Goal: Task Accomplishment & Management: Manage account settings

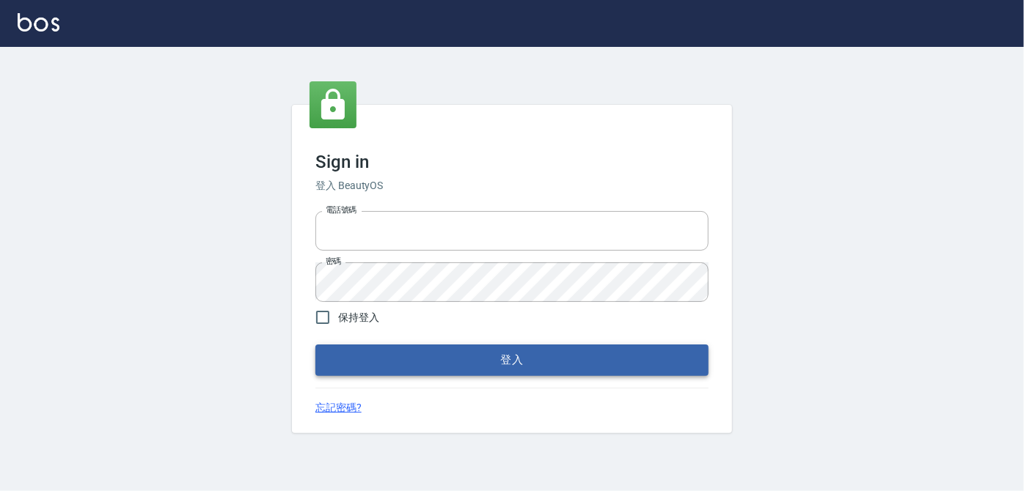
type input "0939367977"
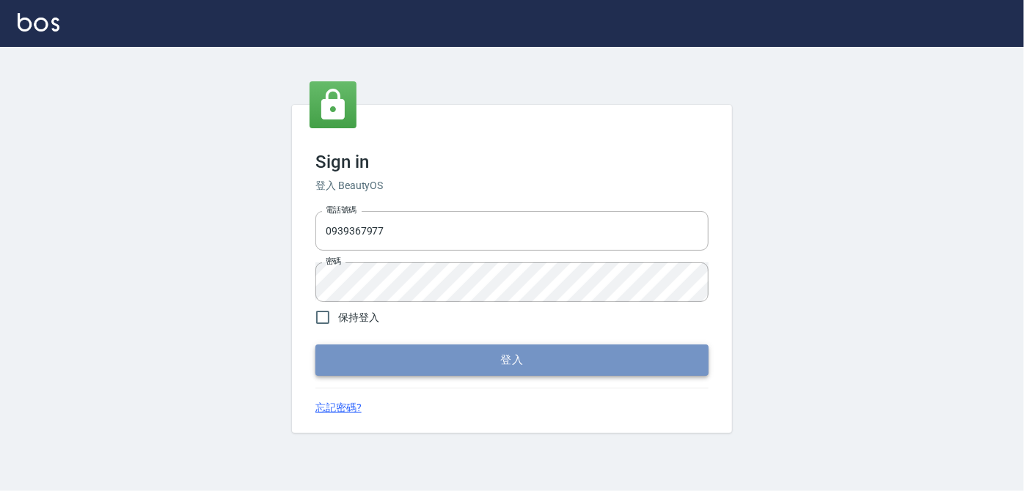
click at [501, 366] on button "登入" at bounding box center [511, 360] width 393 height 31
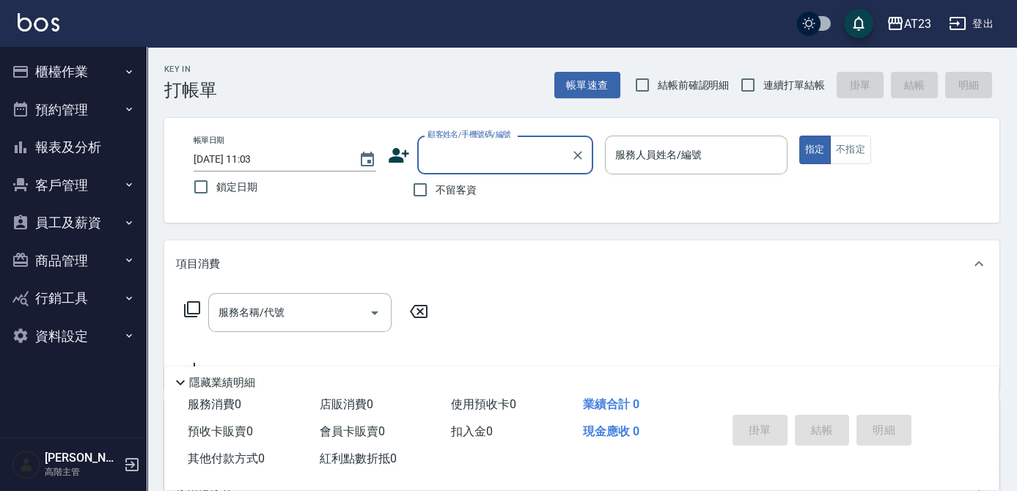
click at [72, 227] on button "員工及薪資" at bounding box center [73, 223] width 135 height 38
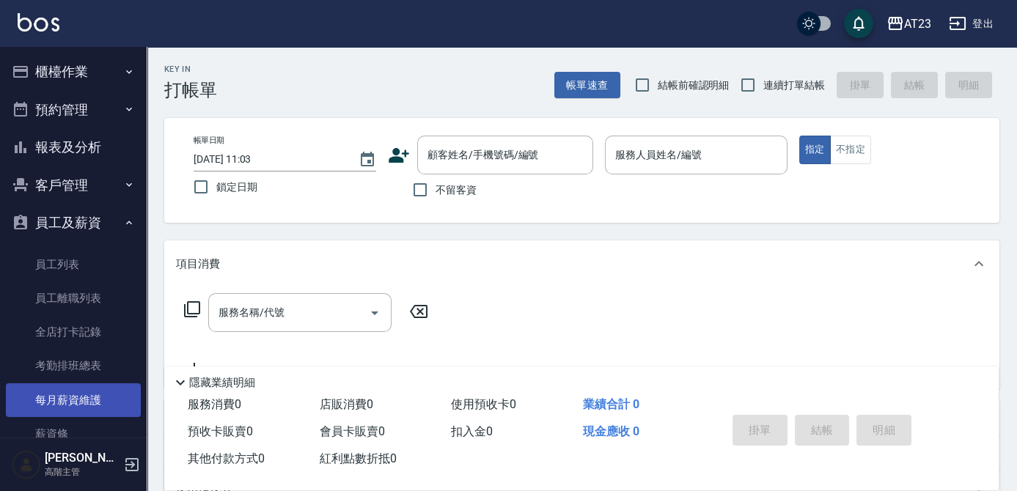
scroll to position [133, 0]
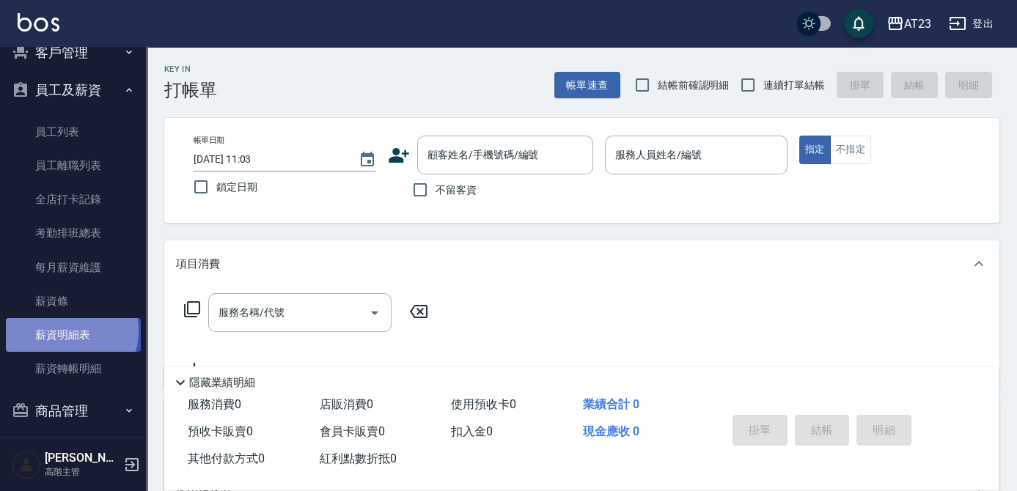
click at [65, 330] on link "薪資明細表" at bounding box center [73, 335] width 135 height 34
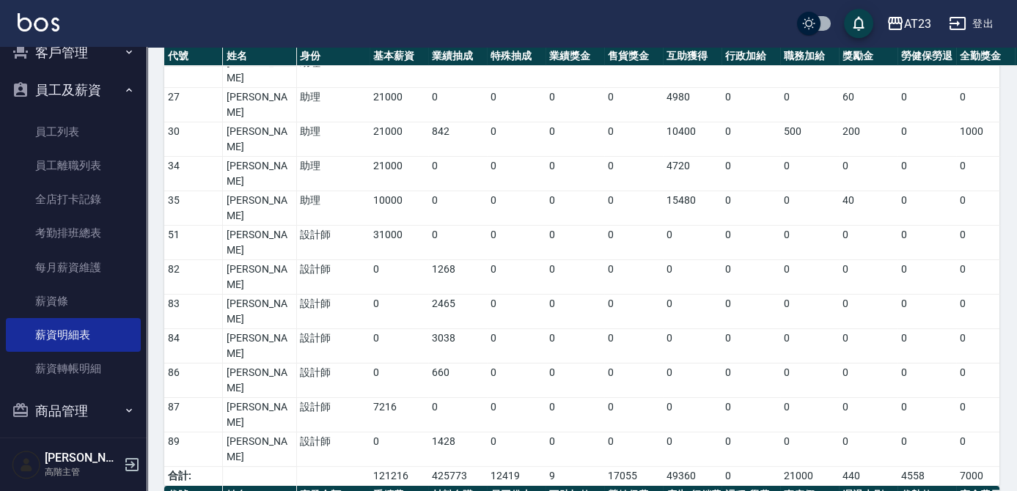
scroll to position [533, 0]
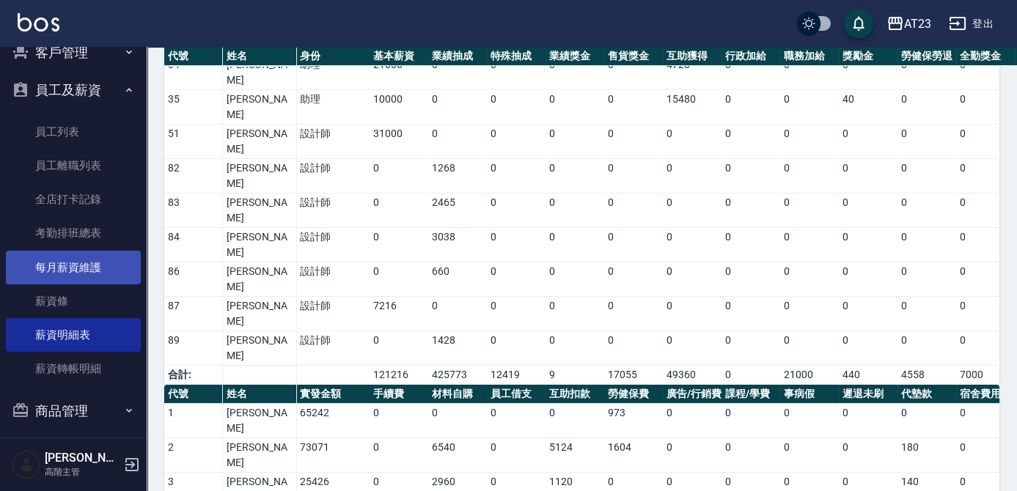
click at [88, 262] on link "每月薪資維護" at bounding box center [73, 268] width 135 height 34
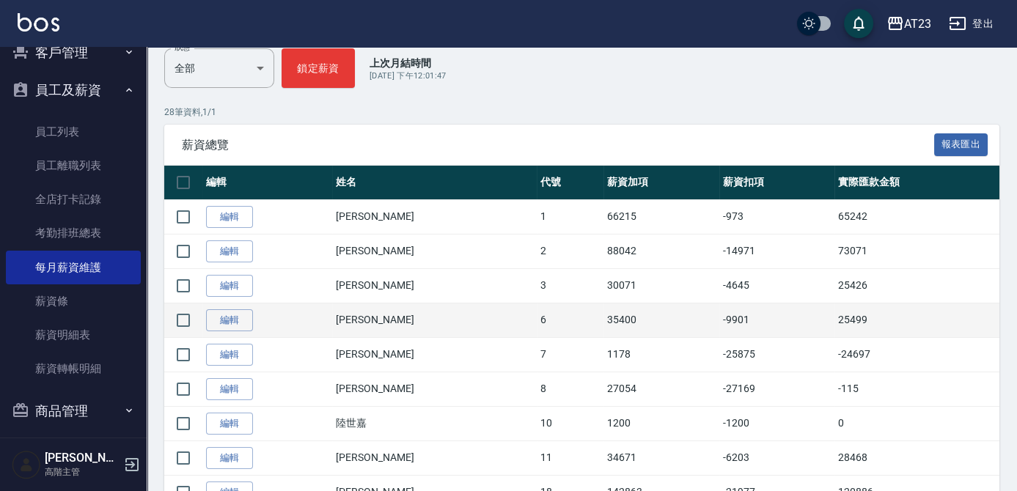
scroll to position [200, 0]
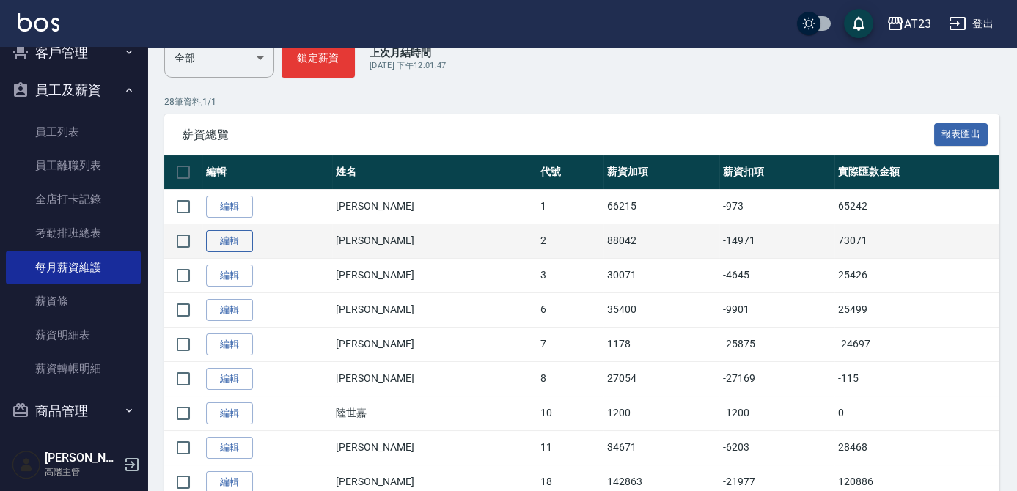
click at [240, 238] on link "編輯" at bounding box center [229, 241] width 47 height 23
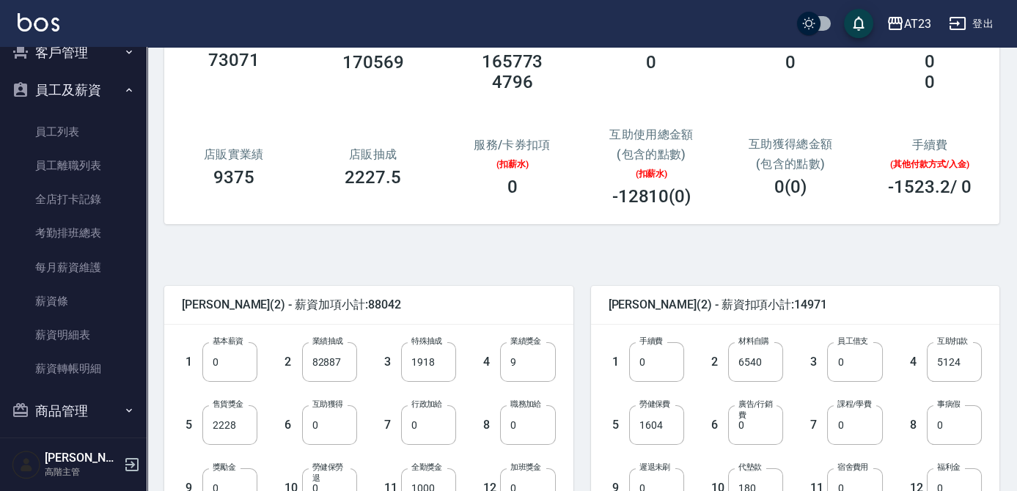
scroll to position [133, 0]
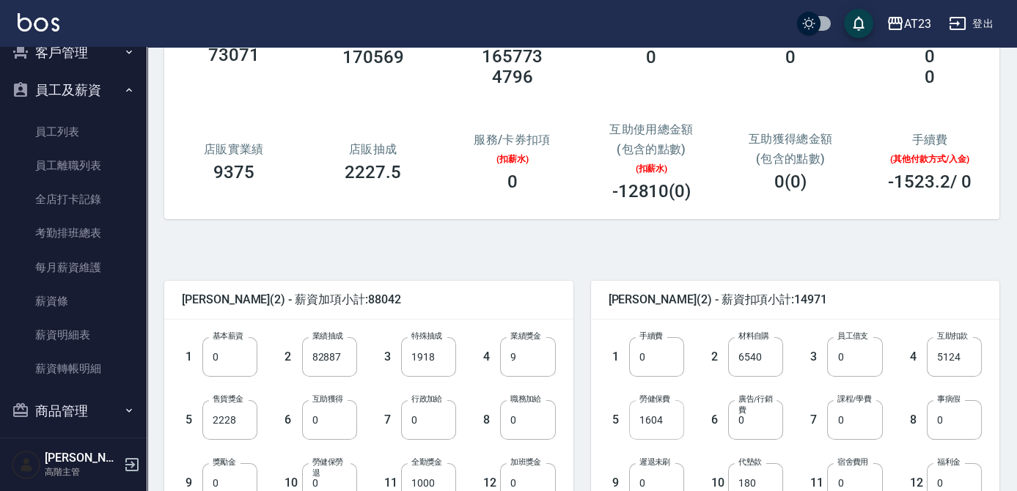
click at [670, 414] on input "1604" at bounding box center [656, 420] width 55 height 40
type input "1601"
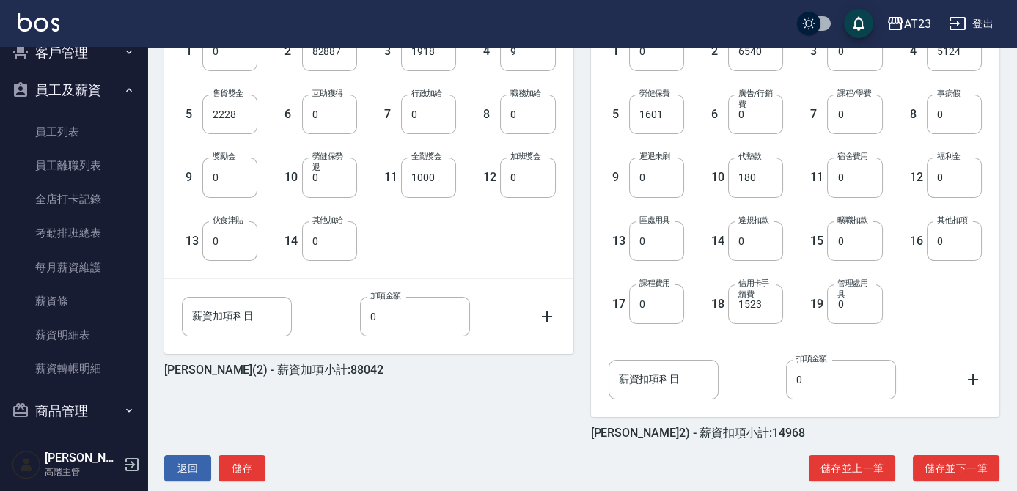
scroll to position [461, 0]
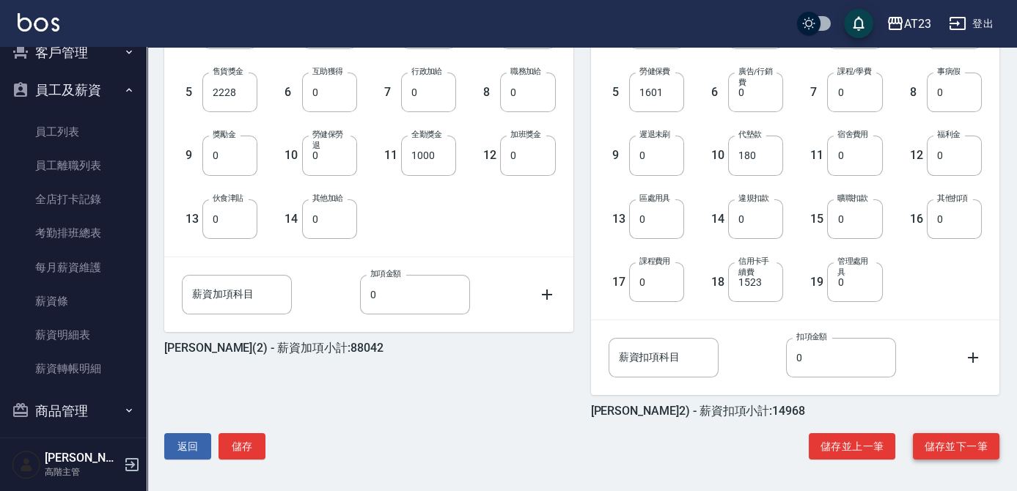
click at [959, 436] on button "儲存並下一筆" at bounding box center [956, 446] width 87 height 27
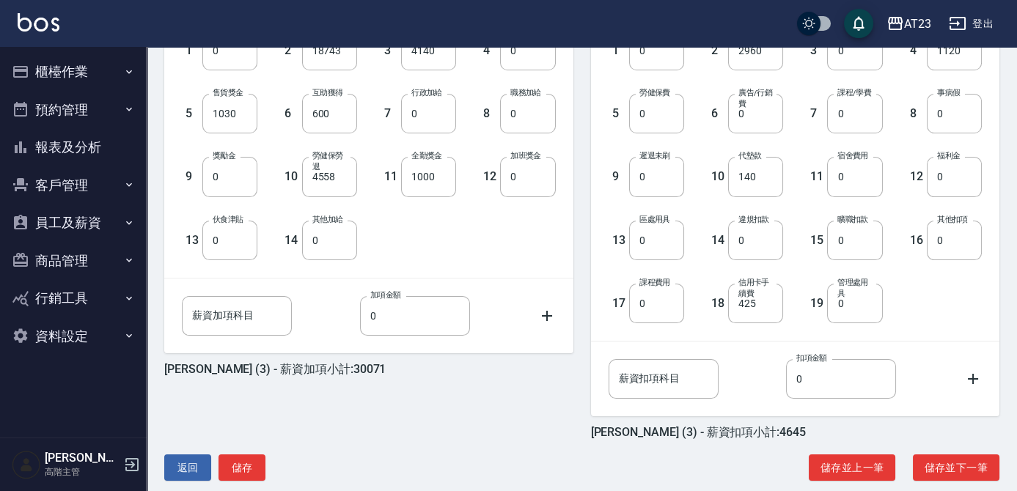
scroll to position [461, 0]
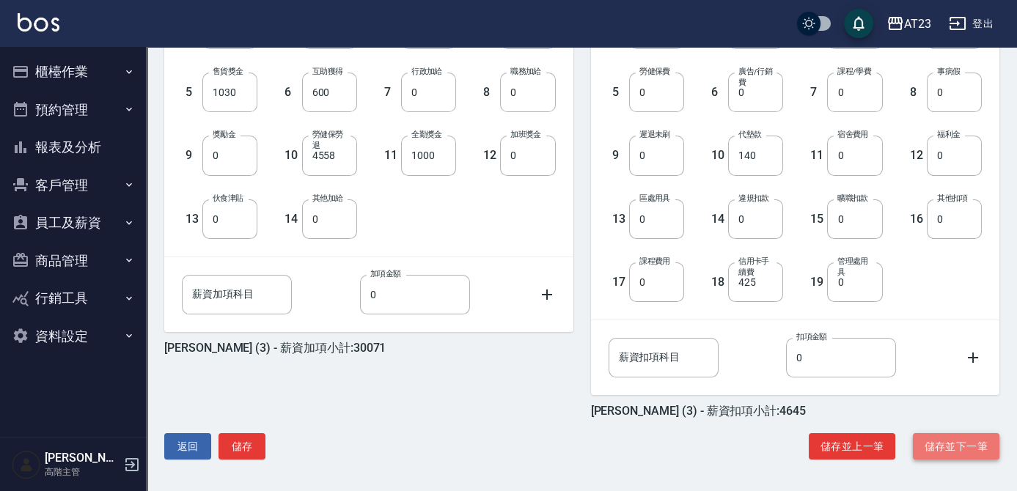
click at [941, 454] on button "儲存並下一筆" at bounding box center [956, 446] width 87 height 27
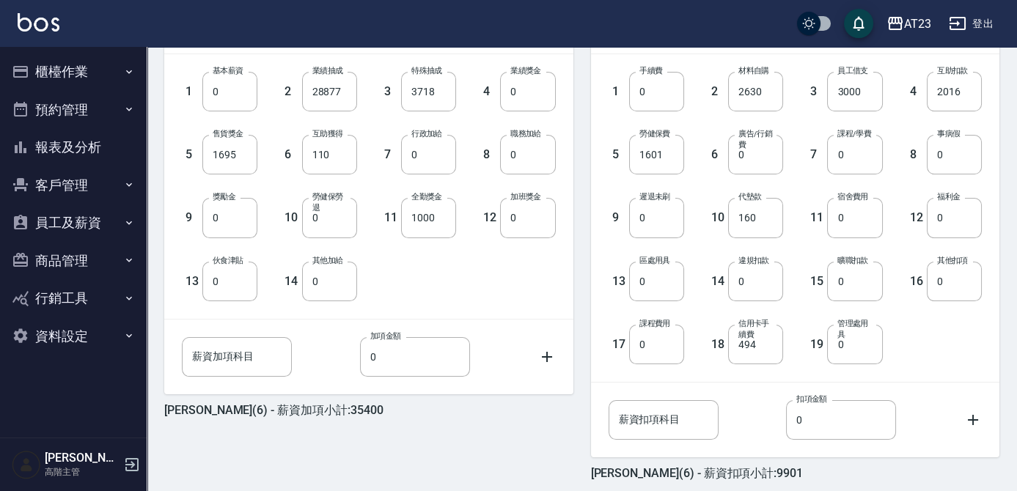
scroll to position [327, 0]
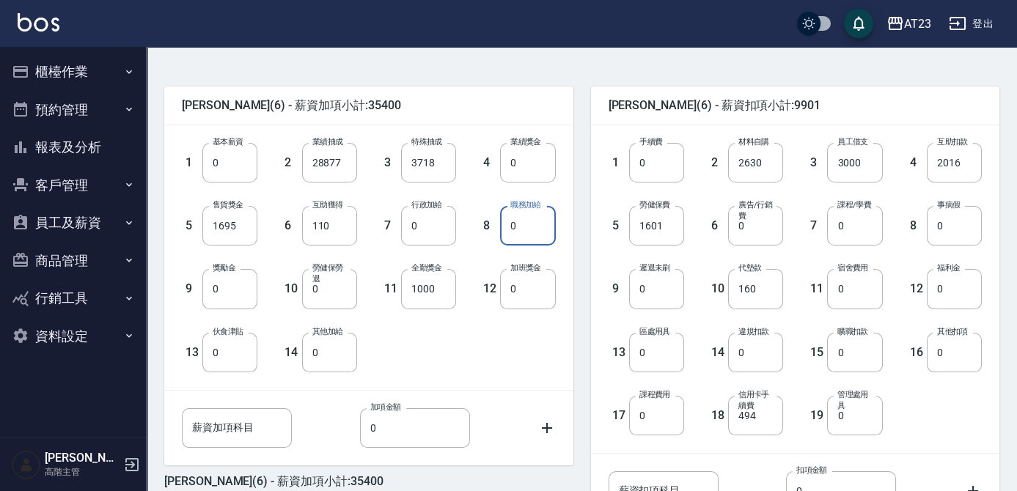
click at [538, 233] on input "0" at bounding box center [527, 226] width 55 height 40
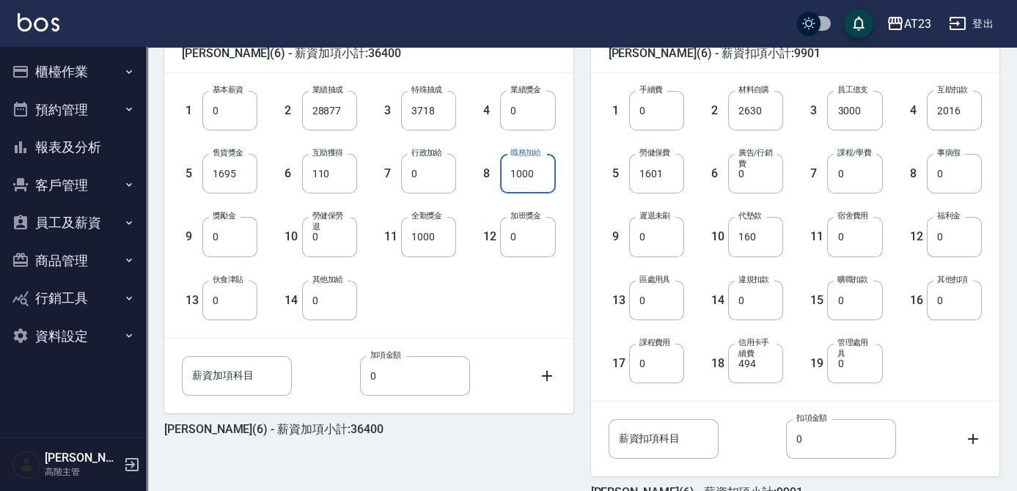
scroll to position [461, 0]
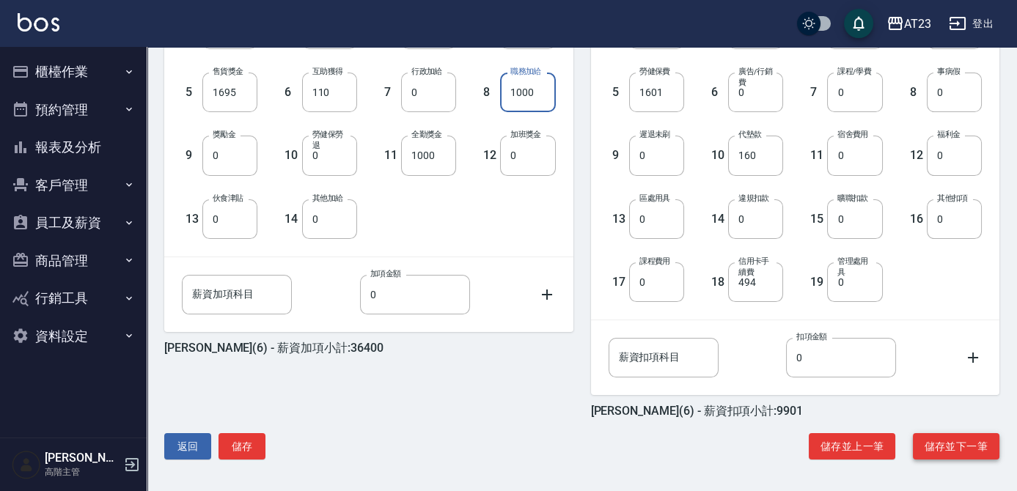
type input "1000"
click at [929, 458] on button "儲存並下一筆" at bounding box center [956, 446] width 87 height 27
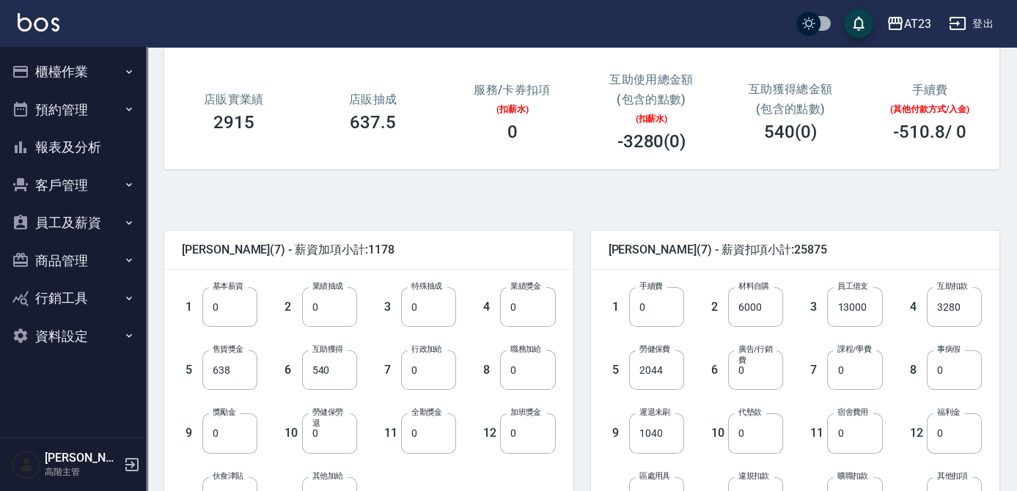
scroll to position [200, 0]
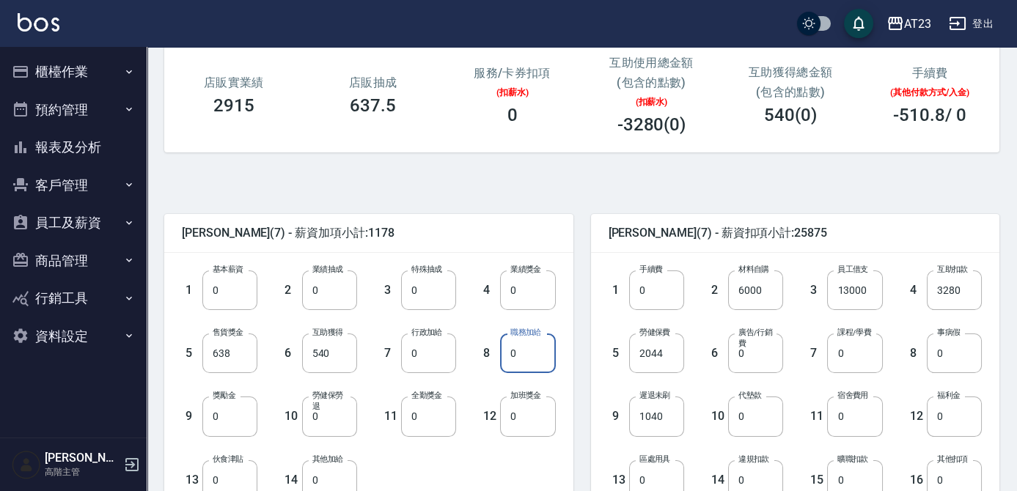
click at [536, 354] on input "0" at bounding box center [527, 354] width 55 height 40
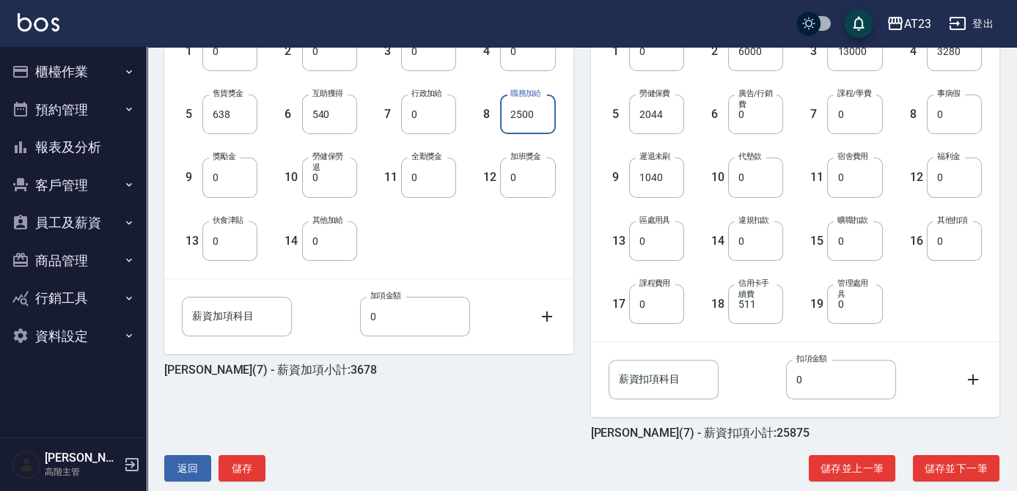
scroll to position [461, 0]
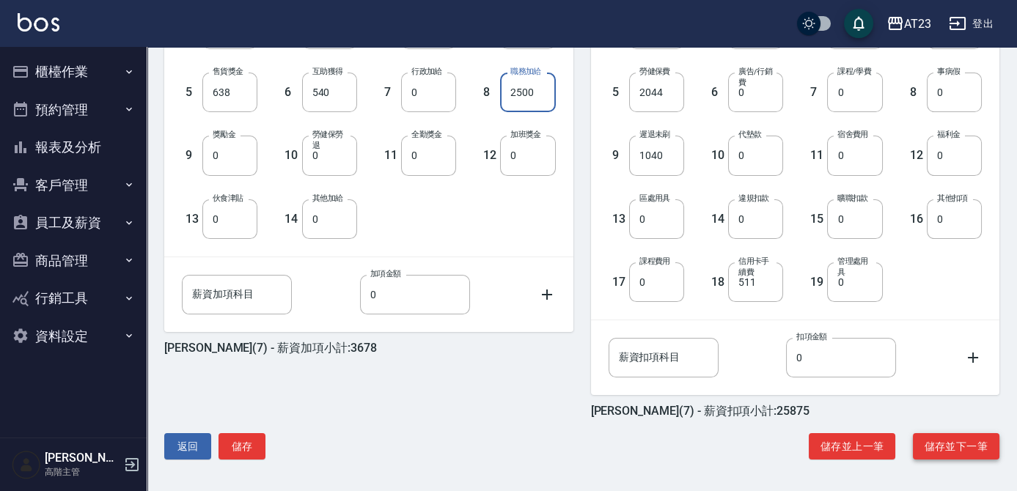
type input "2500"
click at [937, 447] on button "儲存並下一筆" at bounding box center [956, 446] width 87 height 27
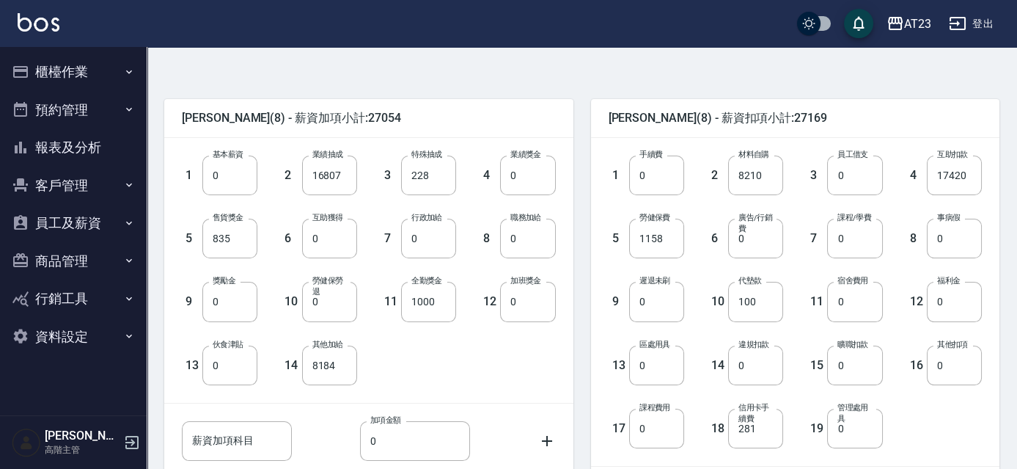
scroll to position [333, 0]
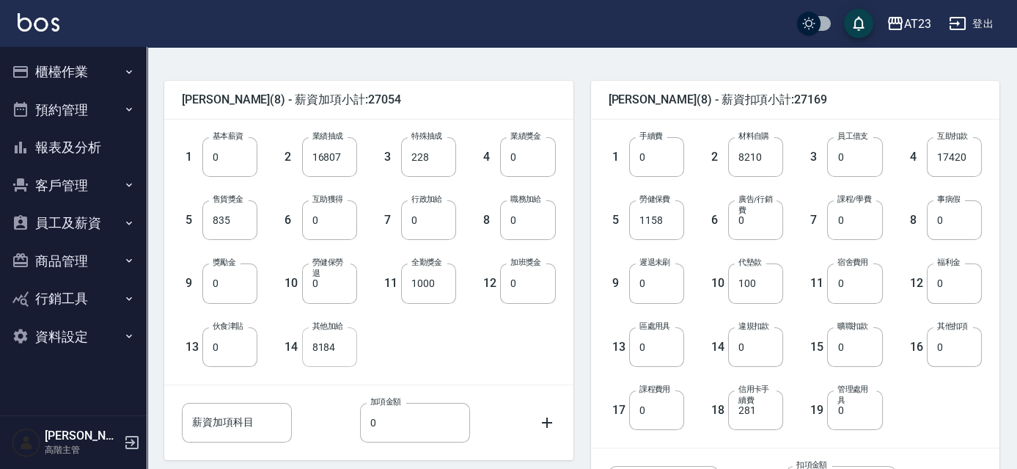
click at [334, 345] on input "8184" at bounding box center [329, 347] width 55 height 40
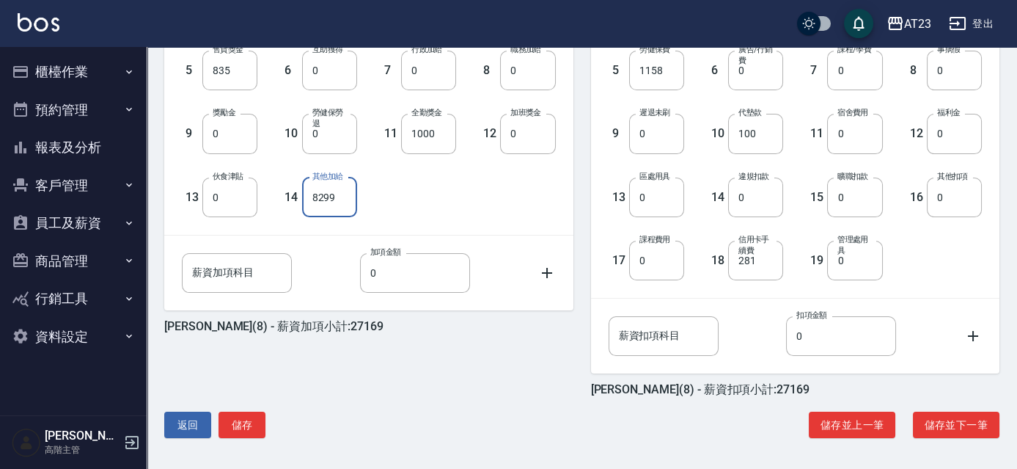
scroll to position [483, 0]
type input "8299"
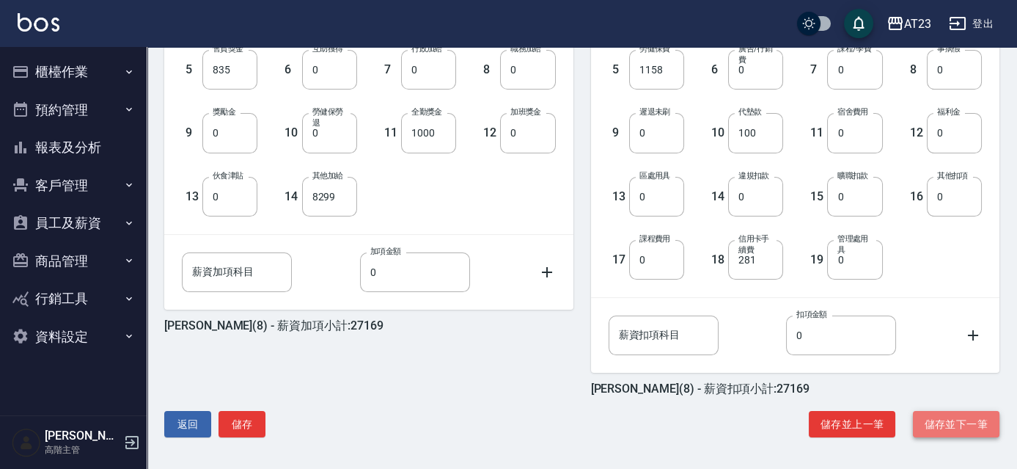
click at [967, 415] on button "儲存並下一筆" at bounding box center [956, 424] width 87 height 27
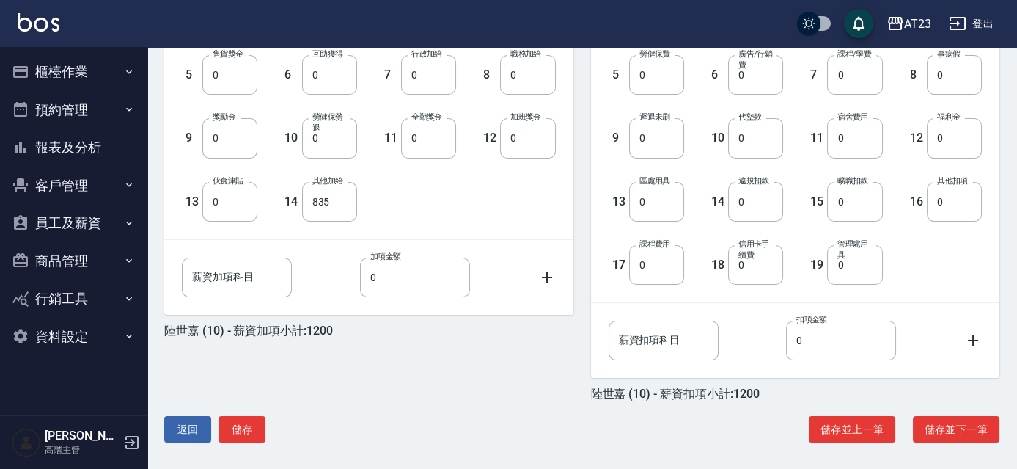
scroll to position [483, 0]
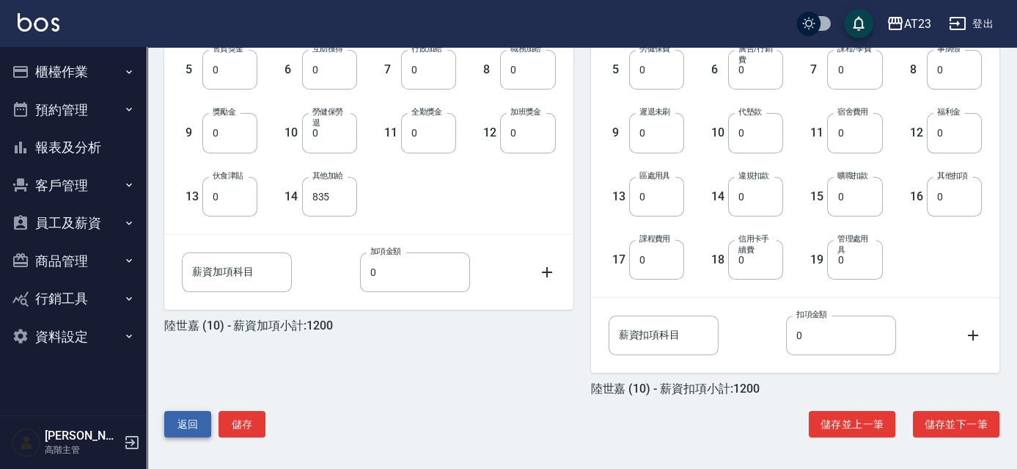
click at [188, 418] on button "返回" at bounding box center [187, 424] width 47 height 27
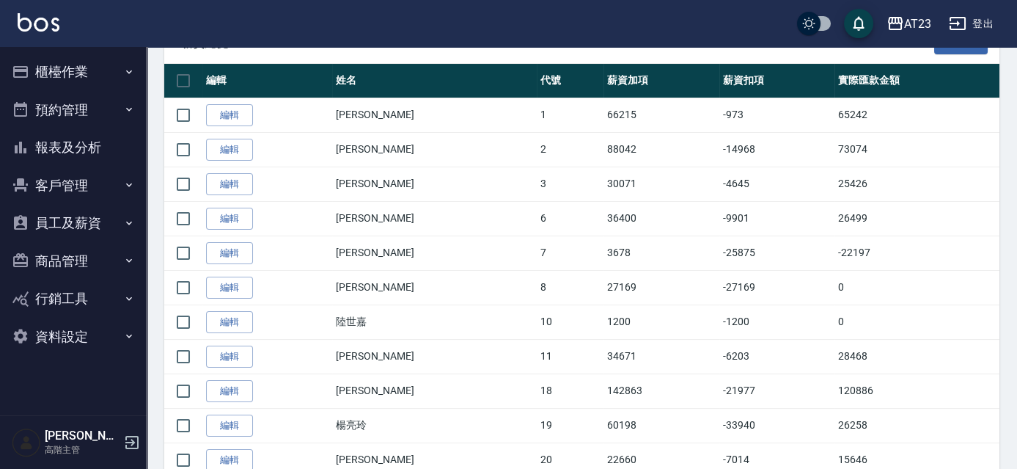
scroll to position [333, 0]
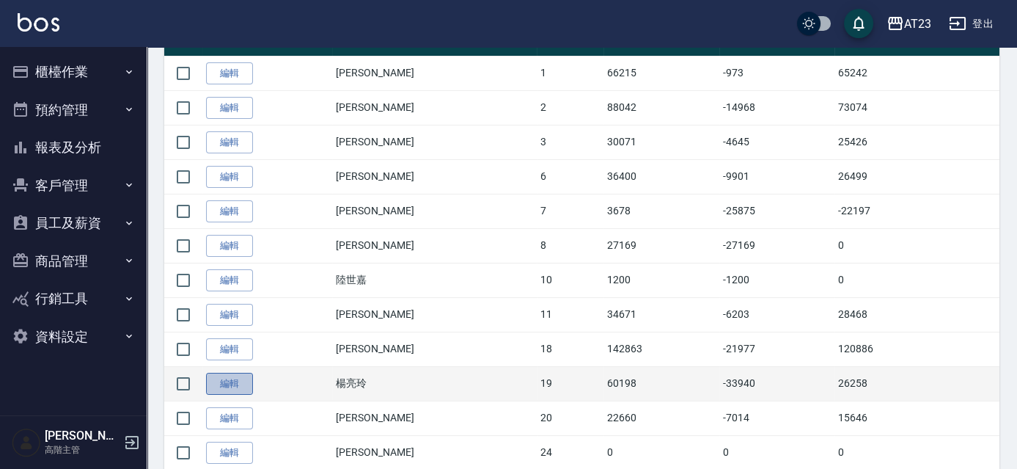
click at [232, 388] on link "編輯" at bounding box center [229, 384] width 47 height 23
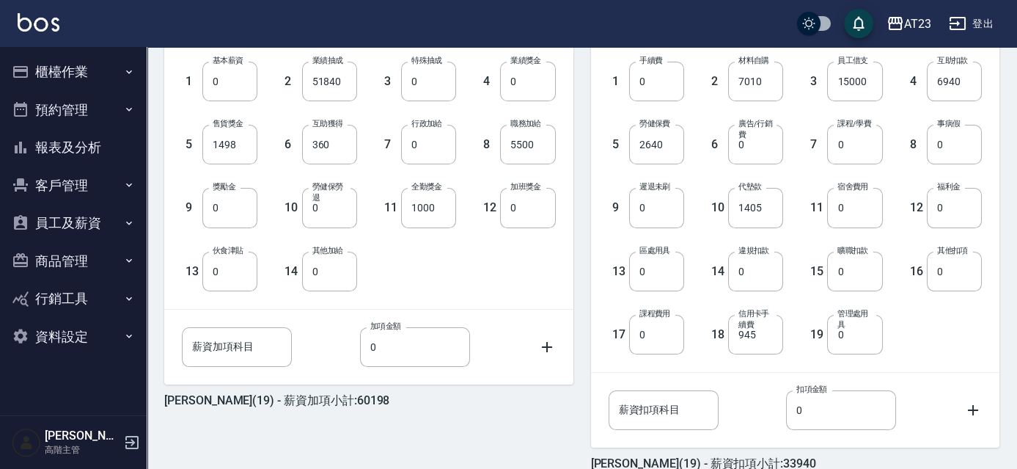
scroll to position [483, 0]
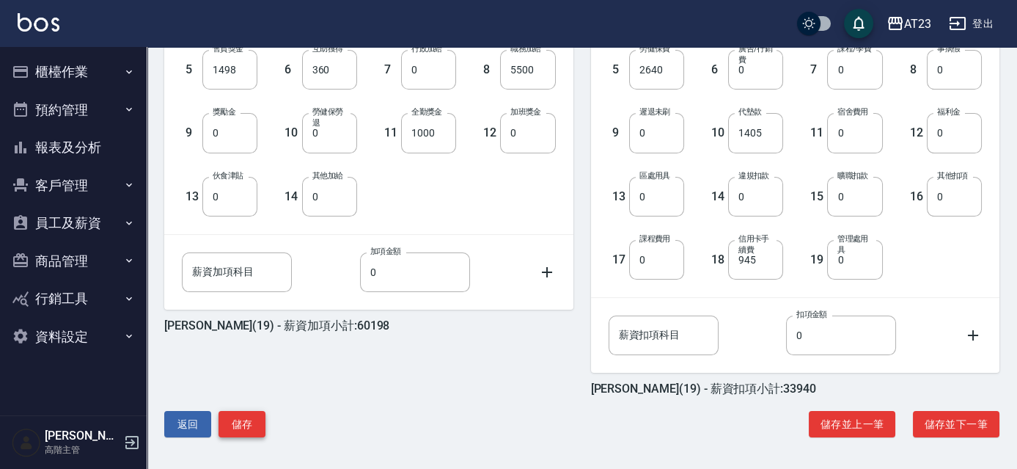
click at [233, 430] on button "儲存" at bounding box center [242, 424] width 47 height 27
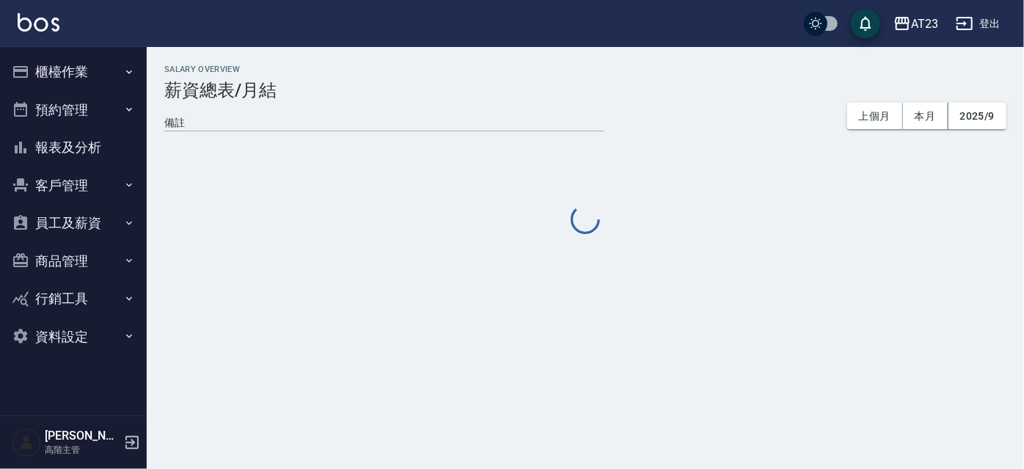
click at [81, 215] on button "員工及薪資" at bounding box center [73, 223] width 135 height 38
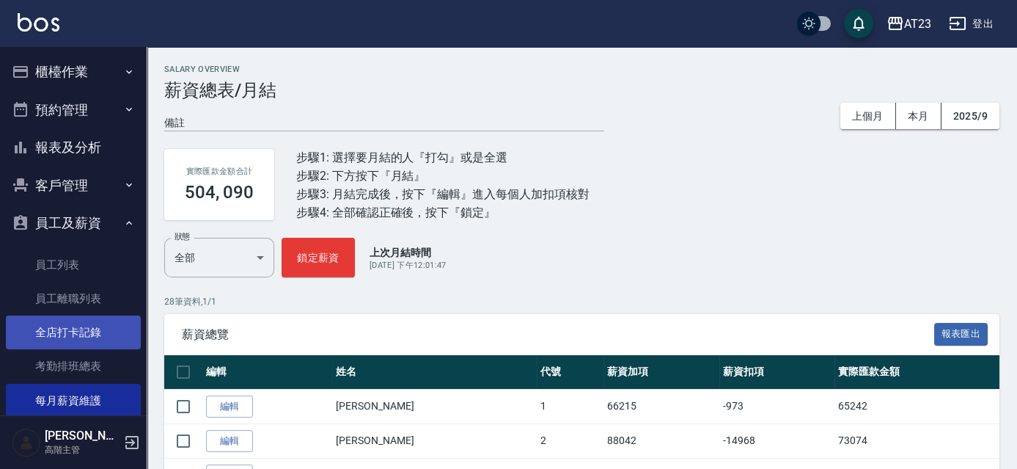
scroll to position [66, 0]
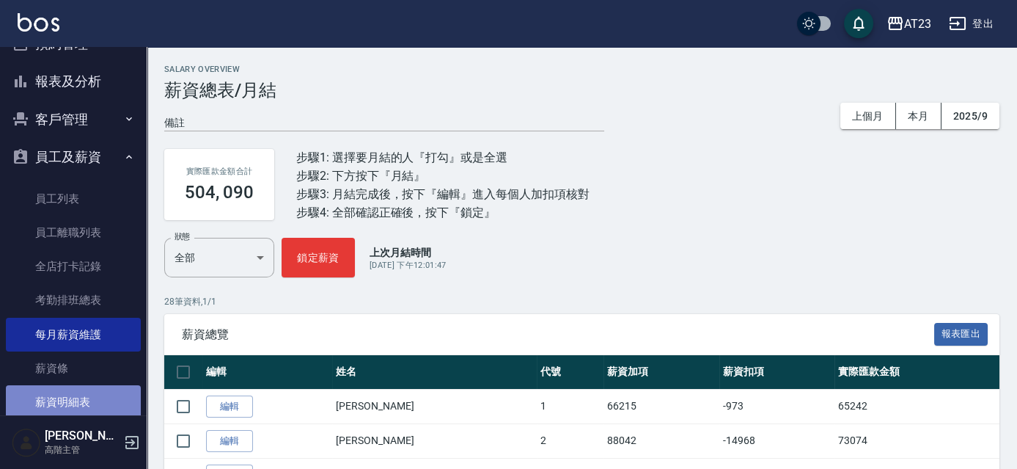
click at [81, 390] on link "薪資明細表" at bounding box center [73, 402] width 135 height 34
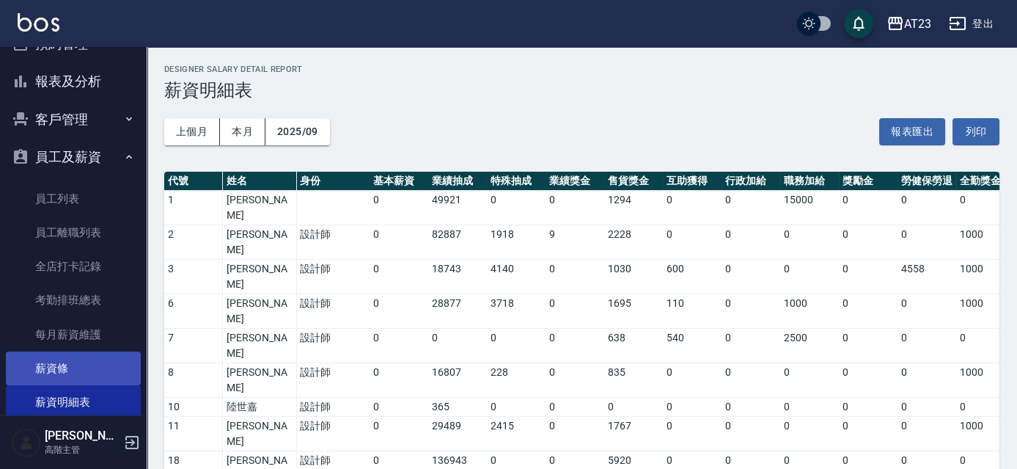
scroll to position [200, 0]
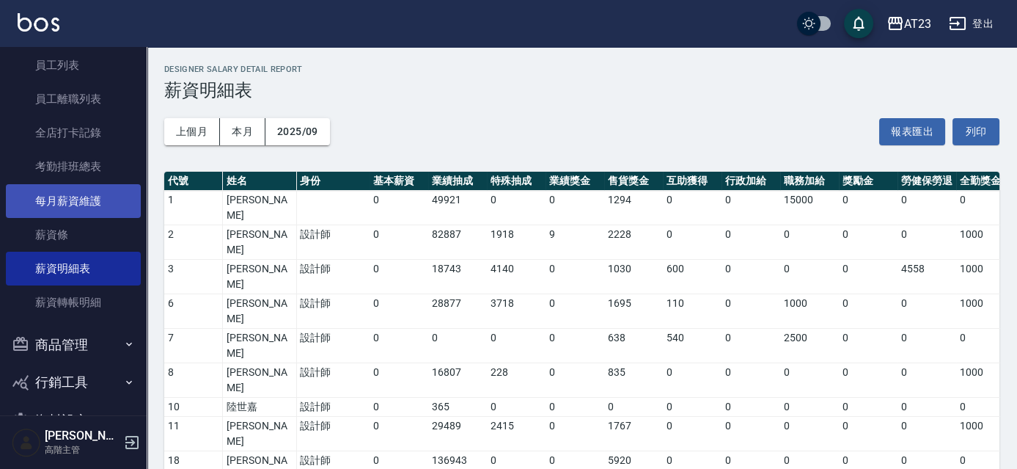
click at [78, 202] on link "每月薪資維護" at bounding box center [73, 201] width 135 height 34
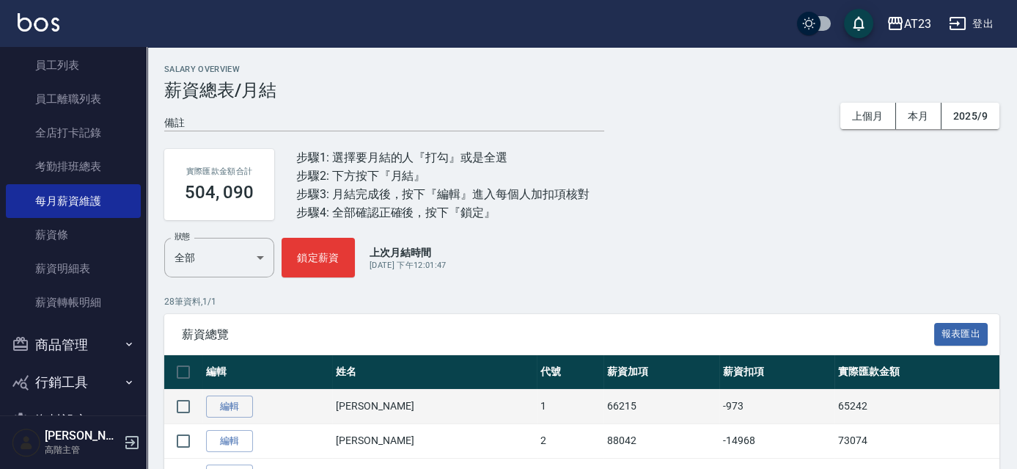
scroll to position [266, 0]
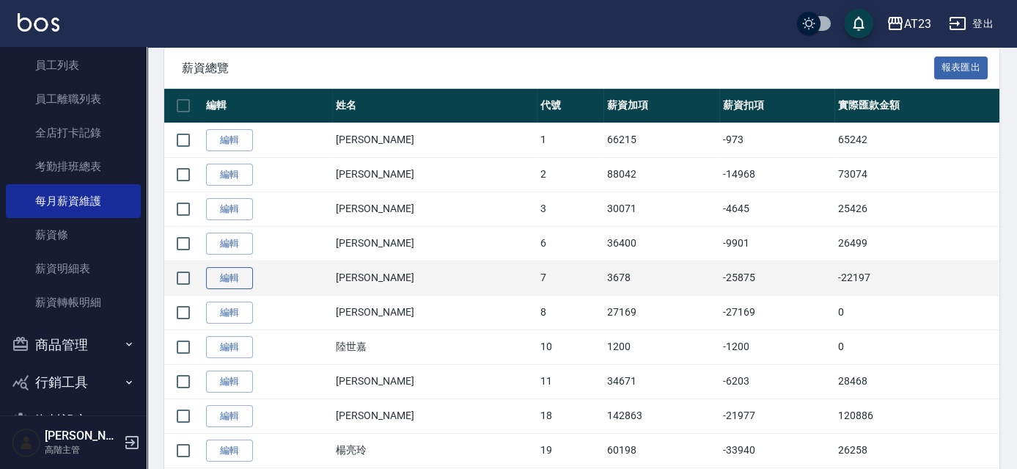
click at [236, 274] on link "編輯" at bounding box center [229, 278] width 47 height 23
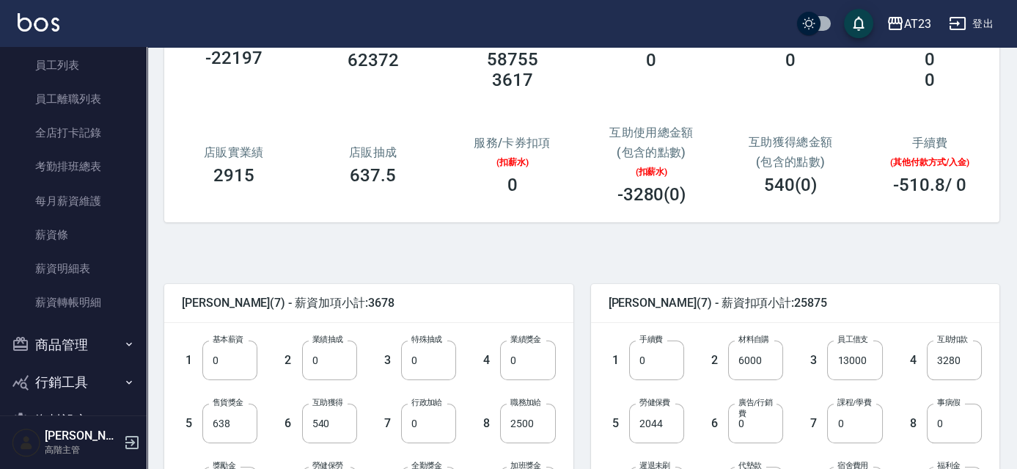
scroll to position [133, 0]
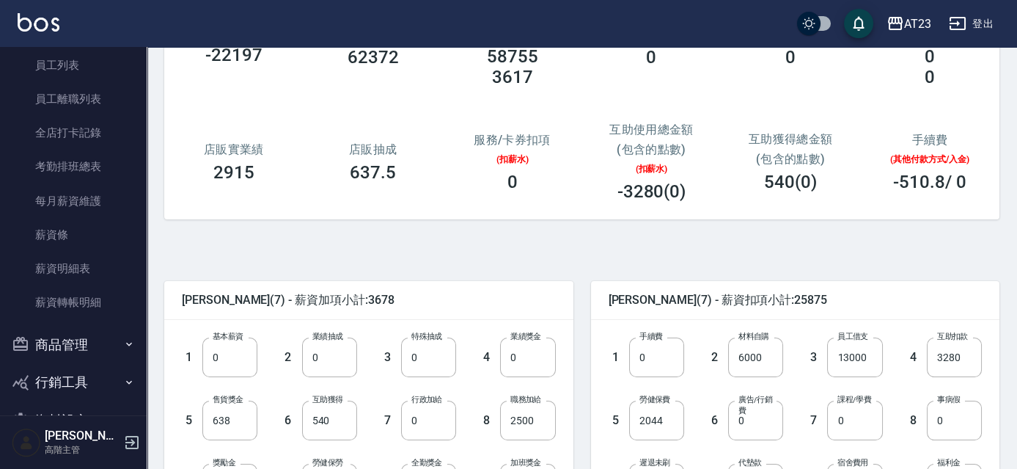
click at [342, 355] on input "0" at bounding box center [329, 357] width 55 height 40
type input "26378"
drag, startPoint x: 423, startPoint y: 367, endPoint x: 415, endPoint y: 362, distance: 9.2
click at [422, 367] on input "0" at bounding box center [428, 357] width 55 height 40
type input "1265"
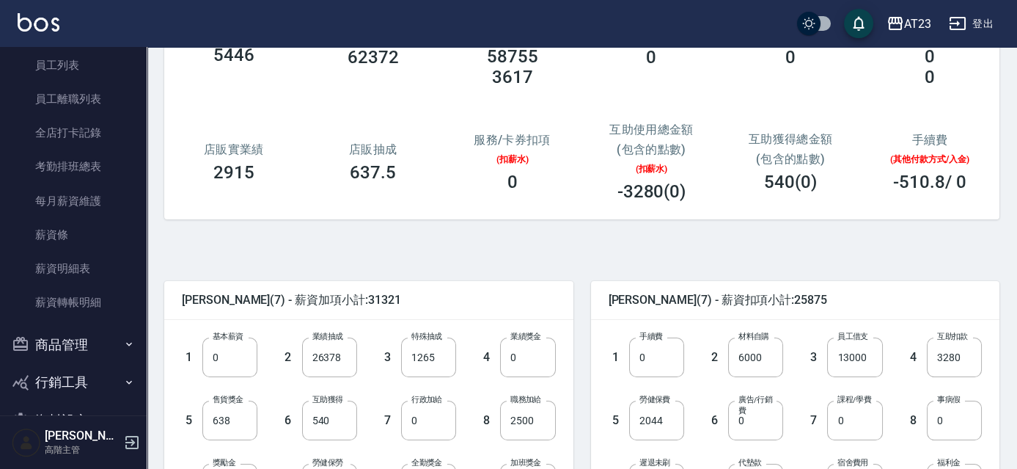
click at [512, 281] on div "石馨媛 (7) - 薪資加項小計:31321" at bounding box center [368, 300] width 409 height 38
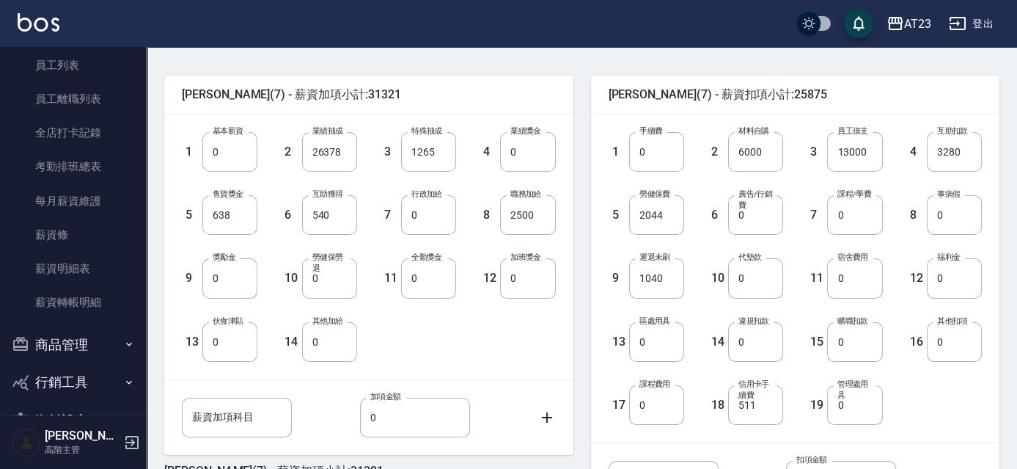
scroll to position [333, 0]
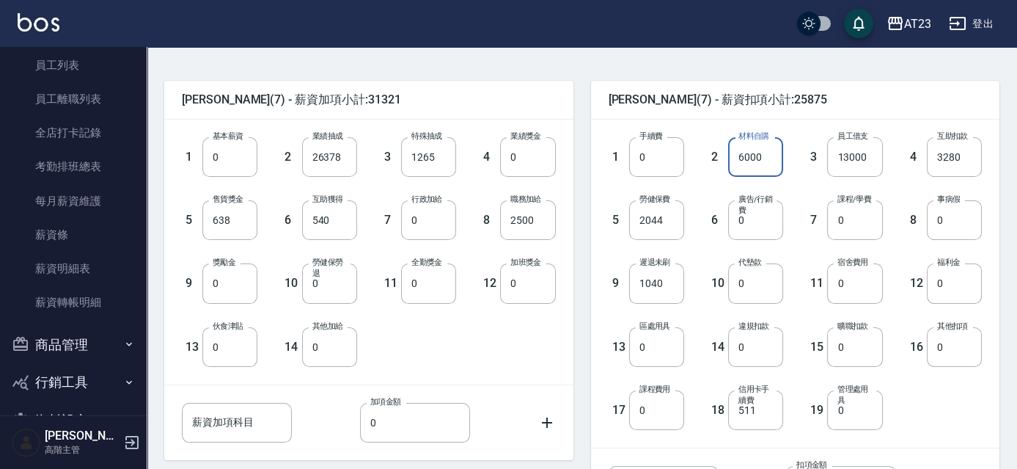
click at [775, 158] on input "6000" at bounding box center [755, 157] width 55 height 40
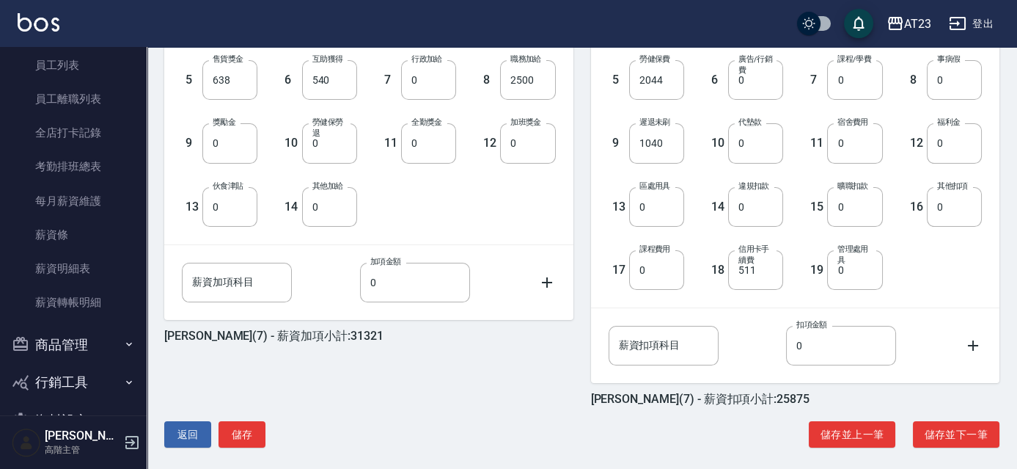
scroll to position [483, 0]
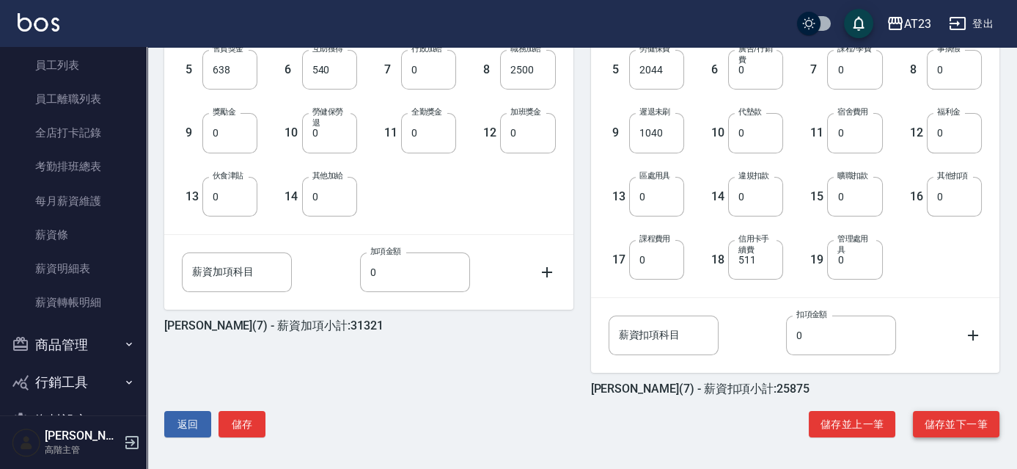
click at [939, 417] on button "儲存並下一筆" at bounding box center [956, 424] width 87 height 27
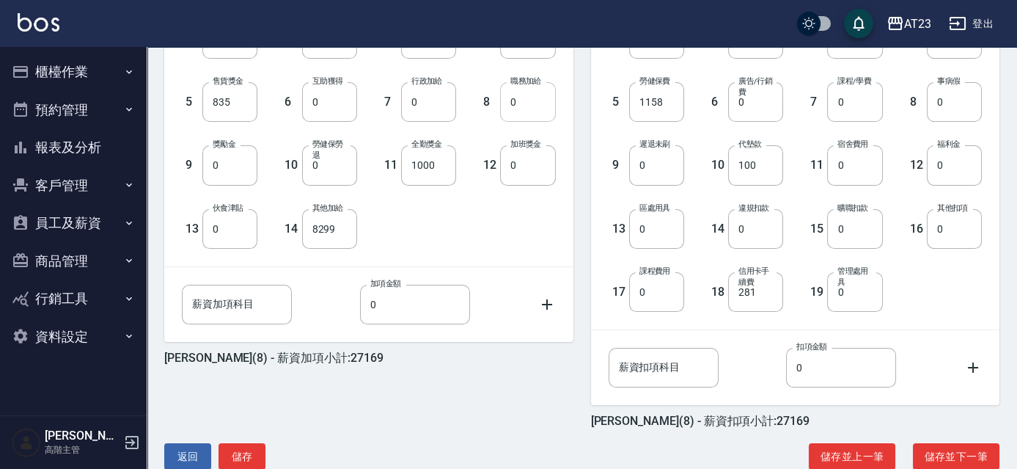
scroll to position [466, 0]
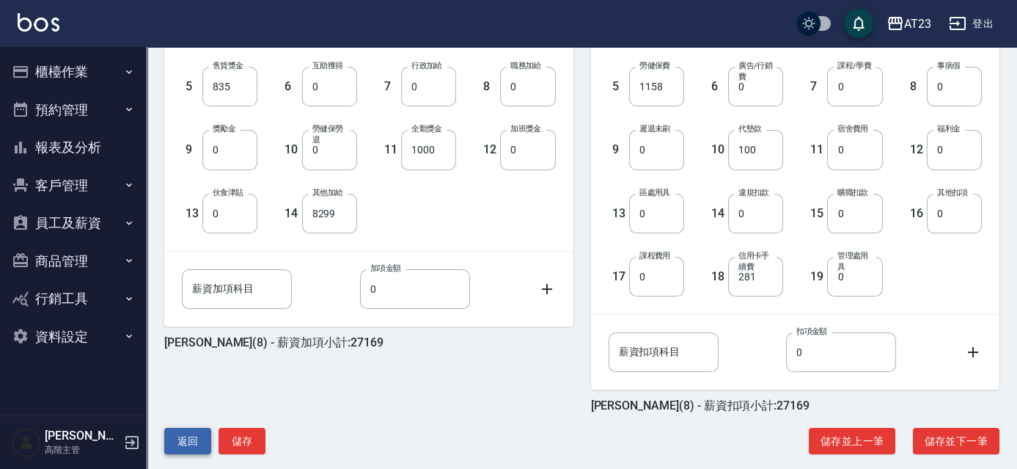
click at [189, 442] on button "返回" at bounding box center [187, 441] width 47 height 27
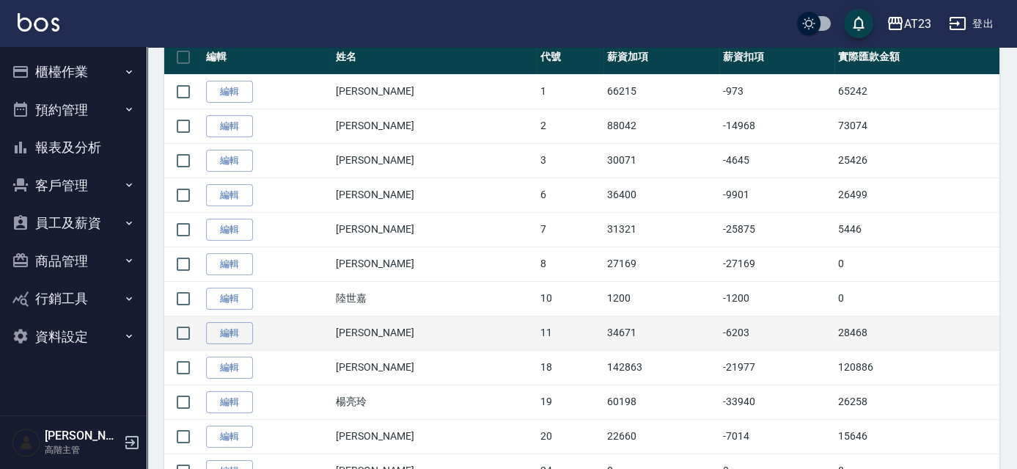
scroll to position [400, 0]
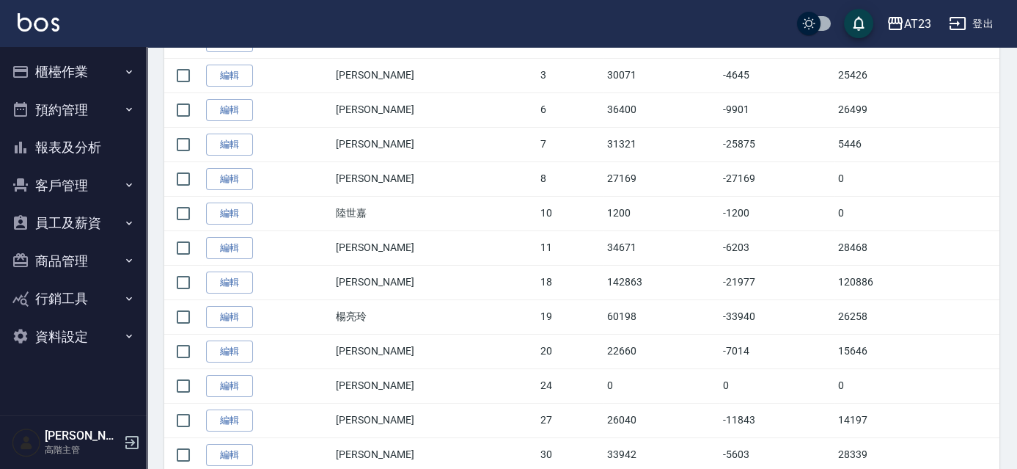
click at [84, 222] on button "員工及薪資" at bounding box center [73, 223] width 135 height 38
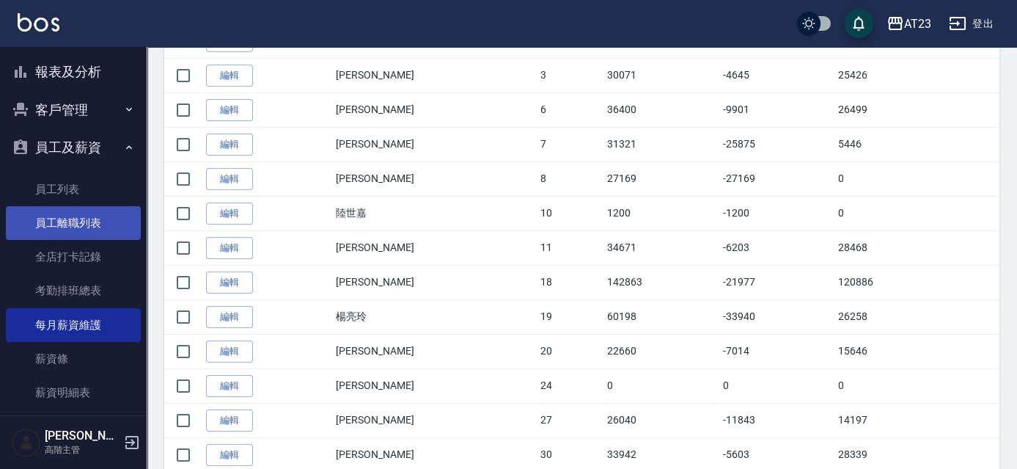
scroll to position [133, 0]
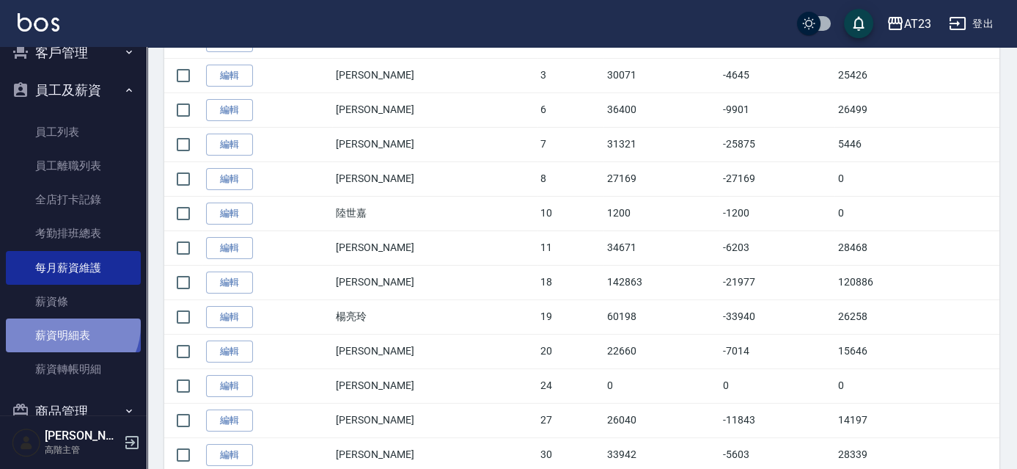
click at [68, 324] on link "薪資明細表" at bounding box center [73, 335] width 135 height 34
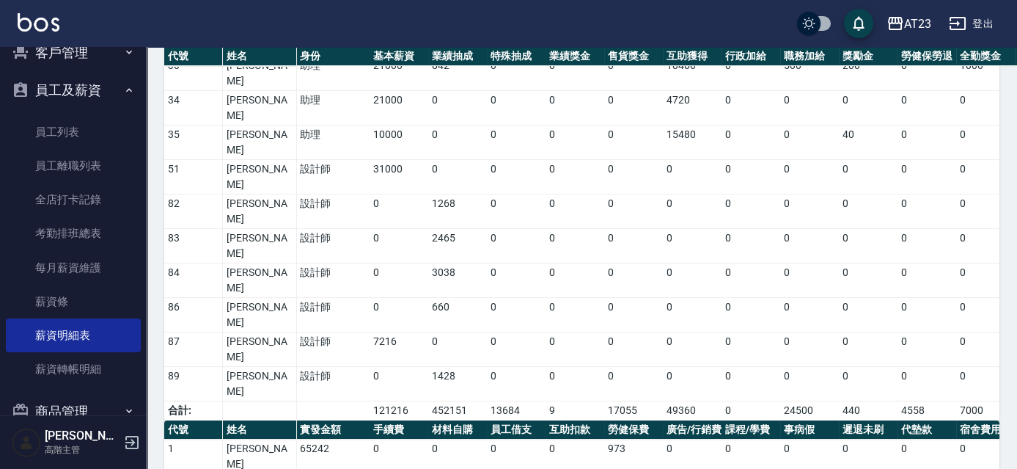
scroll to position [475, 0]
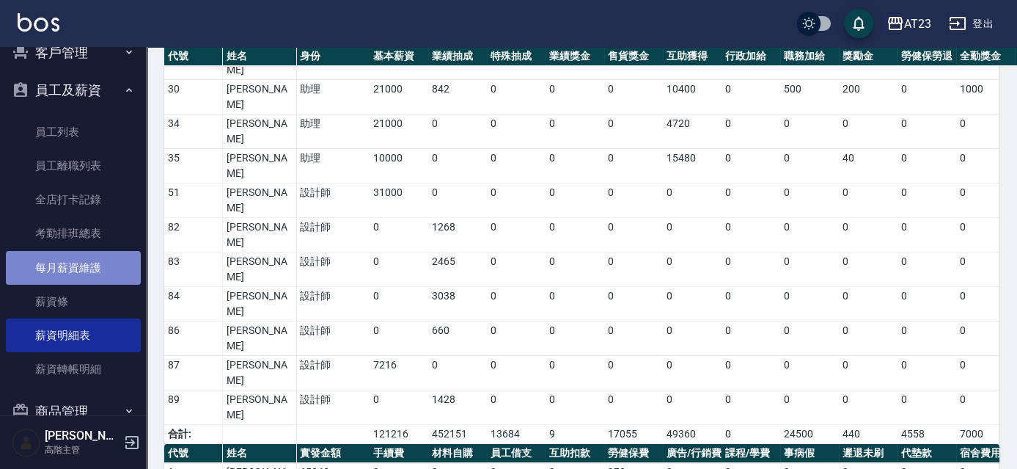
click at [80, 258] on link "每月薪資維護" at bounding box center [73, 268] width 135 height 34
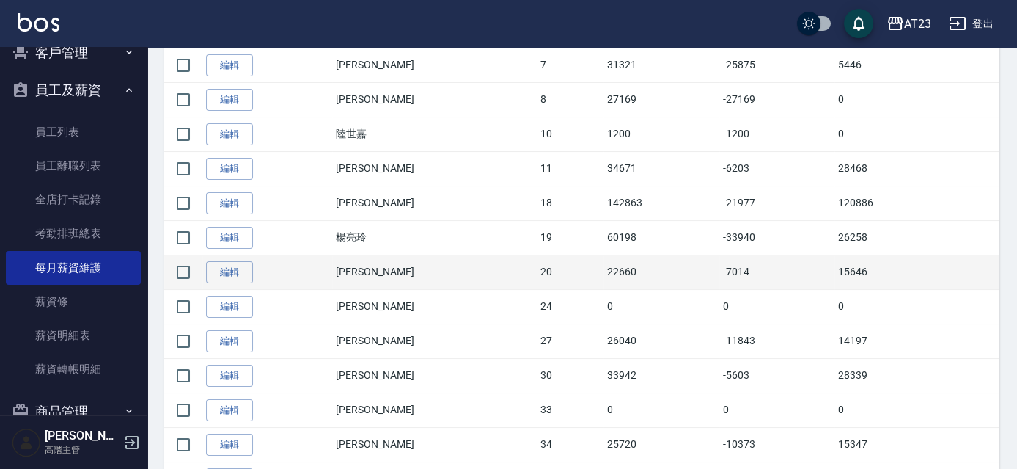
scroll to position [459, 0]
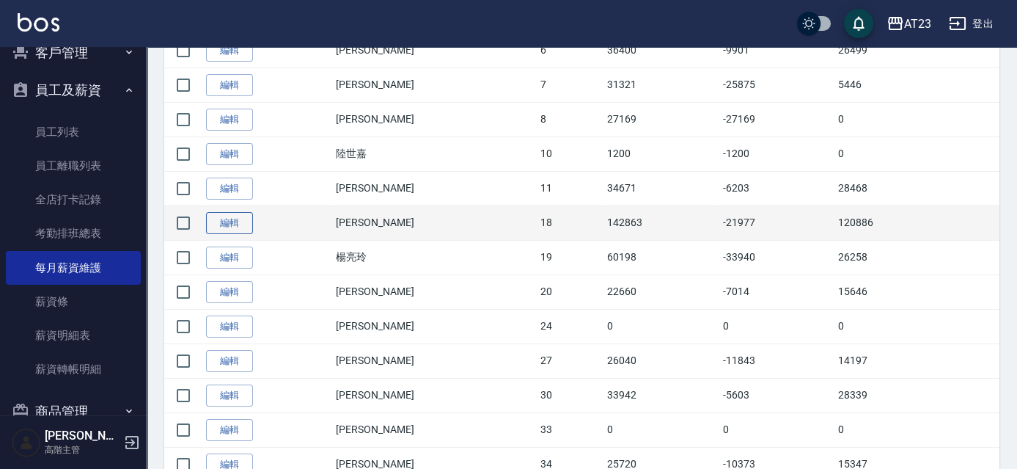
click at [230, 224] on link "編輯" at bounding box center [229, 223] width 47 height 23
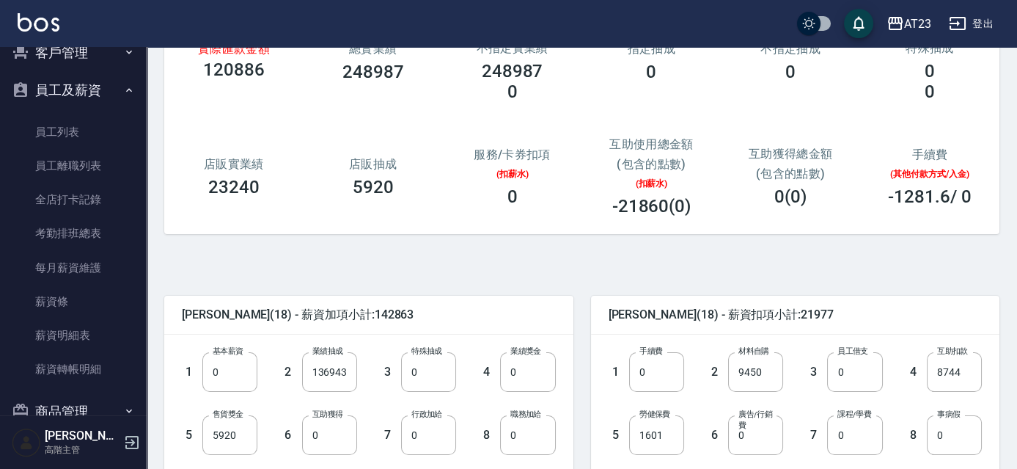
scroll to position [133, 0]
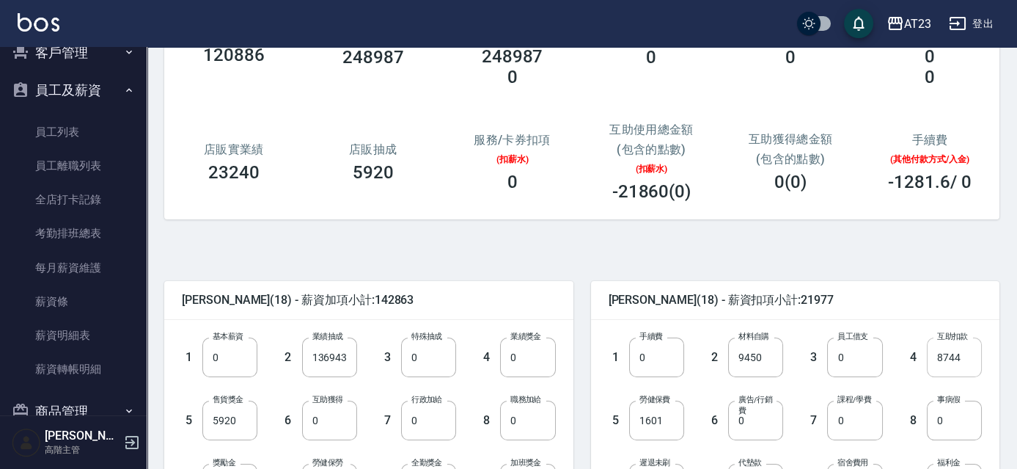
click at [960, 358] on input "8744" at bounding box center [954, 357] width 55 height 40
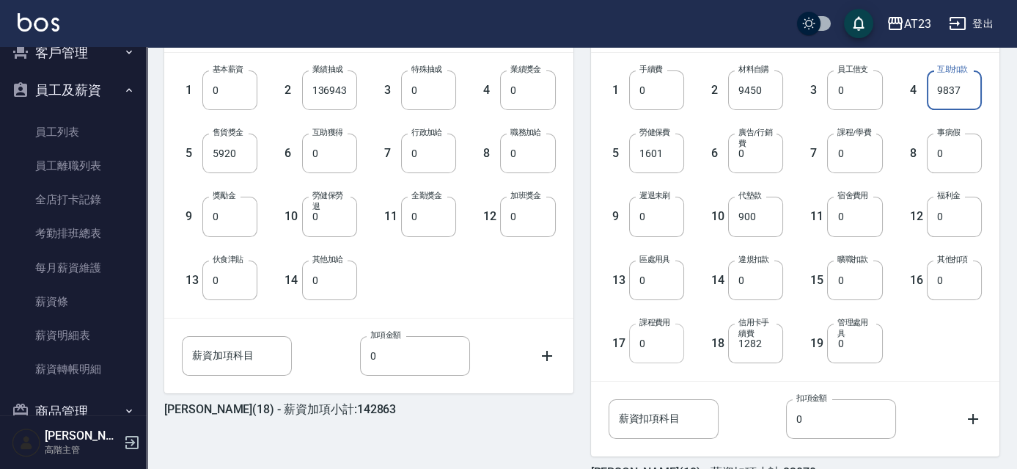
scroll to position [483, 0]
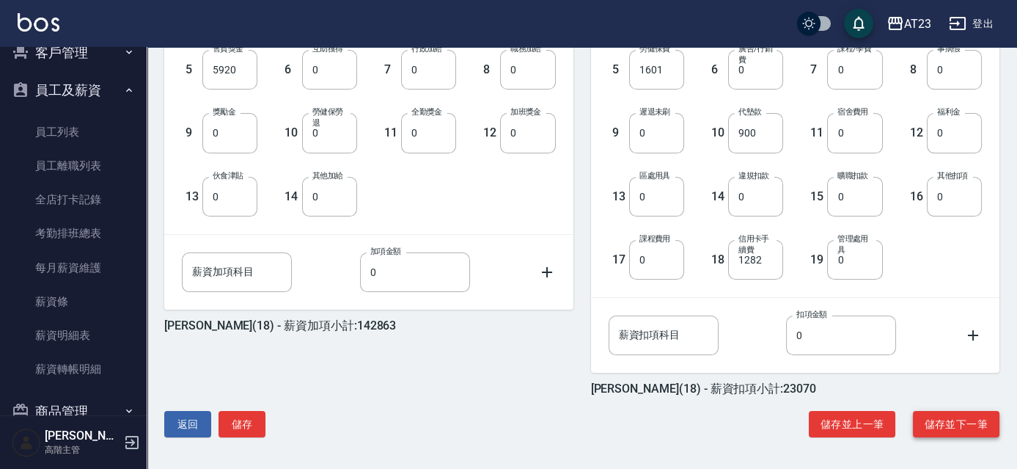
type input "9837"
click at [975, 424] on button "儲存並下一筆" at bounding box center [956, 424] width 87 height 27
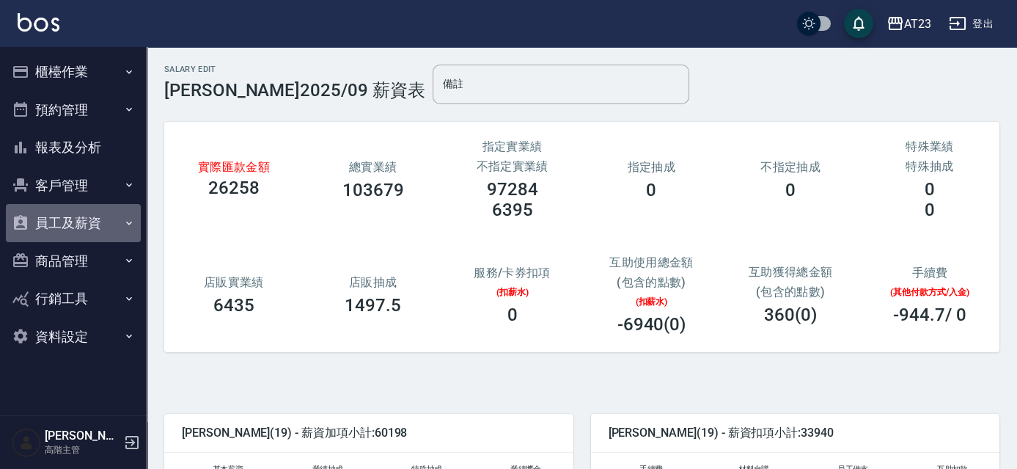
click at [94, 222] on button "員工及薪資" at bounding box center [73, 223] width 135 height 38
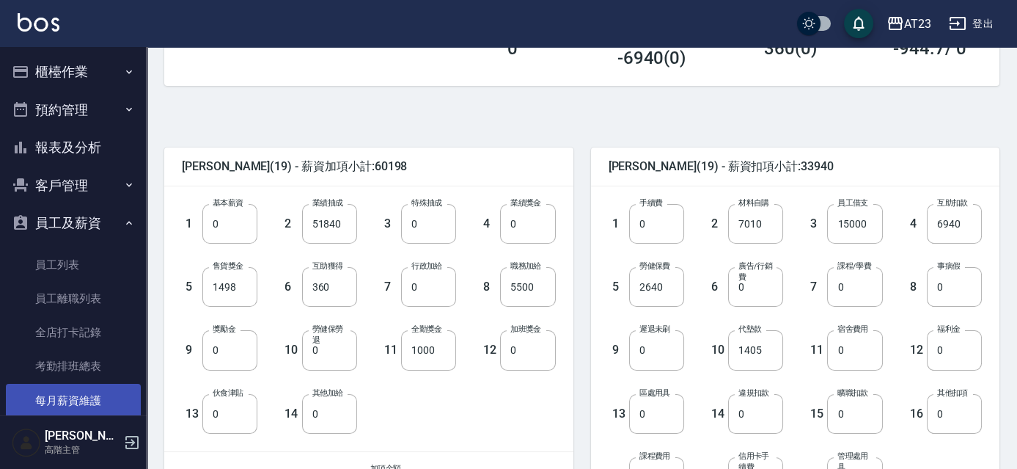
scroll to position [133, 0]
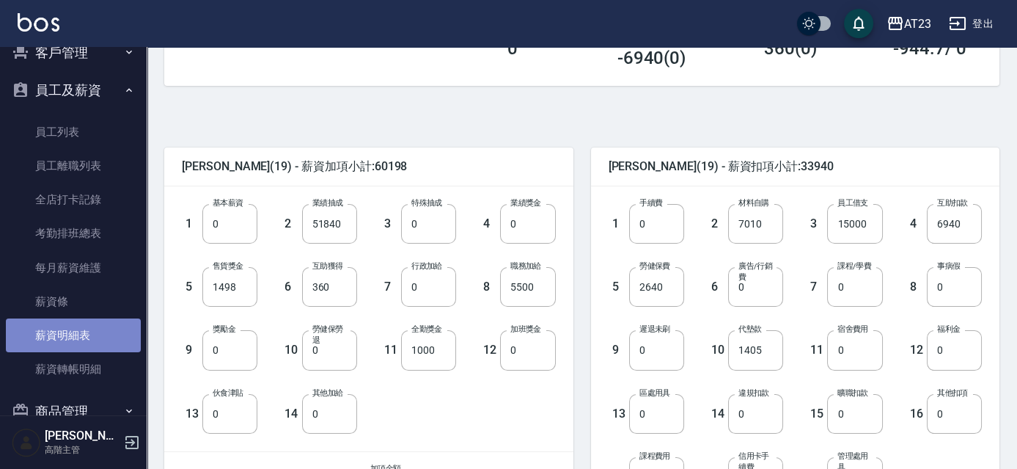
click at [78, 335] on link "薪資明細表" at bounding box center [73, 335] width 135 height 34
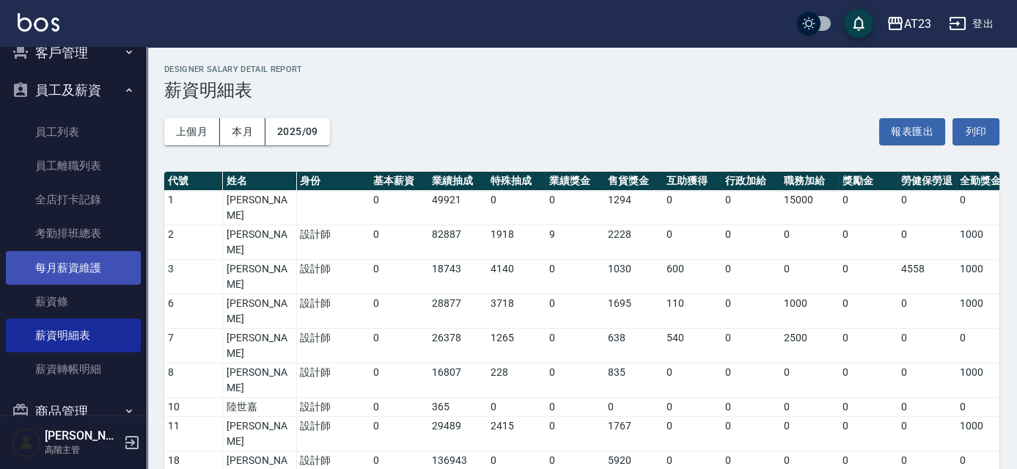
click at [100, 271] on link "每月薪資維護" at bounding box center [73, 268] width 135 height 34
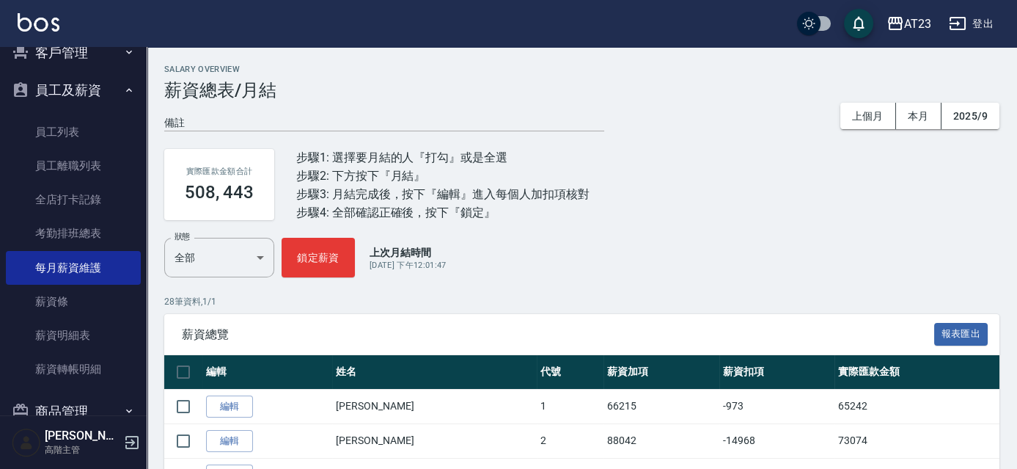
scroll to position [200, 0]
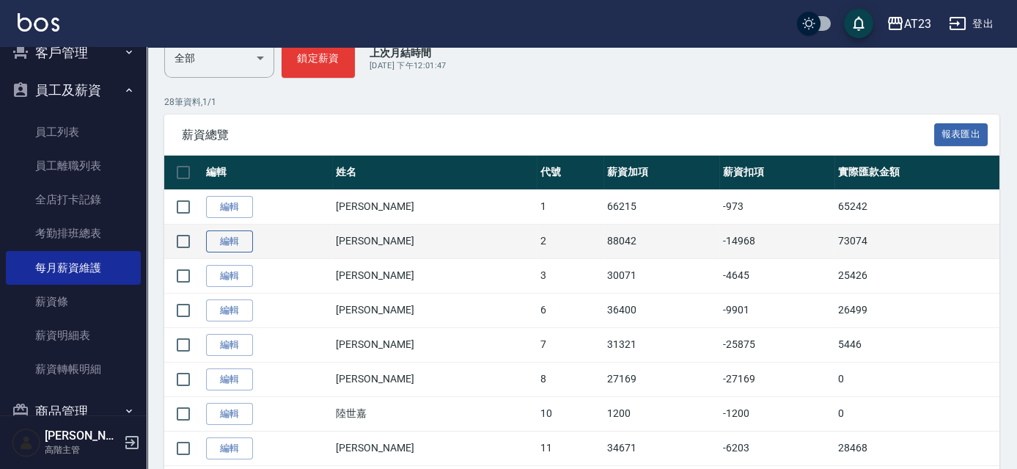
click at [231, 241] on link "編輯" at bounding box center [229, 241] width 47 height 23
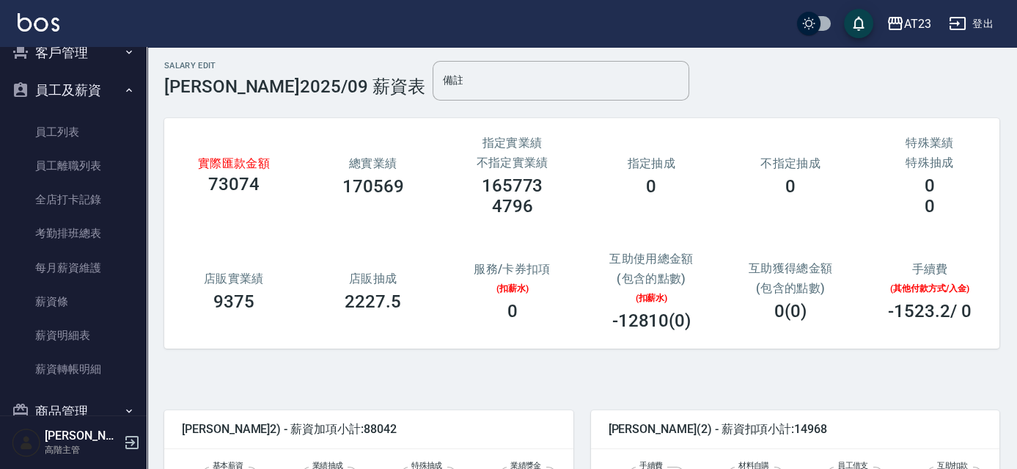
scroll to position [200, 0]
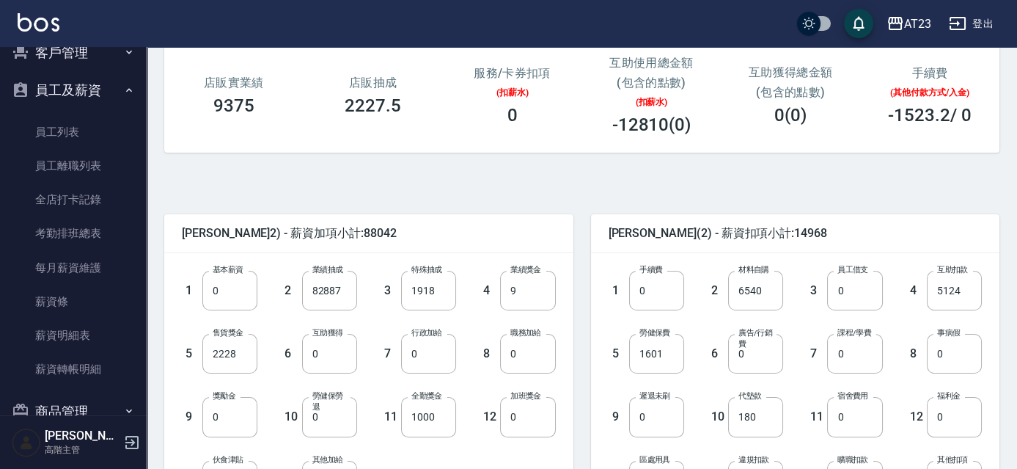
click at [912, 243] on div "陳美瑛 (2) - 薪資扣項小計:14968" at bounding box center [795, 233] width 409 height 38
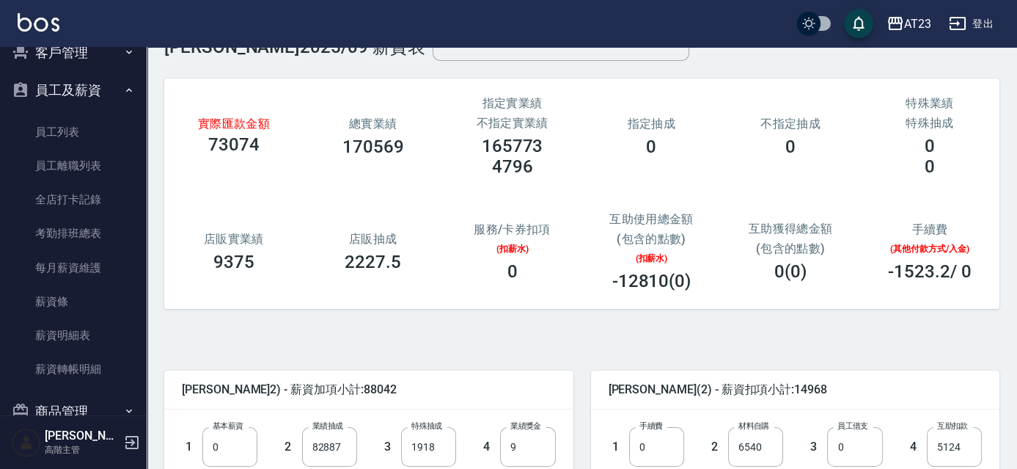
scroll to position [66, 0]
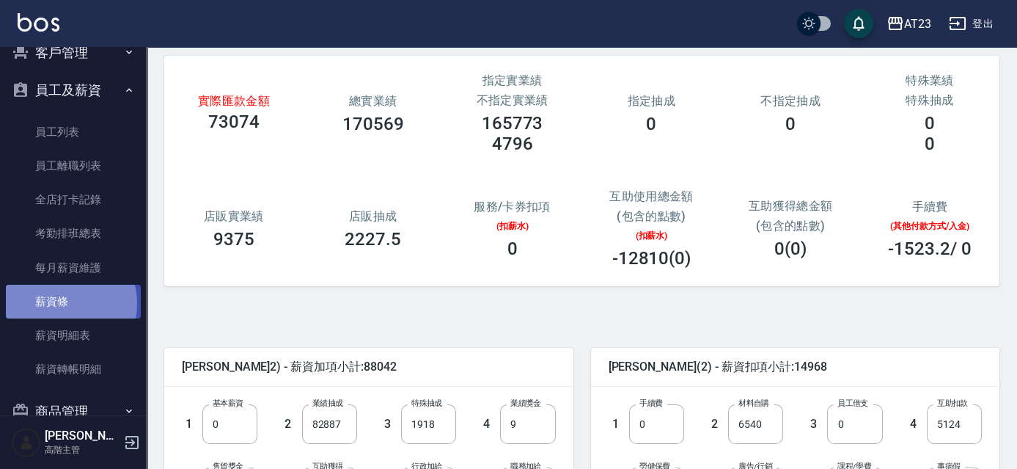
click at [59, 303] on link "薪資條" at bounding box center [73, 302] width 135 height 34
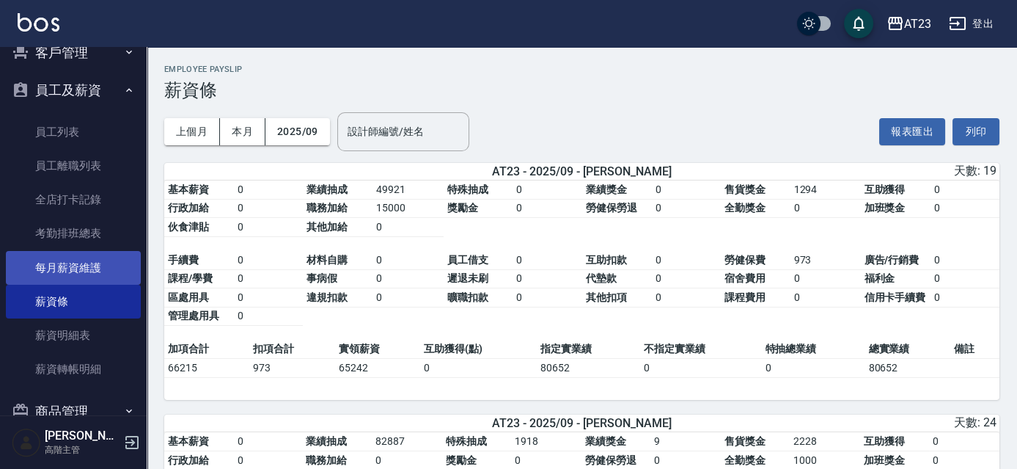
click at [75, 265] on link "每月薪資維護" at bounding box center [73, 268] width 135 height 34
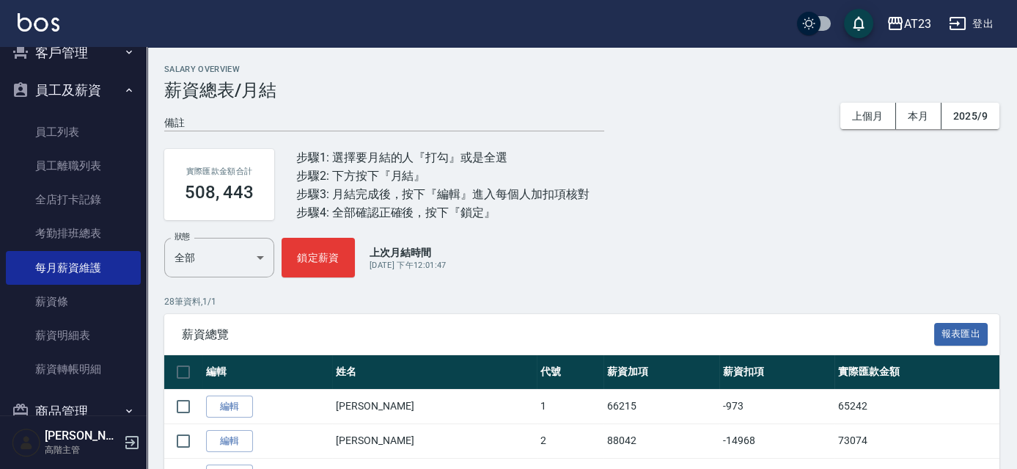
click at [227, 441] on link "編輯" at bounding box center [229, 441] width 47 height 23
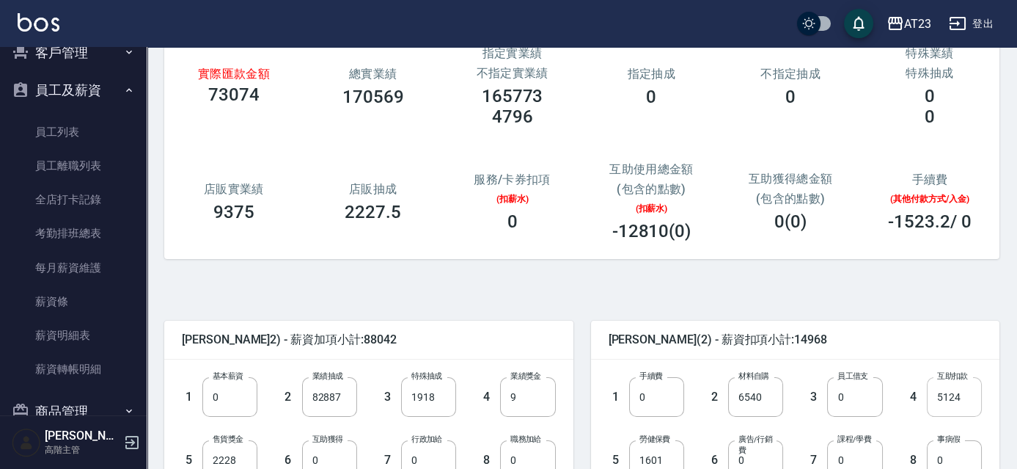
scroll to position [133, 0]
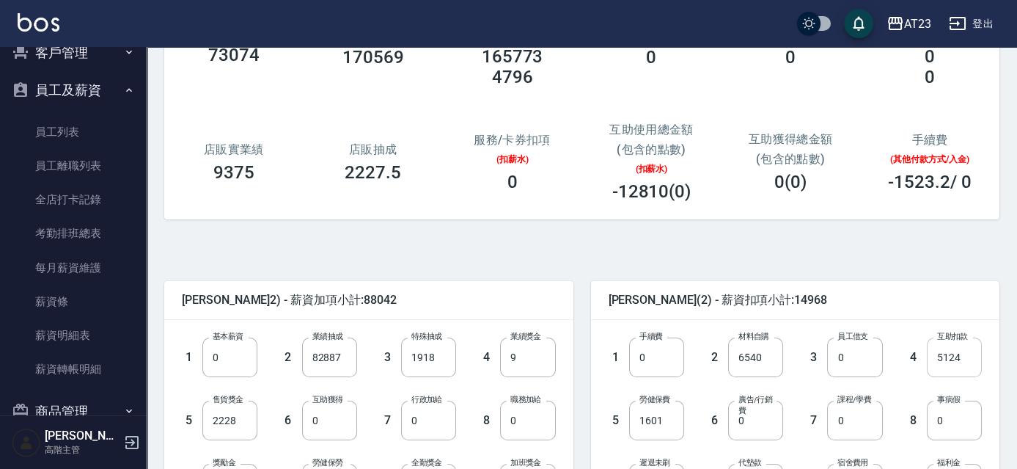
click at [972, 356] on input "5124" at bounding box center [954, 357] width 55 height 40
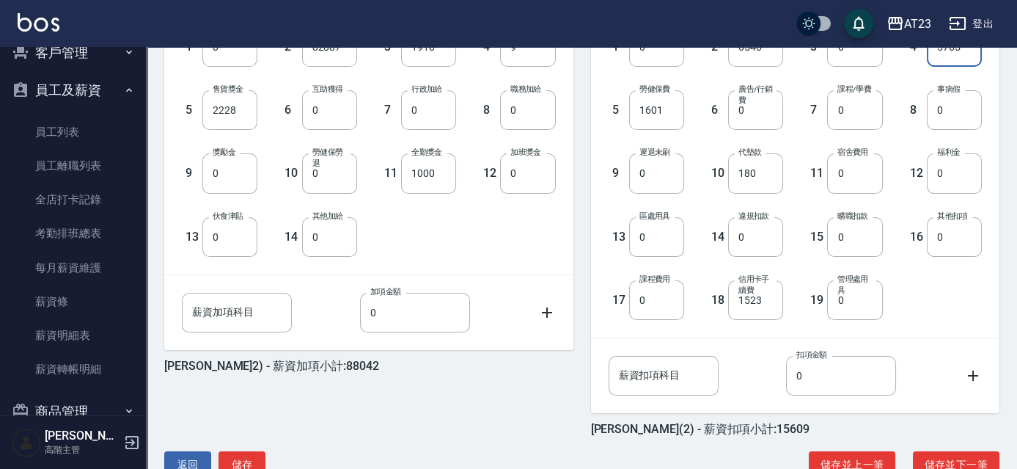
scroll to position [483, 0]
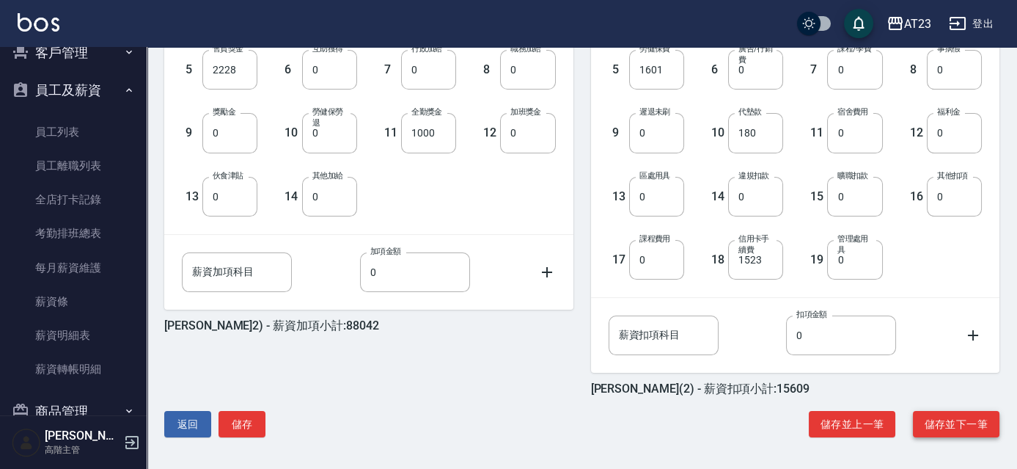
type input "5765"
click at [935, 423] on button "儲存並下一筆" at bounding box center [956, 424] width 87 height 27
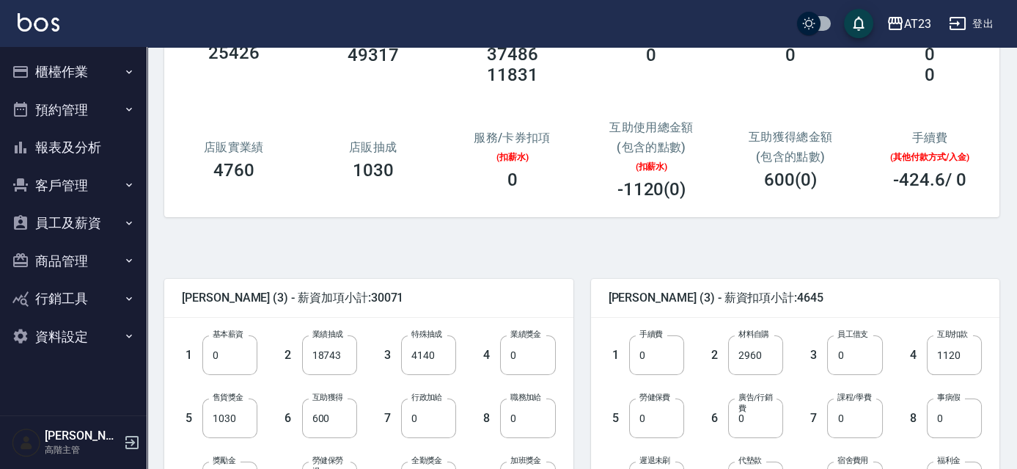
scroll to position [200, 0]
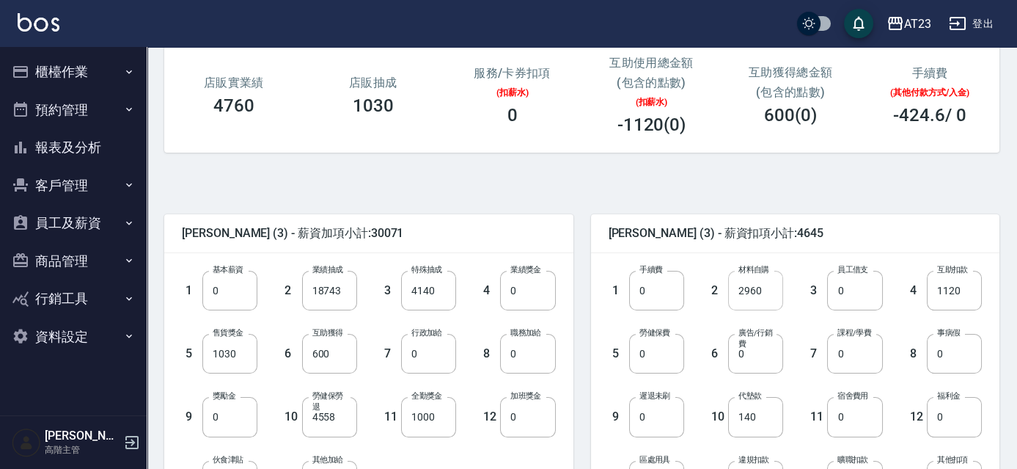
click at [748, 287] on input "2960" at bounding box center [755, 291] width 55 height 40
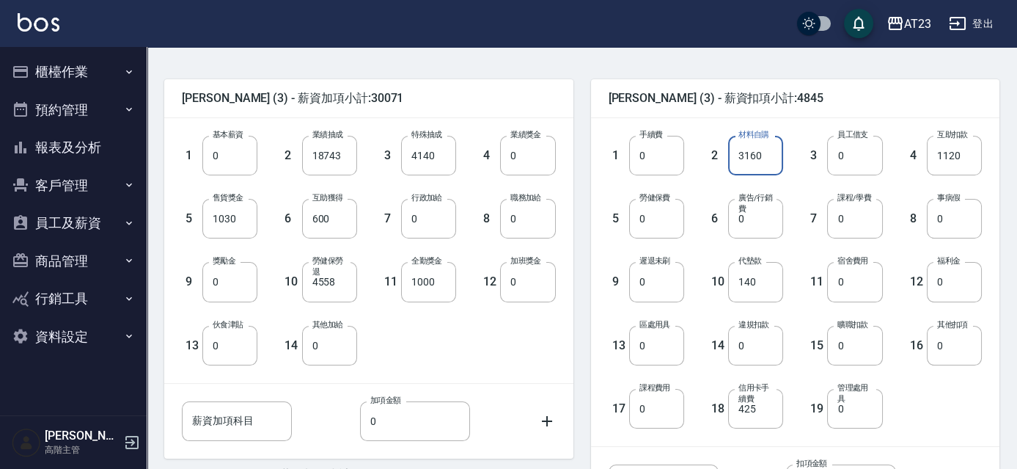
scroll to position [483, 0]
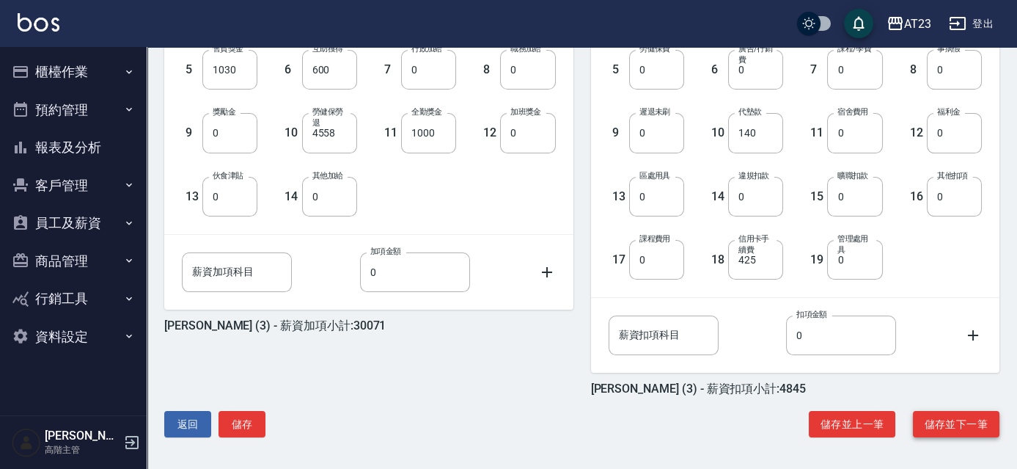
type input "3160"
click at [948, 433] on button "儲存並下一筆" at bounding box center [956, 424] width 87 height 27
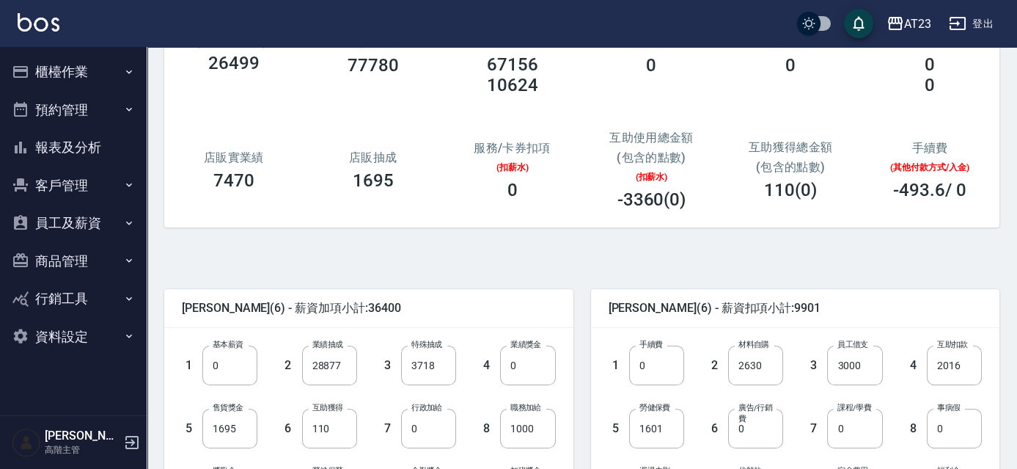
scroll to position [133, 0]
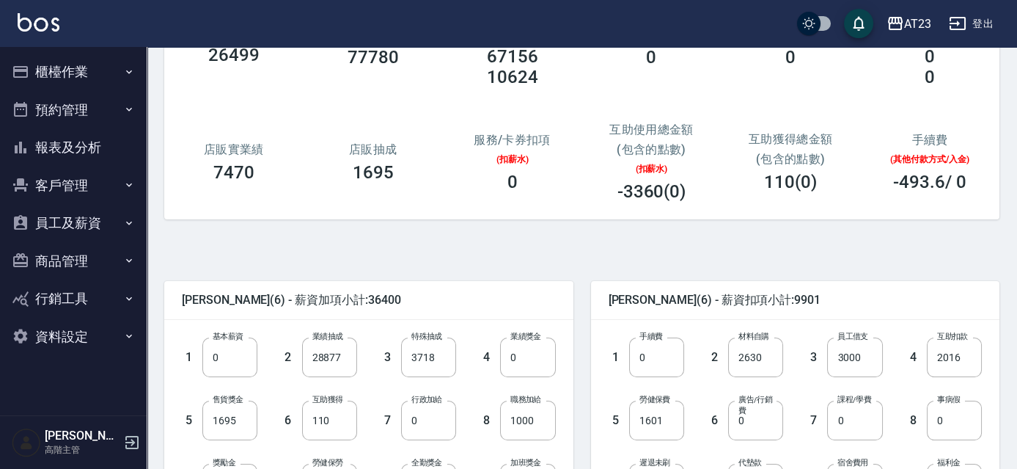
click at [86, 227] on button "員工及薪資" at bounding box center [73, 223] width 135 height 38
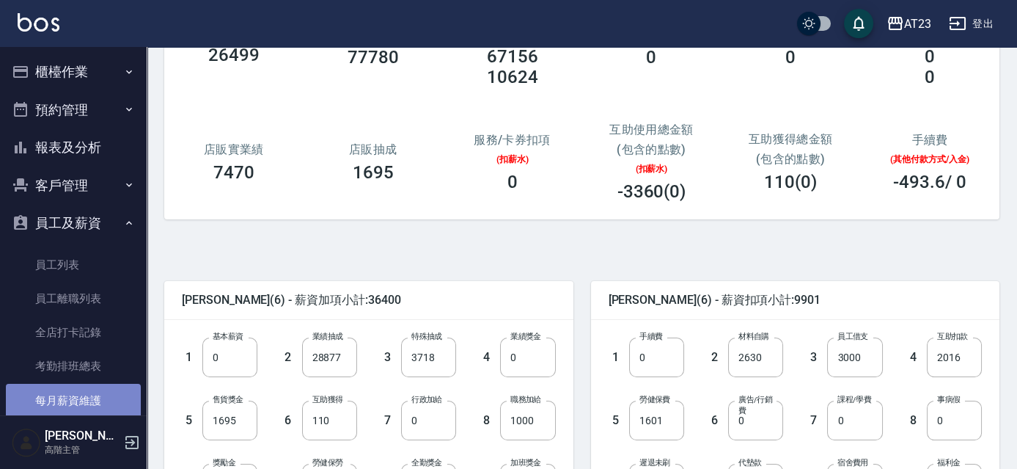
click at [86, 396] on link "每月薪資維護" at bounding box center [73, 401] width 135 height 34
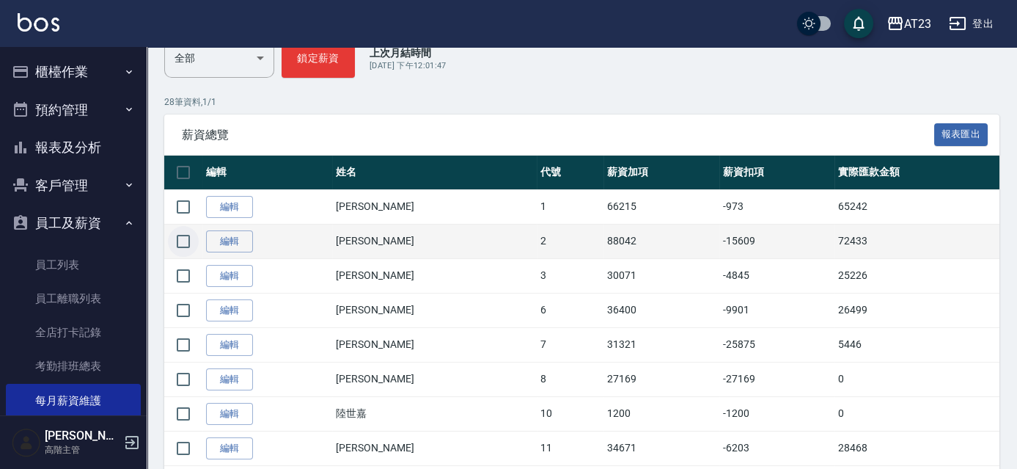
scroll to position [200, 0]
click at [245, 240] on link "編輯" at bounding box center [229, 241] width 47 height 23
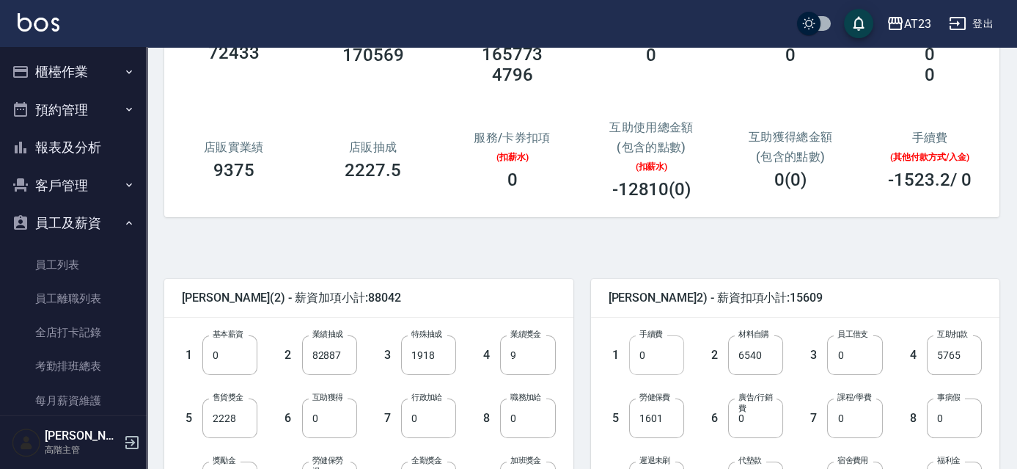
scroll to position [200, 0]
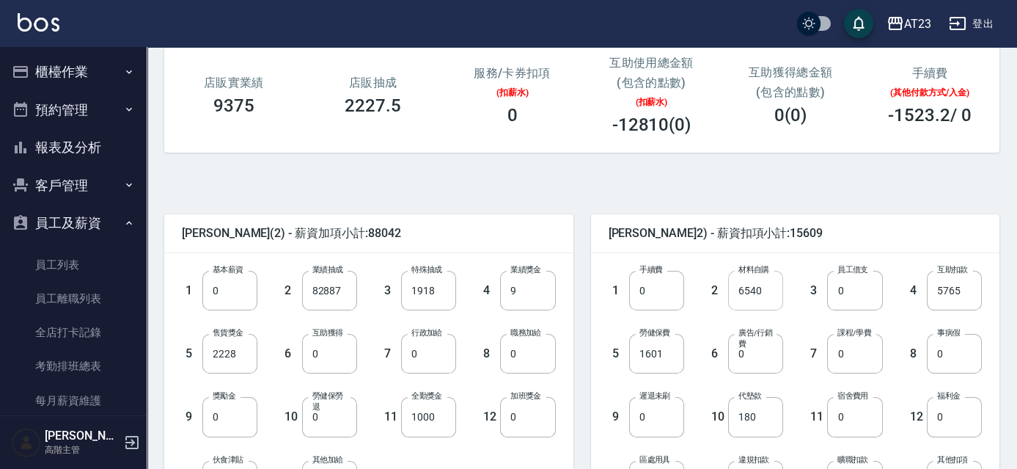
click at [750, 288] on input "6540" at bounding box center [755, 291] width 55 height 40
click at [761, 291] on input "6540" at bounding box center [755, 291] width 55 height 40
drag, startPoint x: 761, startPoint y: 291, endPoint x: 738, endPoint y: 290, distance: 23.5
click at [738, 290] on input "6540" at bounding box center [755, 291] width 55 height 40
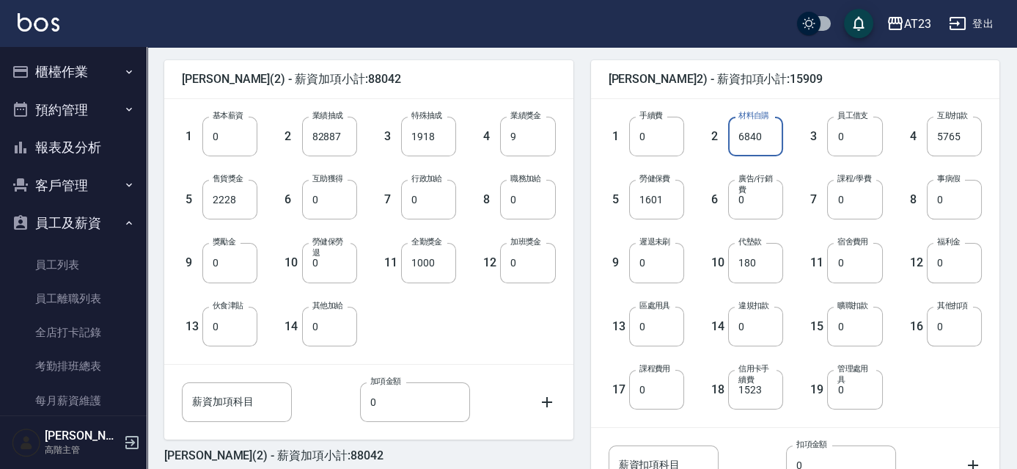
scroll to position [466, 0]
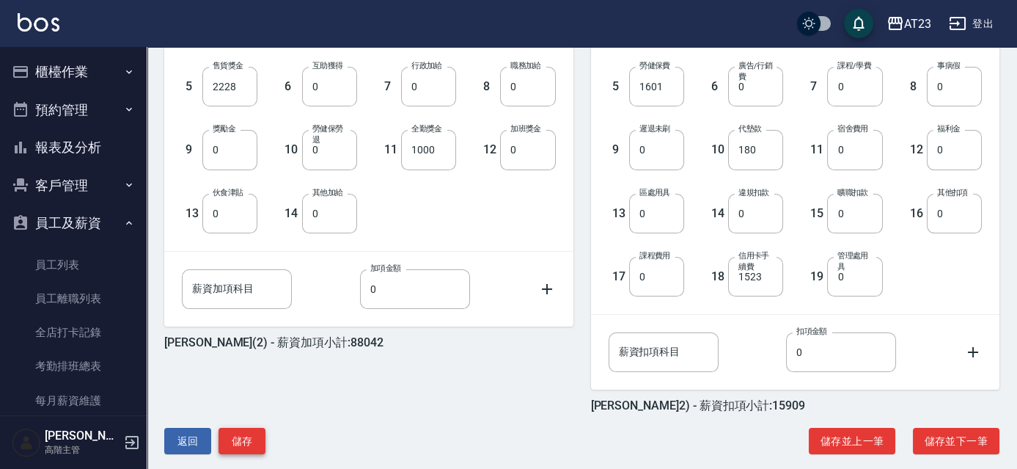
type input "6840"
click at [246, 436] on button "儲存" at bounding box center [242, 441] width 47 height 27
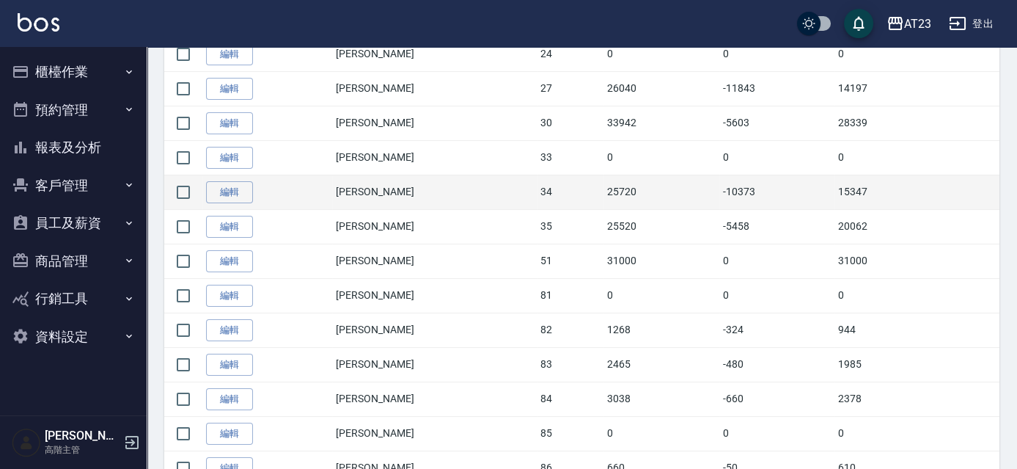
scroll to position [733, 0]
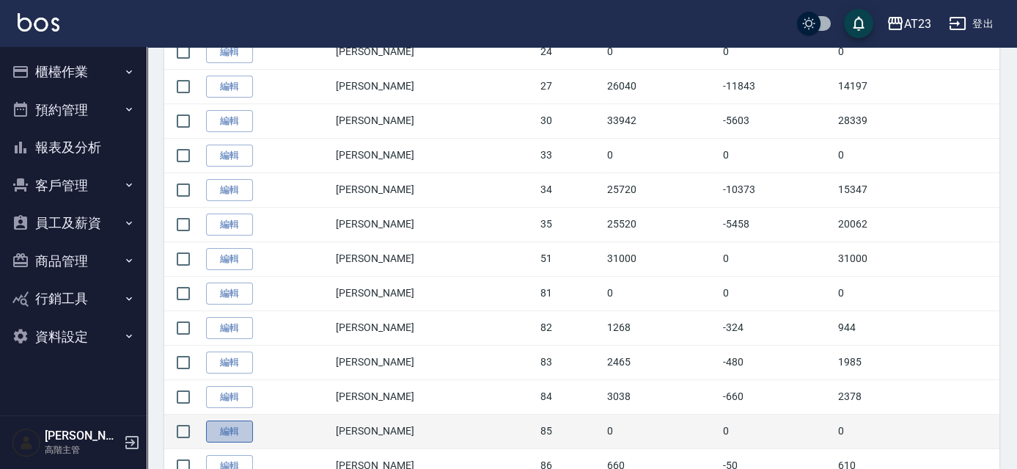
click at [234, 424] on link "編輯" at bounding box center [229, 431] width 47 height 23
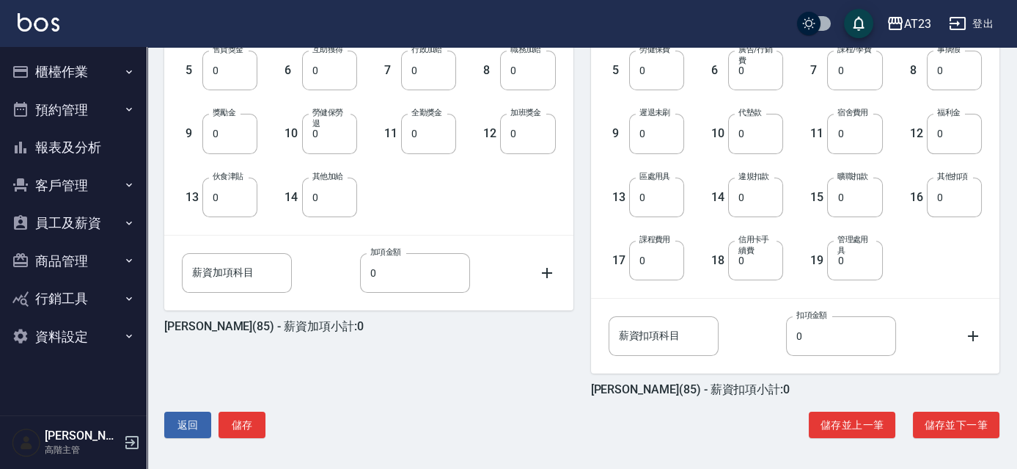
scroll to position [483, 0]
click at [202, 424] on button "返回" at bounding box center [187, 424] width 47 height 27
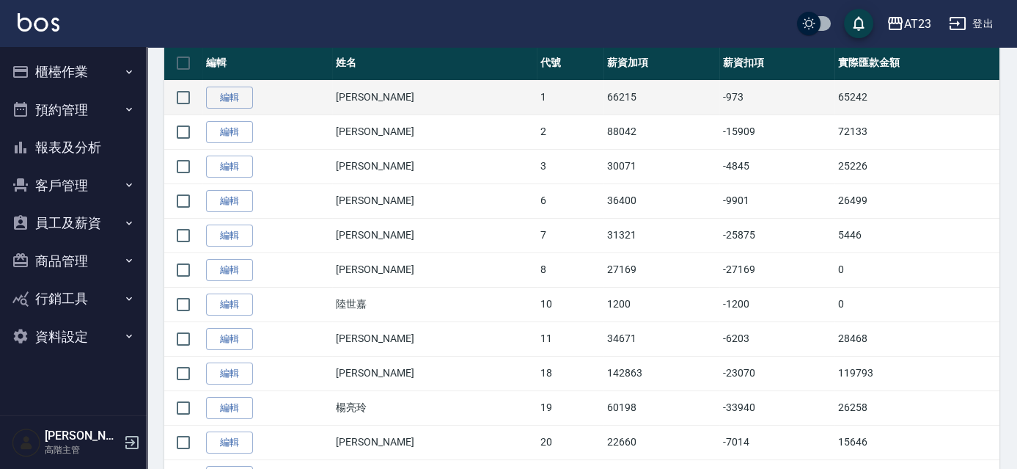
scroll to position [333, 0]
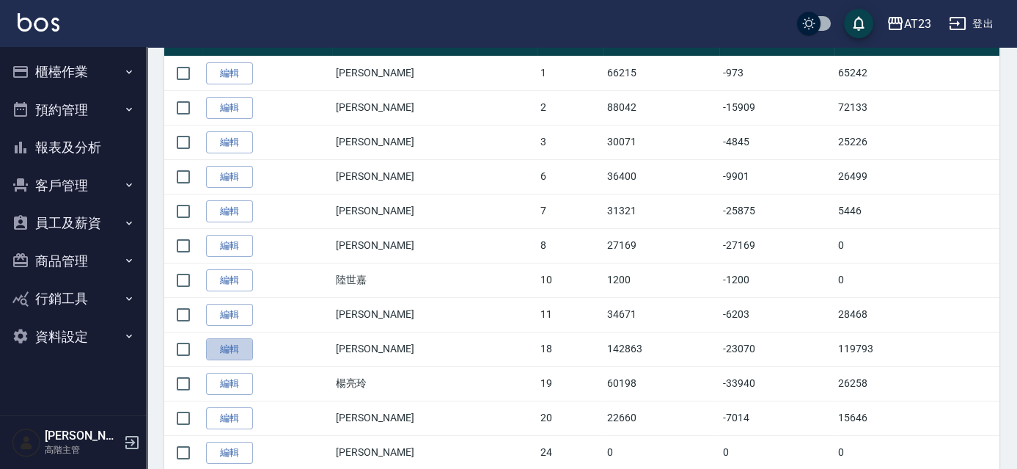
click at [235, 343] on link "編輯" at bounding box center [229, 349] width 47 height 23
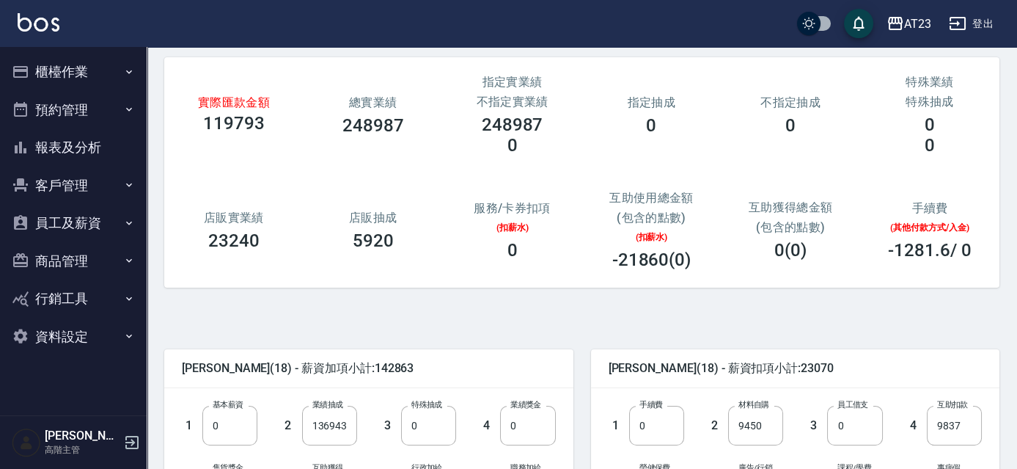
scroll to position [133, 0]
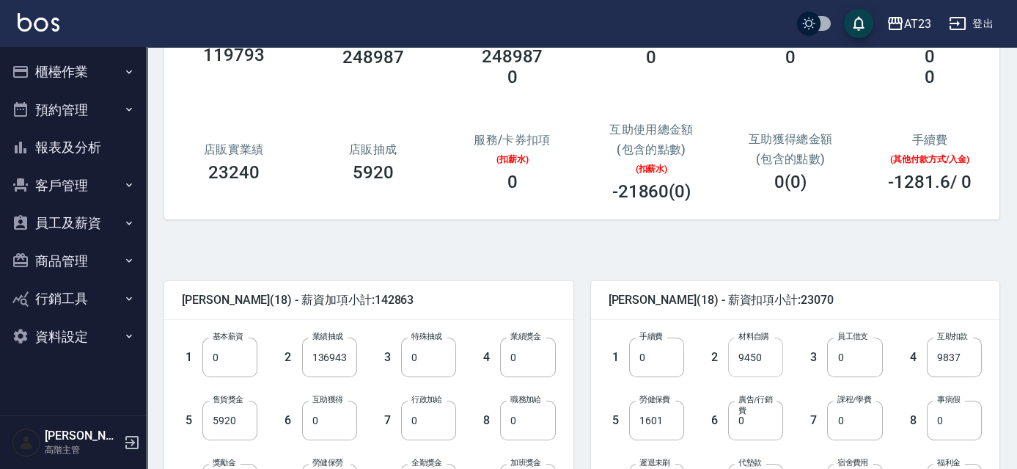
click at [749, 354] on input "9450" at bounding box center [755, 357] width 55 height 40
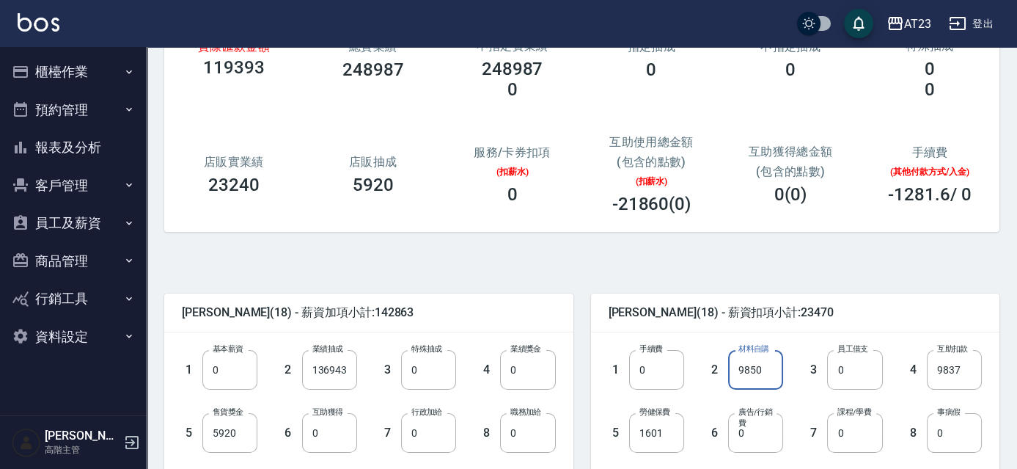
scroll to position [200, 0]
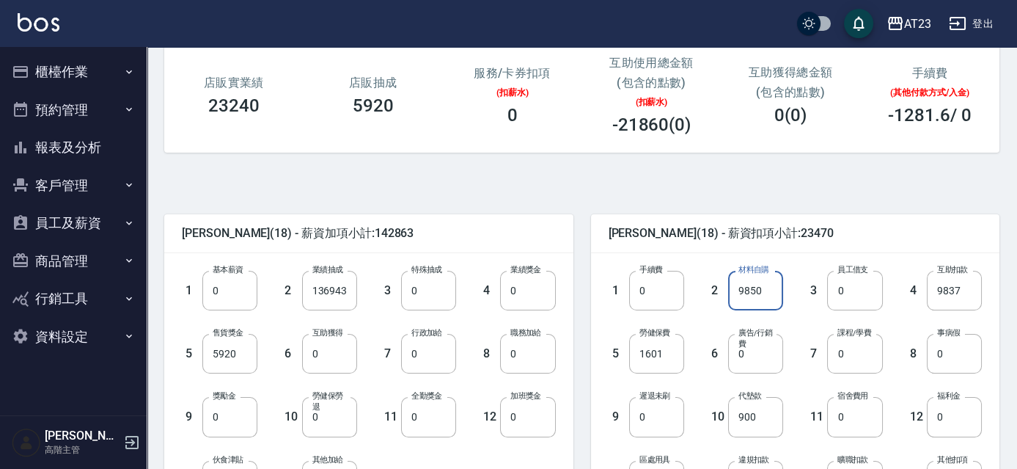
type input "9850"
click at [838, 226] on span "陳慈嫺 (18) - 薪資扣項小計:23470" at bounding box center [796, 233] width 374 height 15
click at [882, 177] on div "陳慈嫺 (18) - 薪資加項小計:142863 1 基本薪資 0 基本薪資 2 業績抽成 136943 業績抽成 3 特殊抽成 0 特殊抽成 4 業績獎金 …" at bounding box center [576, 452] width 847 height 565
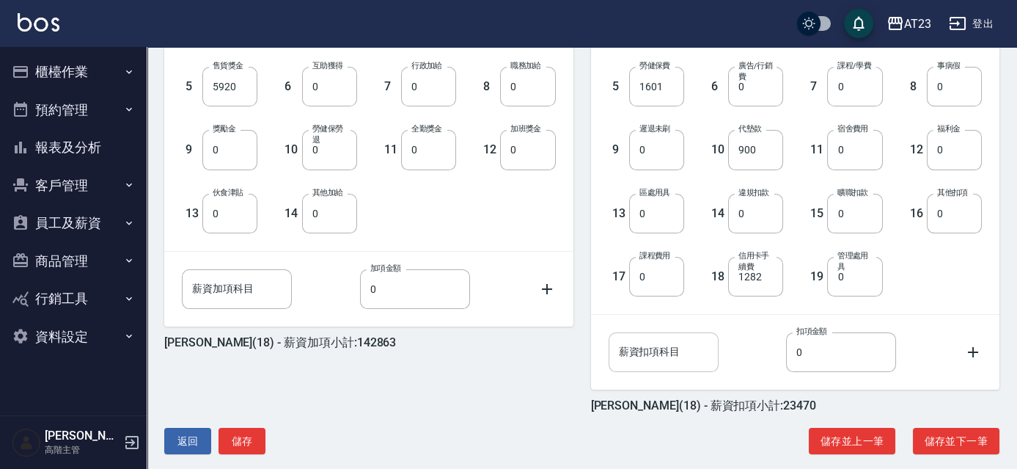
scroll to position [483, 0]
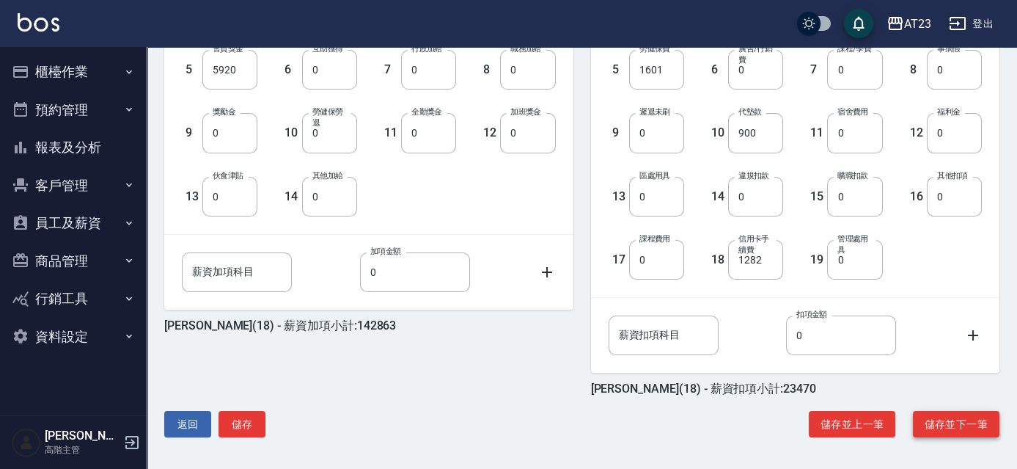
click at [939, 425] on button "儲存並下一筆" at bounding box center [956, 424] width 87 height 27
click at [201, 420] on button "返回" at bounding box center [187, 424] width 47 height 27
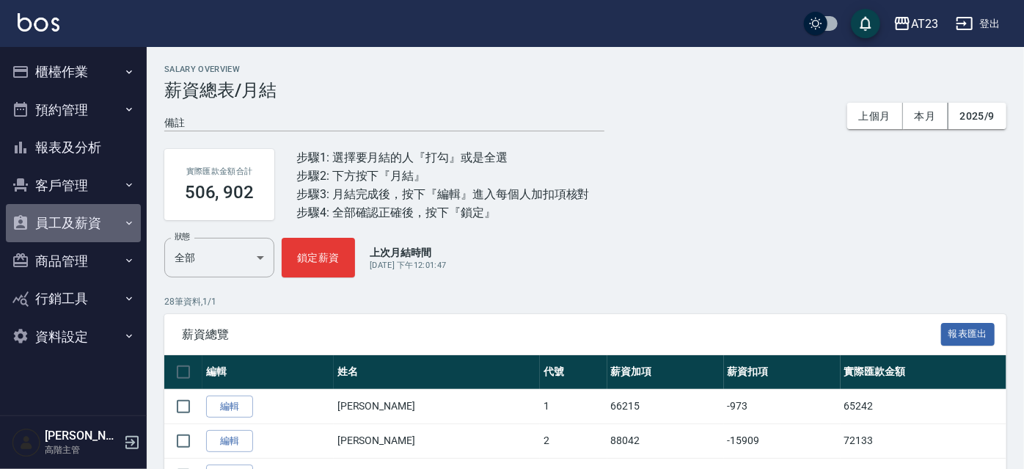
click at [81, 219] on button "員工及薪資" at bounding box center [73, 223] width 135 height 38
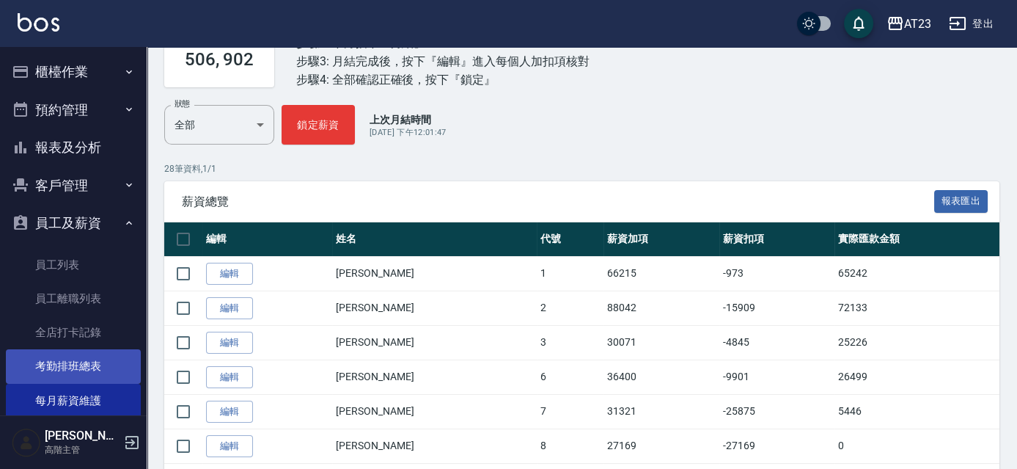
scroll to position [240, 0]
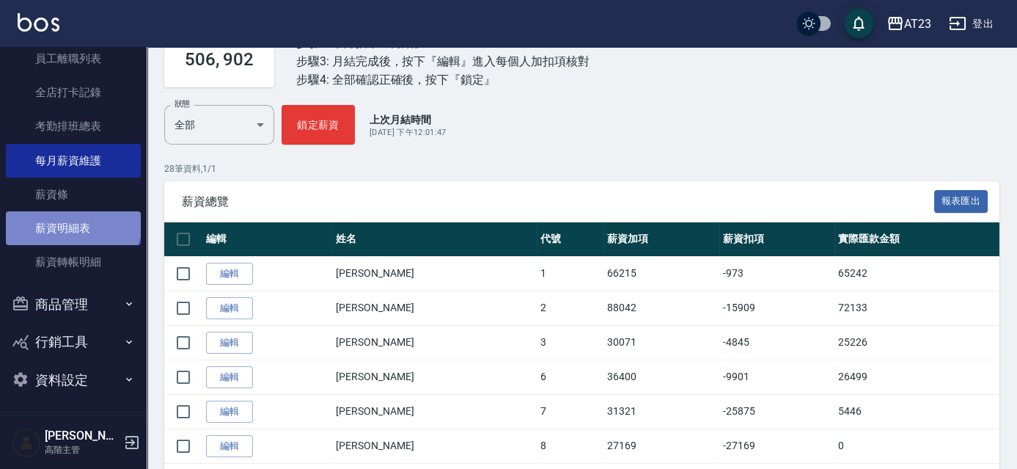
click at [72, 222] on link "薪資明細表" at bounding box center [73, 228] width 135 height 34
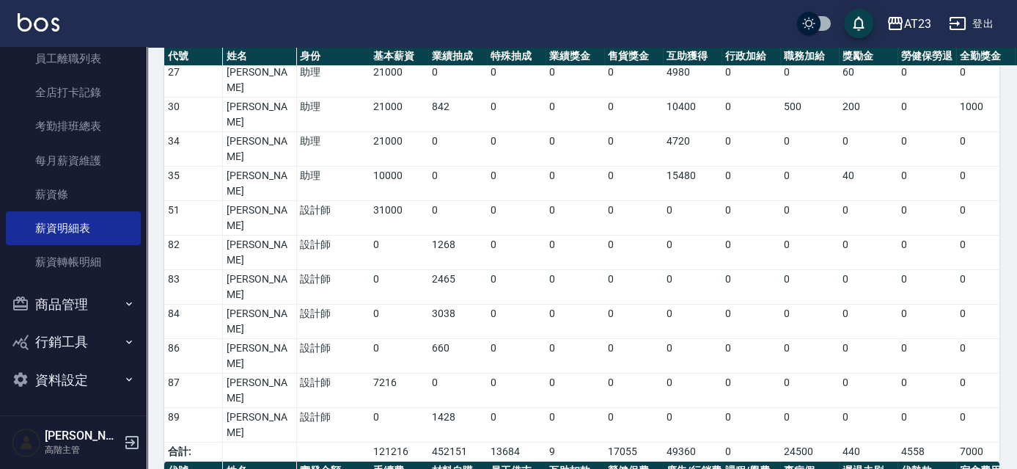
scroll to position [466, 0]
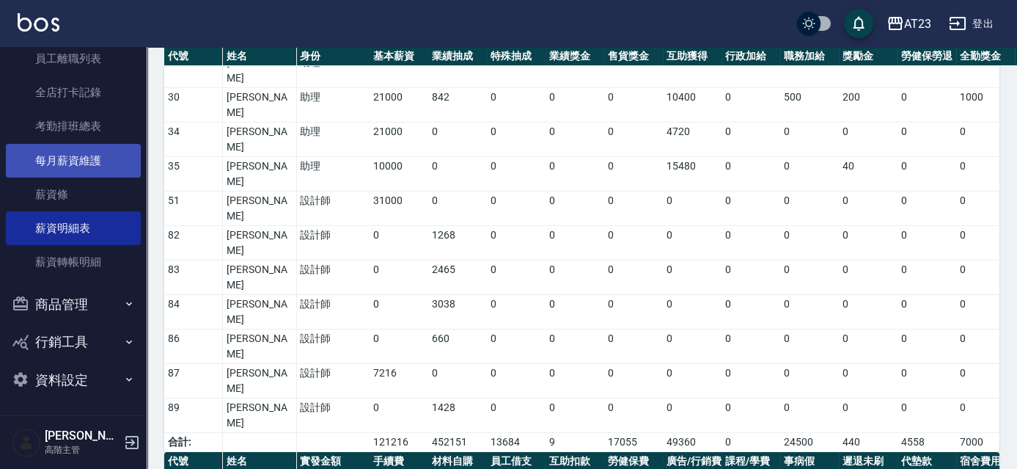
click at [73, 153] on link "每月薪資維護" at bounding box center [73, 161] width 135 height 34
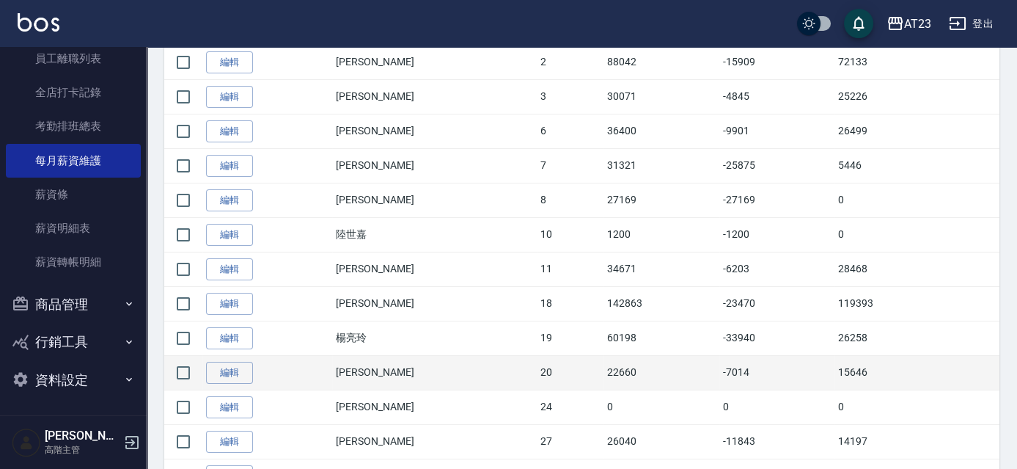
scroll to position [400, 0]
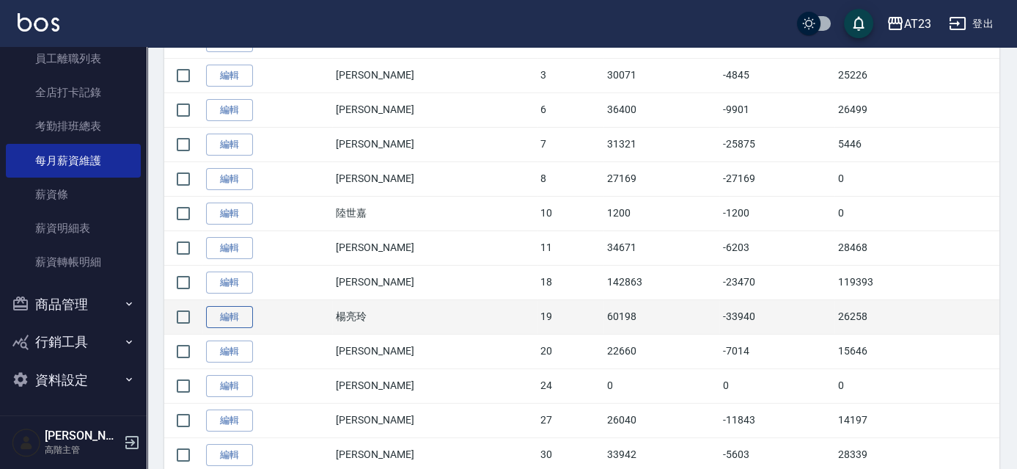
click at [233, 306] on link "編輯" at bounding box center [229, 317] width 47 height 23
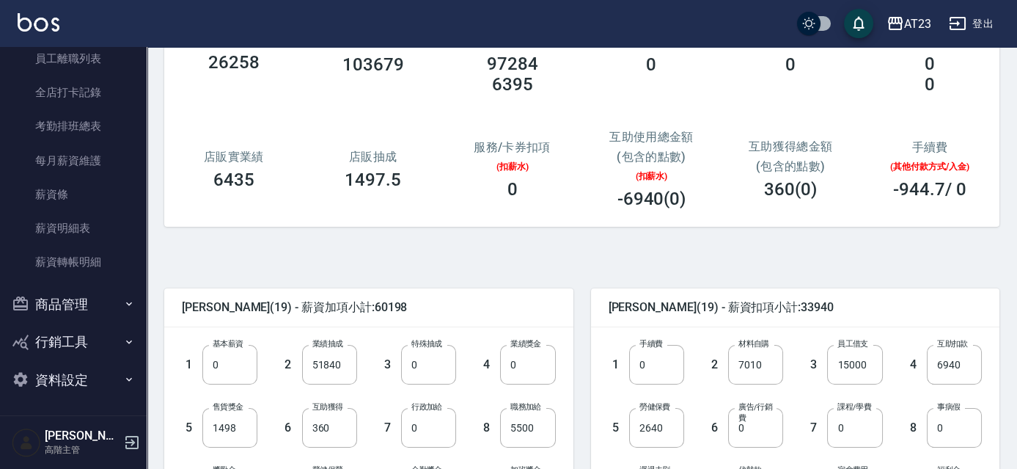
scroll to position [133, 0]
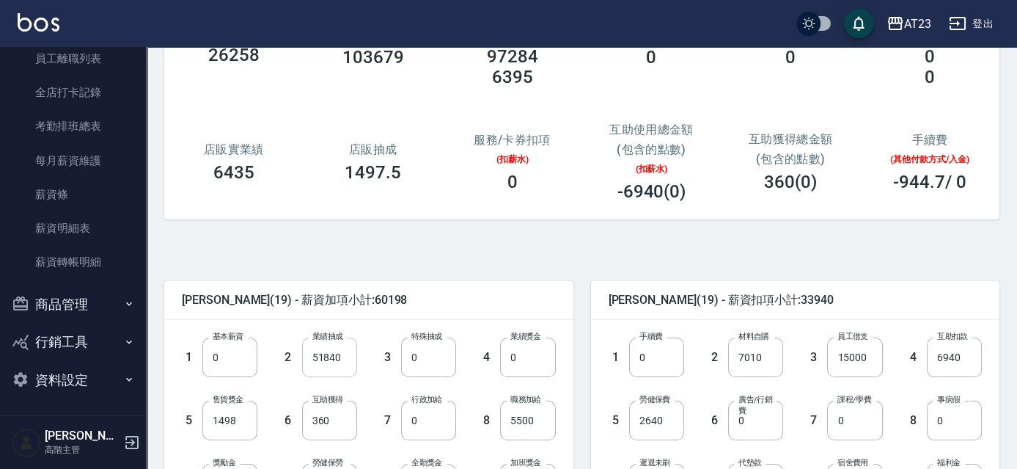
click at [321, 354] on input "51840" at bounding box center [329, 357] width 55 height 40
click at [321, 355] on input "51840" at bounding box center [329, 357] width 55 height 40
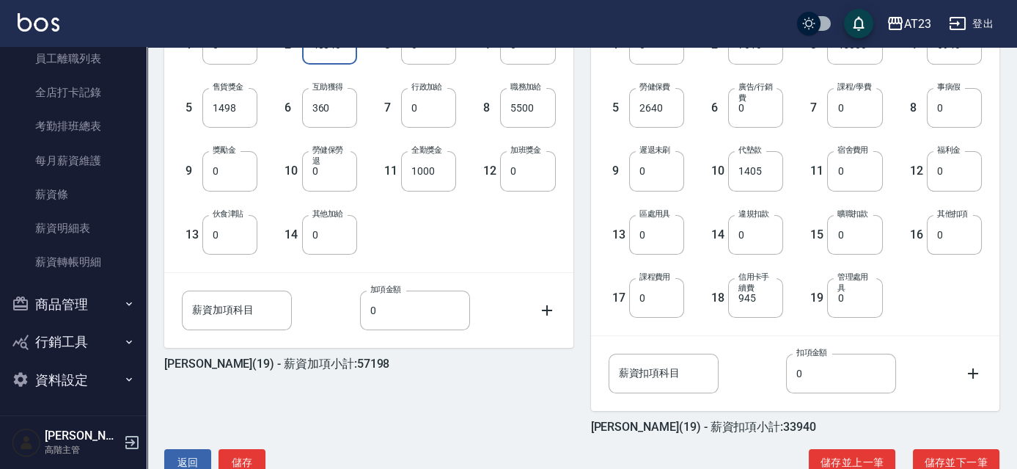
scroll to position [483, 0]
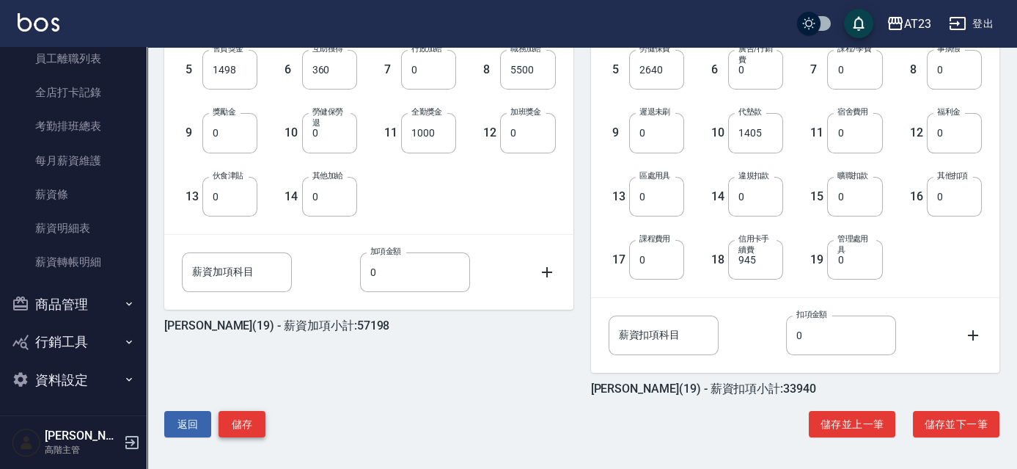
type input "48840"
click at [234, 422] on button "儲存" at bounding box center [242, 424] width 47 height 27
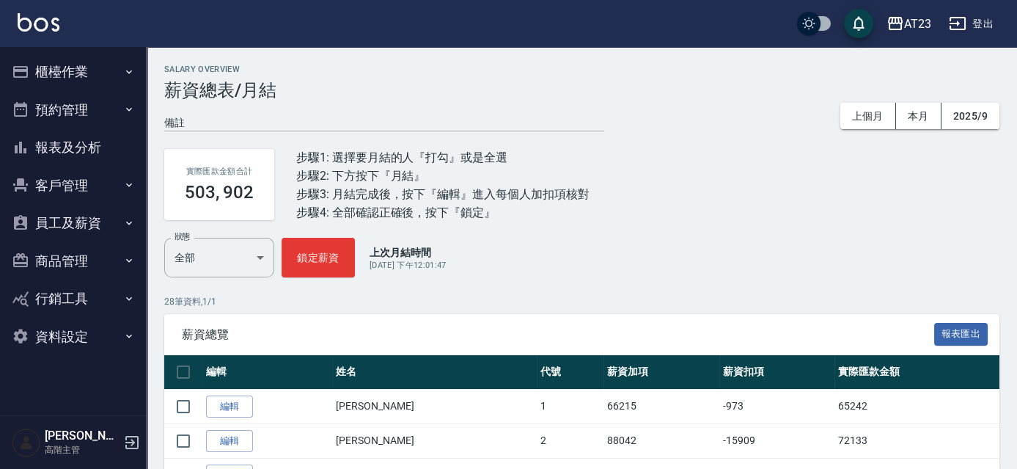
click at [81, 226] on button "員工及薪資" at bounding box center [73, 223] width 135 height 38
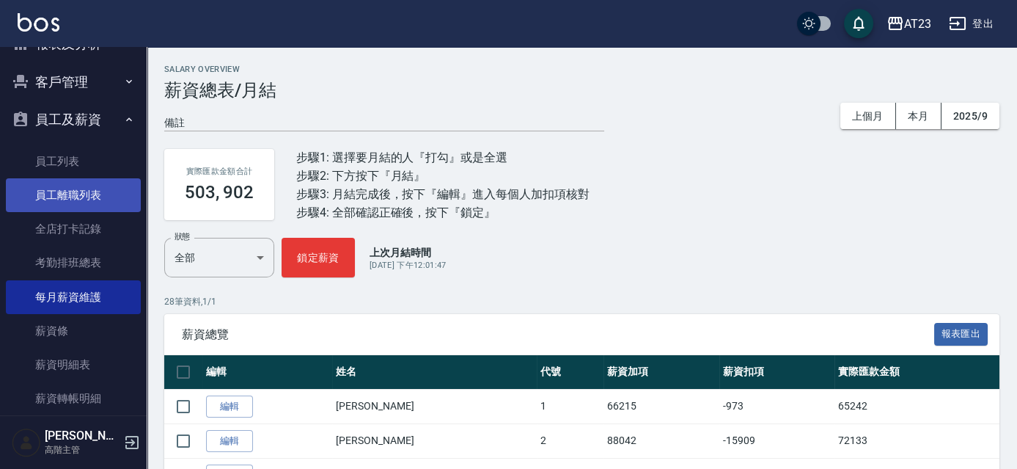
scroll to position [200, 0]
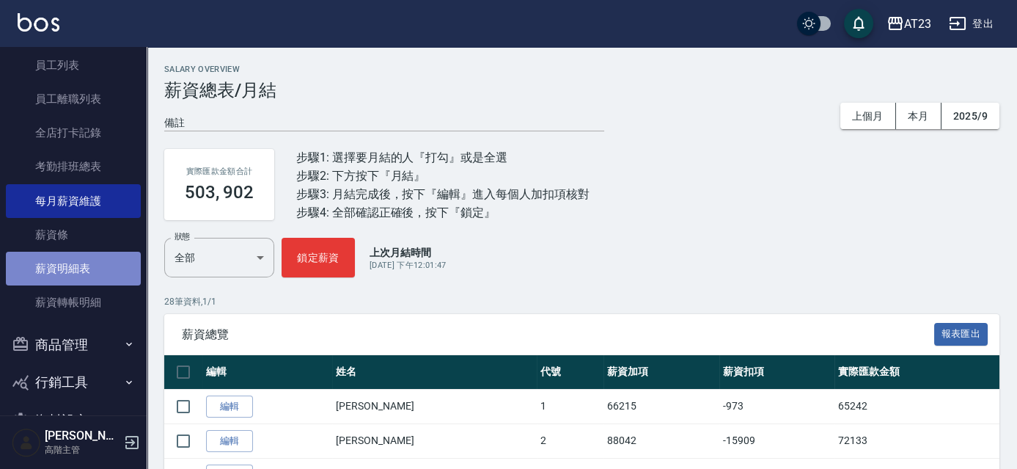
click at [76, 266] on link "薪資明細表" at bounding box center [73, 269] width 135 height 34
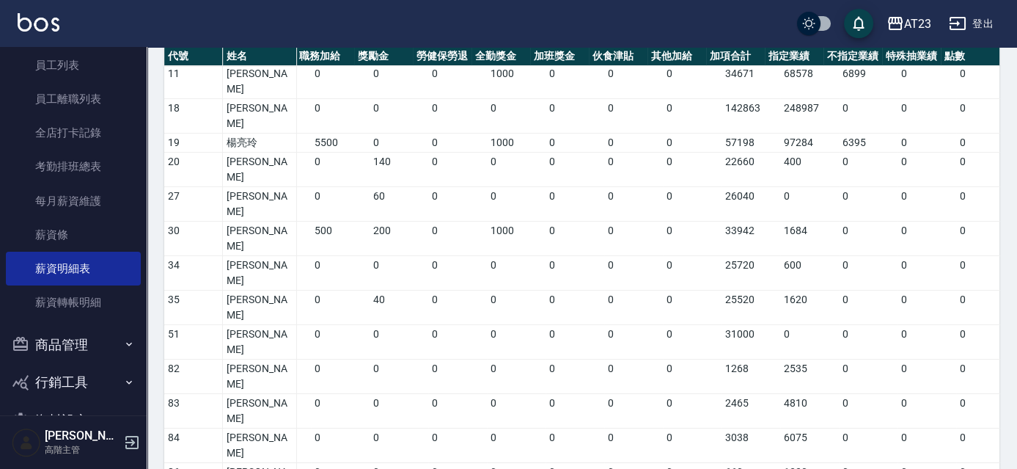
scroll to position [0, 485]
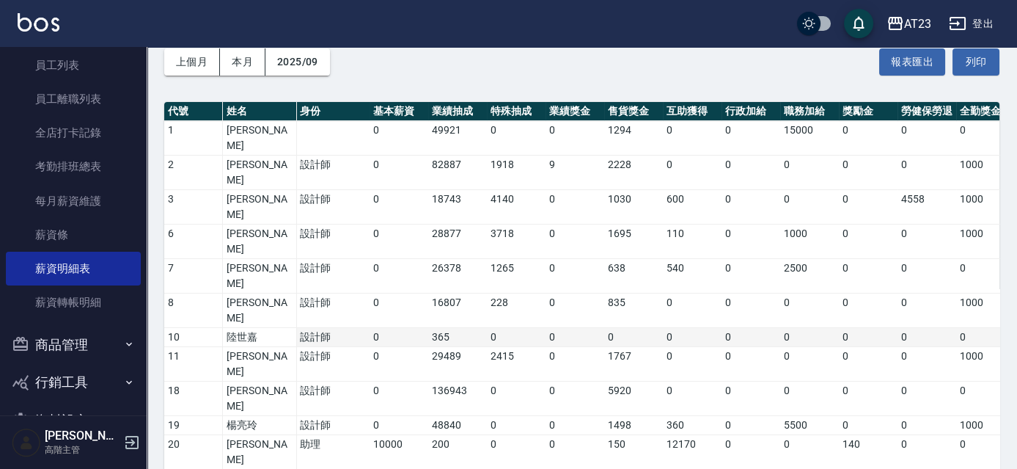
scroll to position [66, 0]
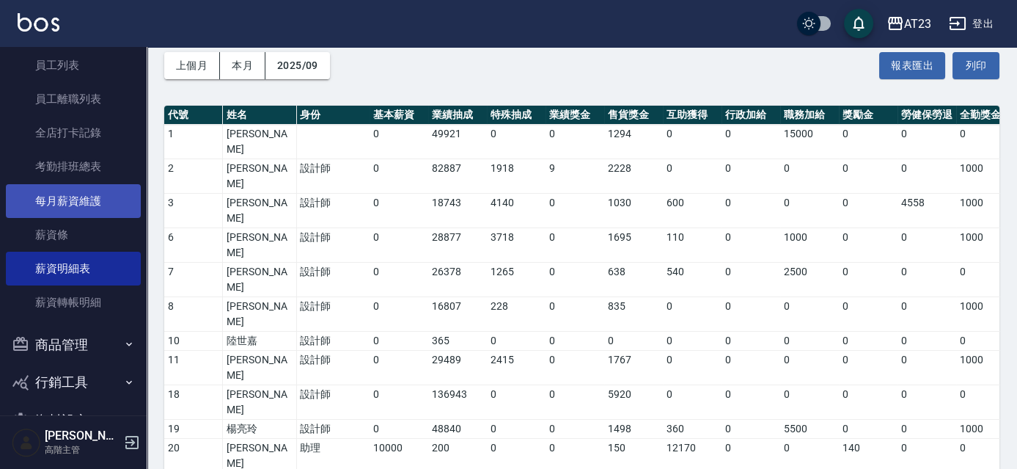
click at [73, 195] on link "每月薪資維護" at bounding box center [73, 201] width 135 height 34
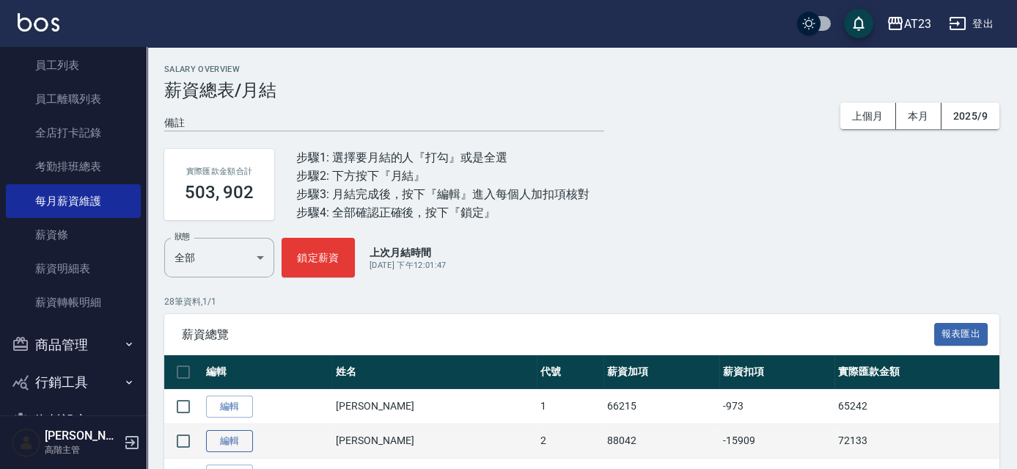
click at [226, 439] on link "編輯" at bounding box center [229, 441] width 47 height 23
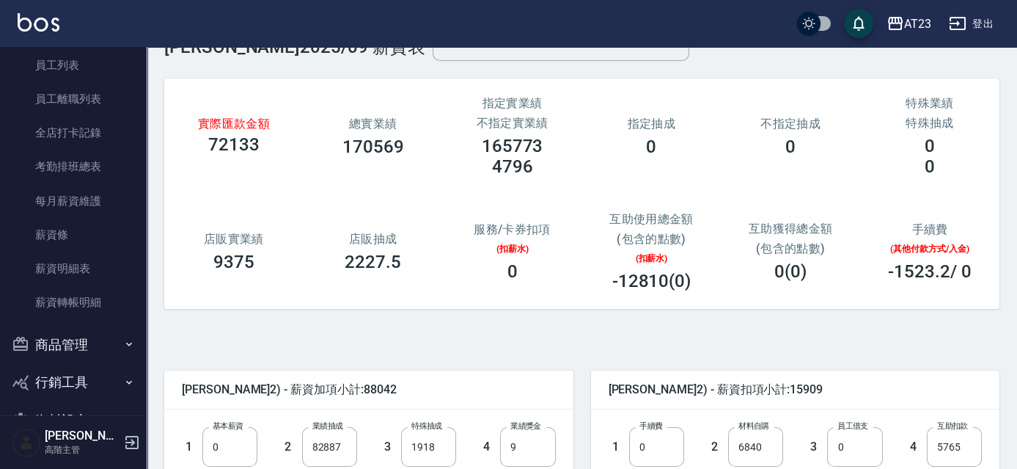
scroll to position [66, 0]
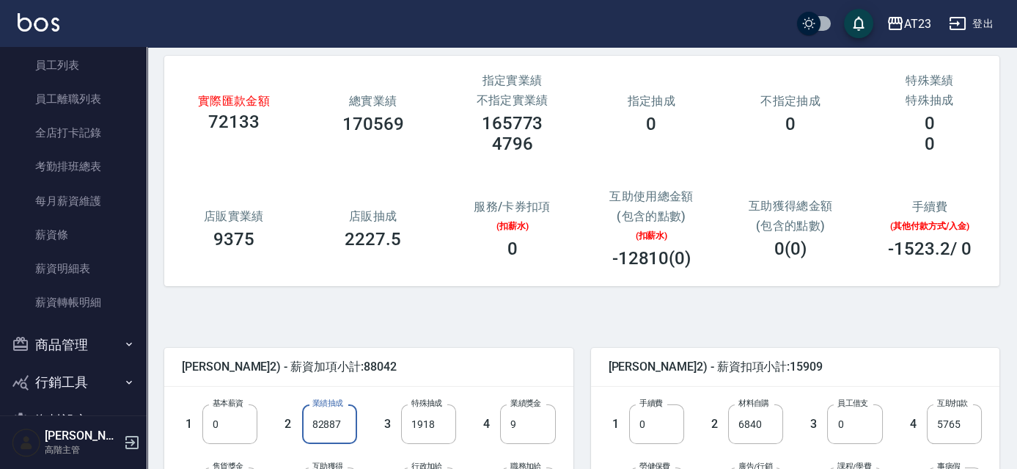
click at [343, 420] on input "82887" at bounding box center [329, 424] width 55 height 40
type input "82886"
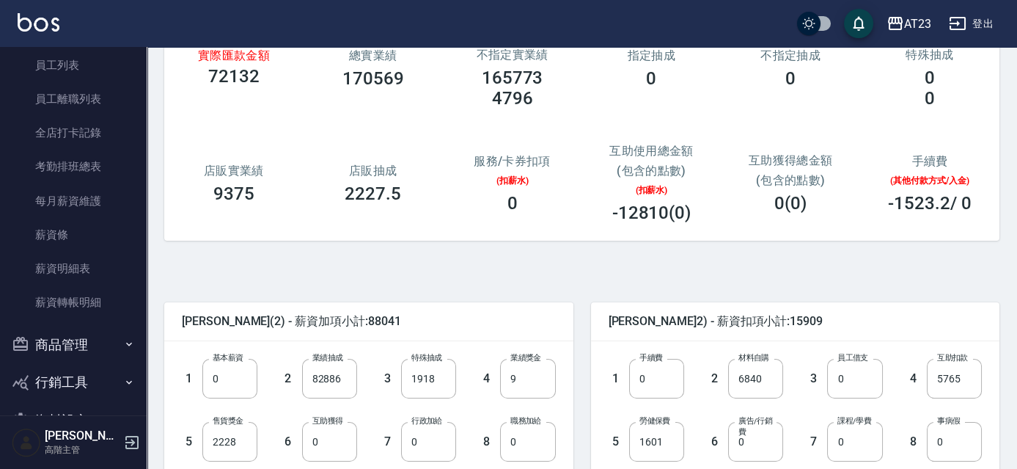
scroll to position [133, 0]
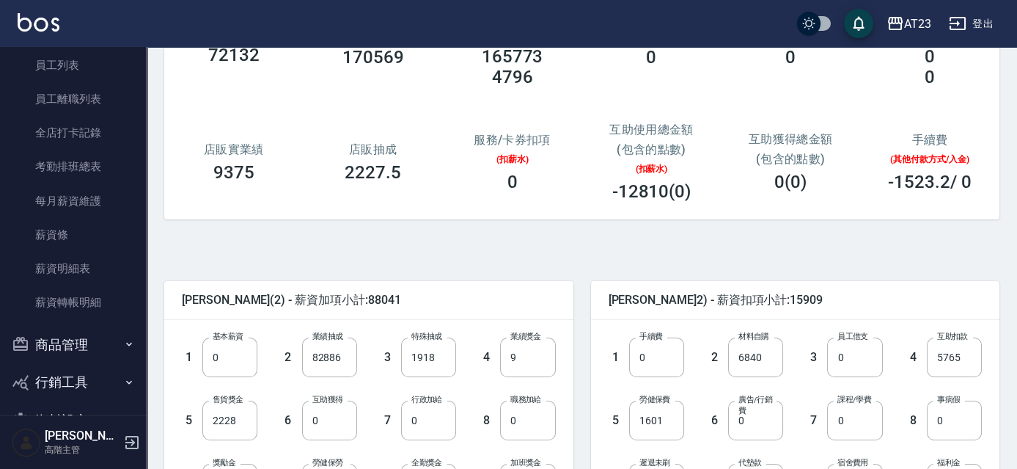
click at [392, 293] on span "陳美瑛 (2) - 薪資加項小計:88041" at bounding box center [369, 300] width 374 height 15
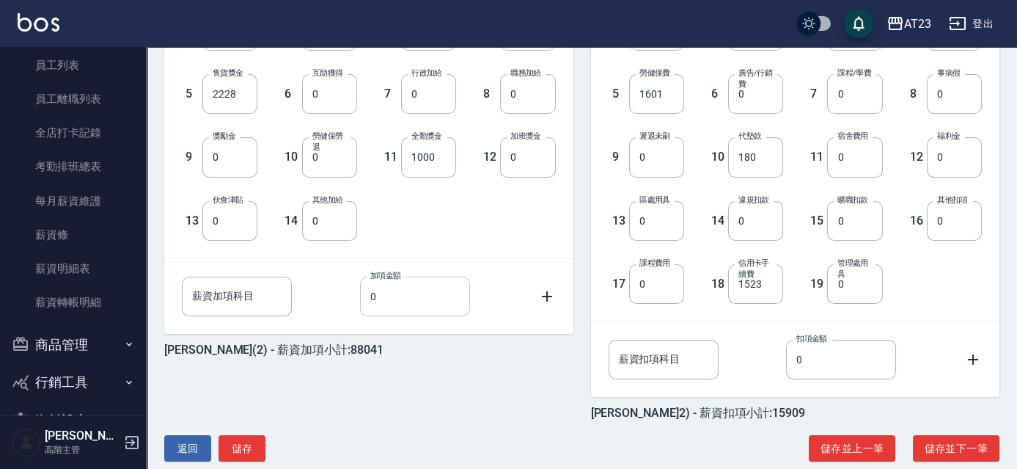
scroll to position [483, 0]
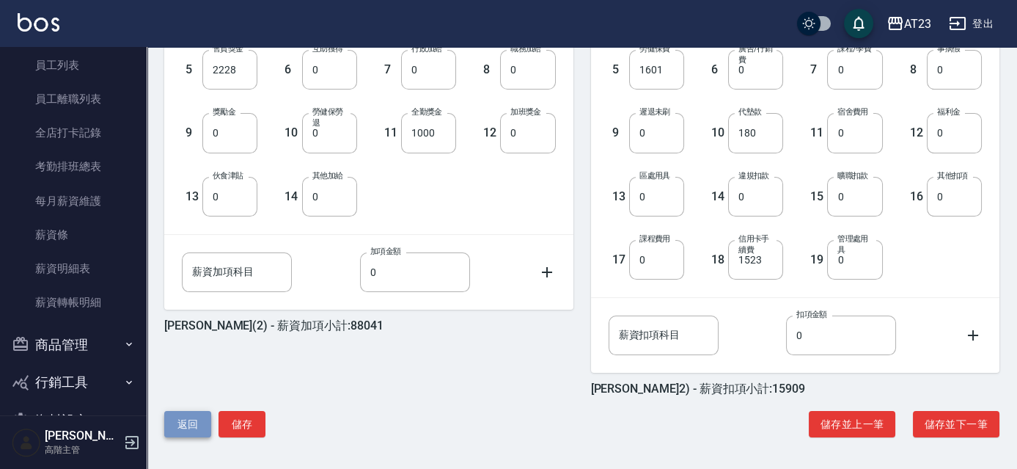
click at [188, 418] on button "返回" at bounding box center [187, 424] width 47 height 27
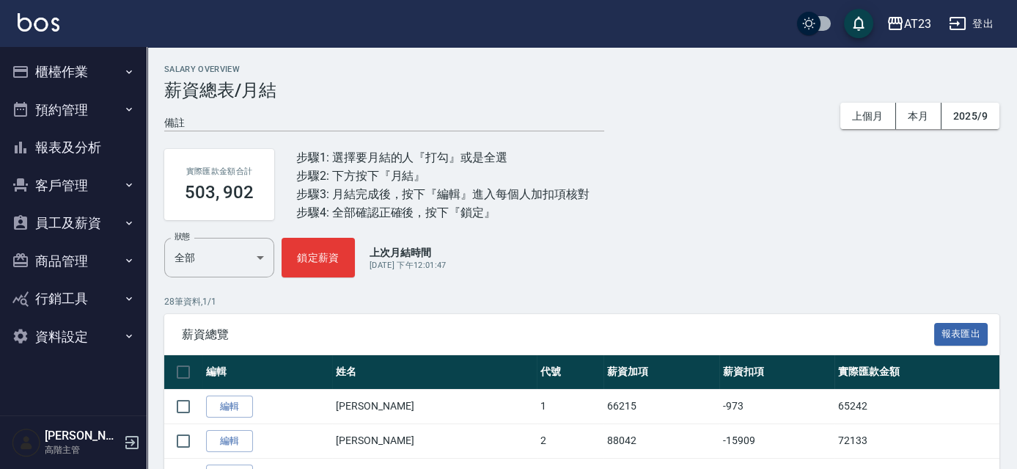
drag, startPoint x: 883, startPoint y: 266, endPoint x: 463, endPoint y: 142, distance: 438.0
click at [877, 249] on div "狀態 全部 ALL 狀態 鎖定薪資 上次月結時間 [DATE] 下午12:01:47" at bounding box center [581, 258] width 835 height 40
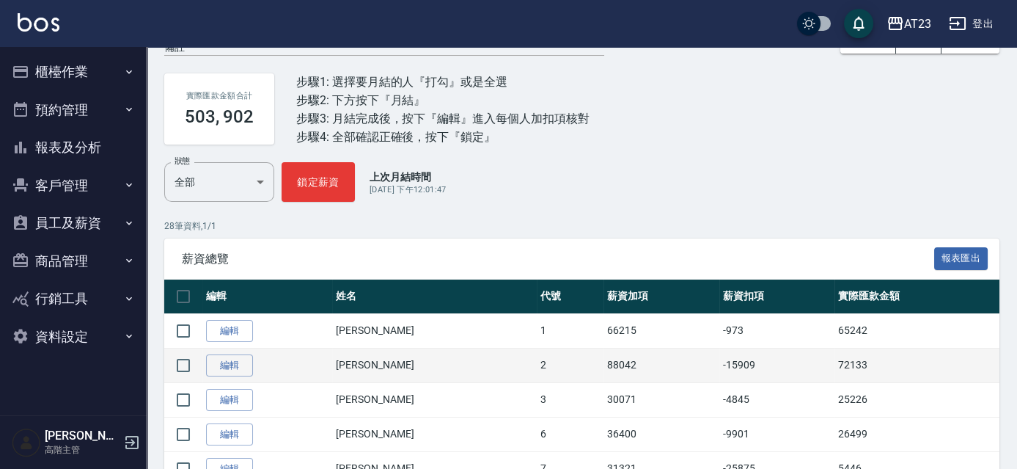
scroll to position [133, 0]
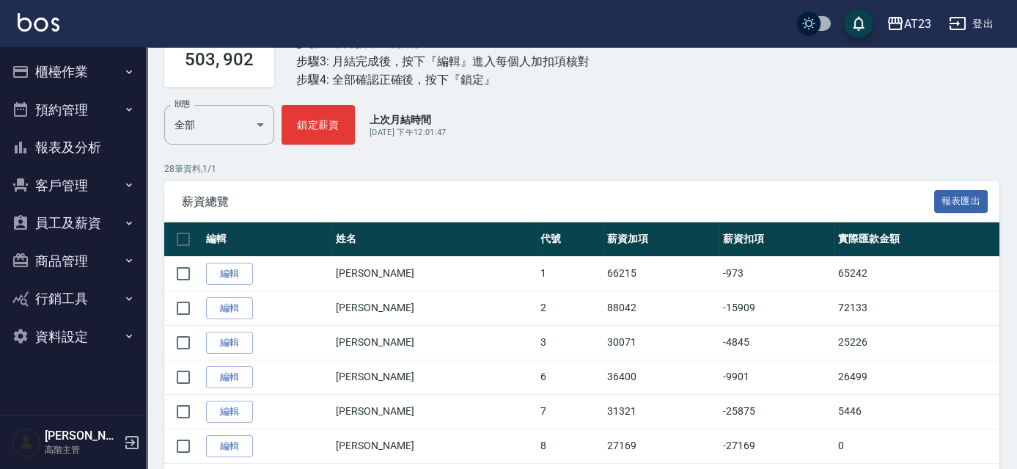
click at [89, 215] on button "員工及薪資" at bounding box center [73, 223] width 135 height 38
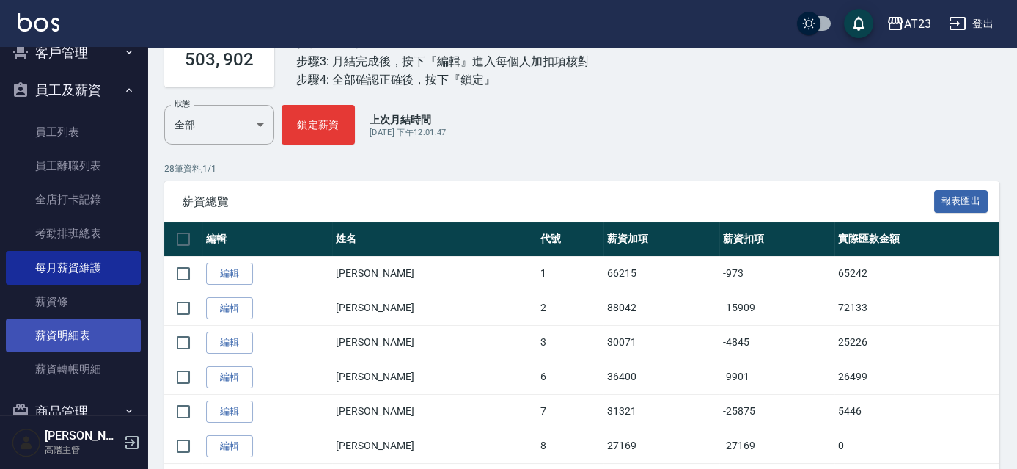
click at [82, 334] on link "薪資明細表" at bounding box center [73, 335] width 135 height 34
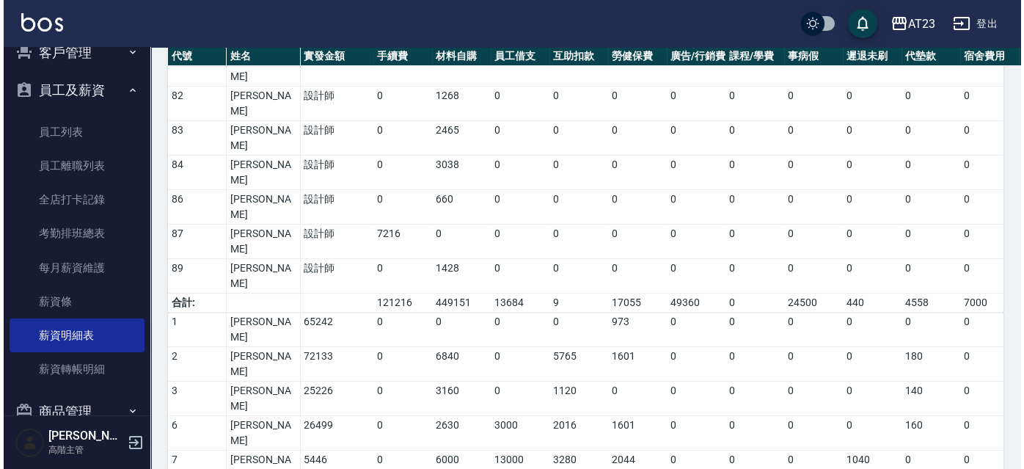
scroll to position [608, 0]
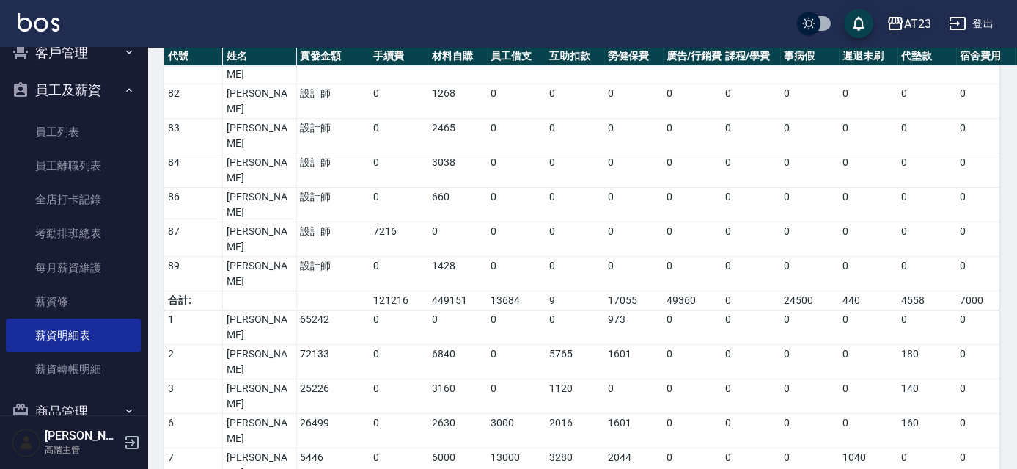
click at [909, 19] on div "AT23" at bounding box center [917, 24] width 27 height 18
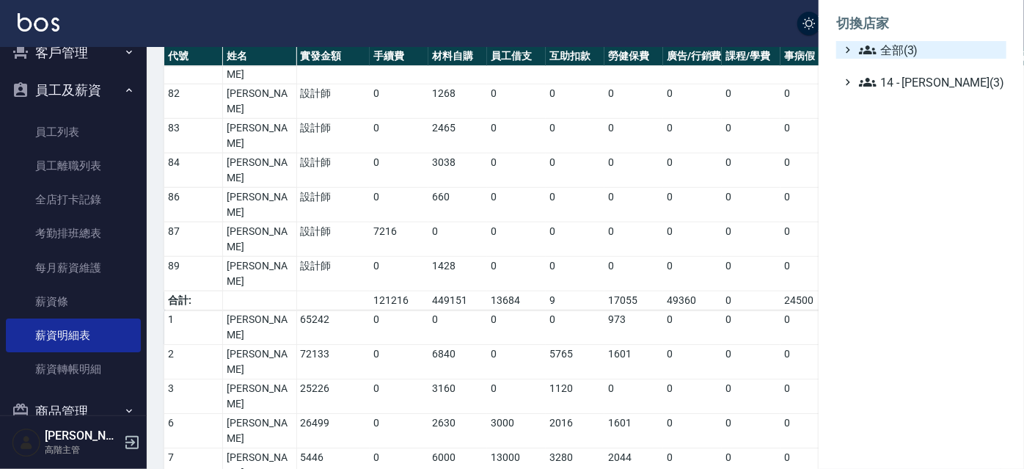
click at [906, 57] on span "全部(3)" at bounding box center [930, 50] width 142 height 18
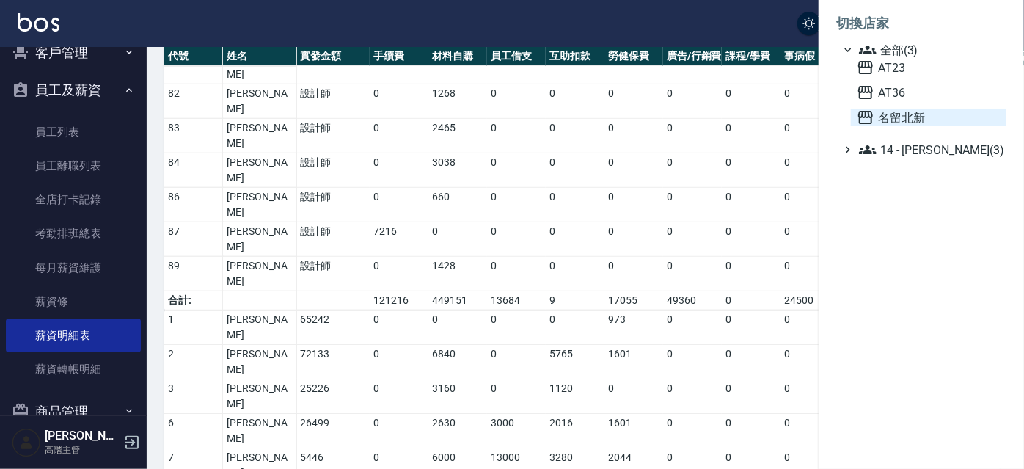
click at [890, 114] on span "名留北新" at bounding box center [929, 118] width 144 height 18
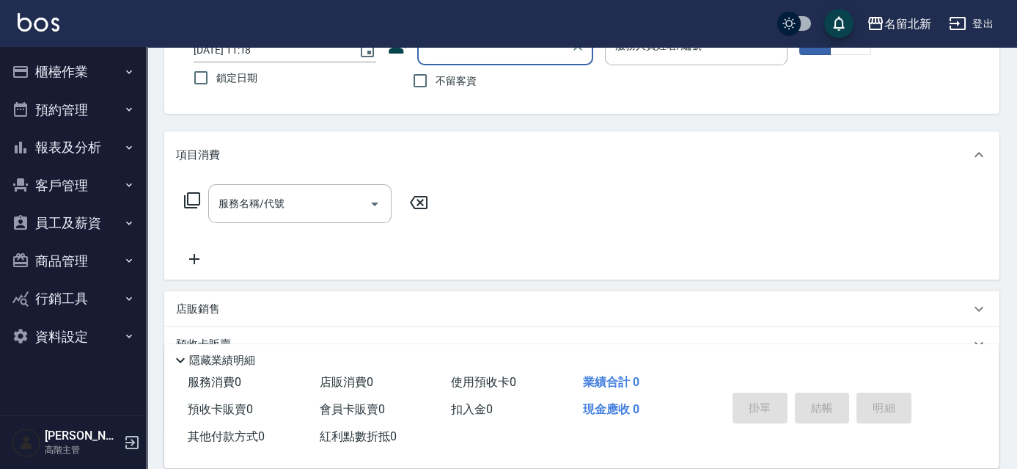
scroll to position [133, 0]
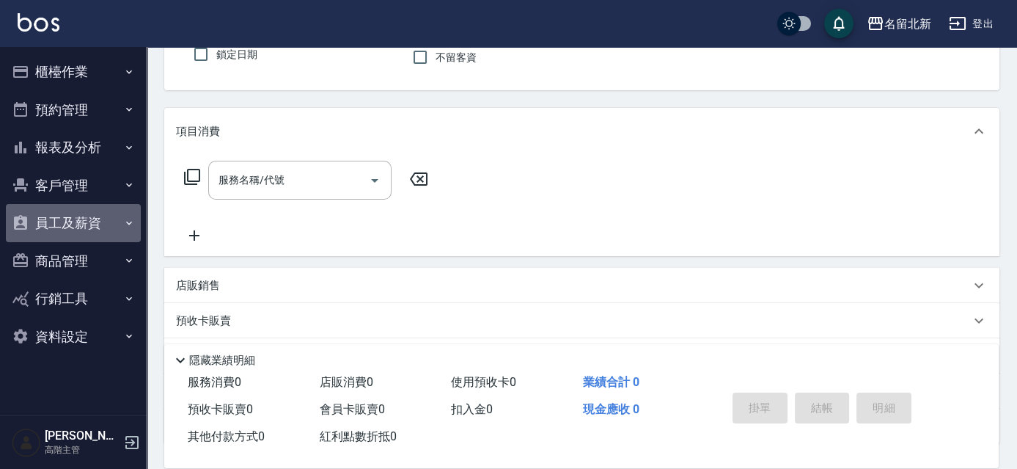
click at [71, 226] on button "員工及薪資" at bounding box center [73, 223] width 135 height 38
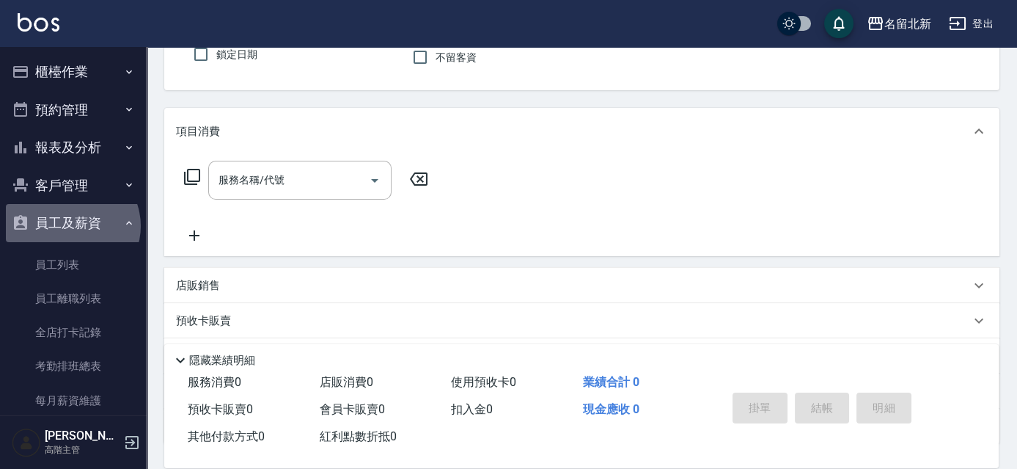
click at [71, 226] on button "員工及薪資" at bounding box center [73, 223] width 135 height 38
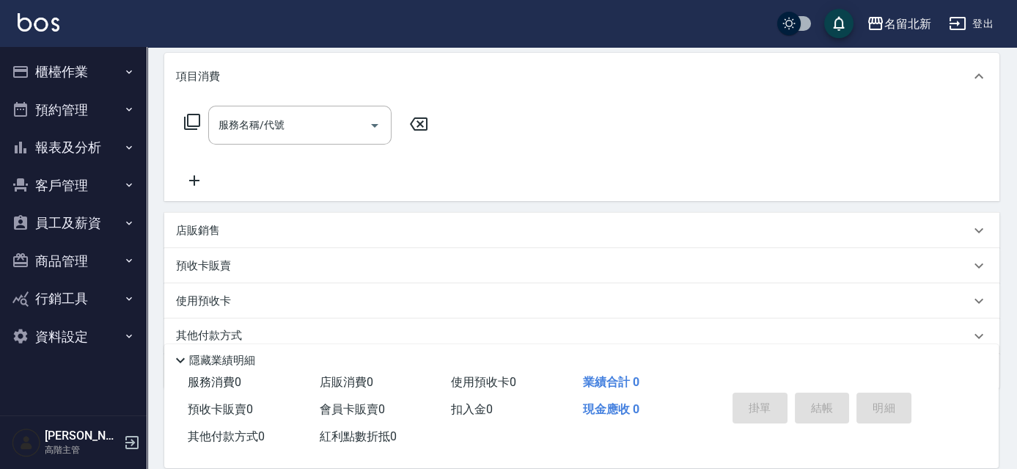
scroll to position [246, 0]
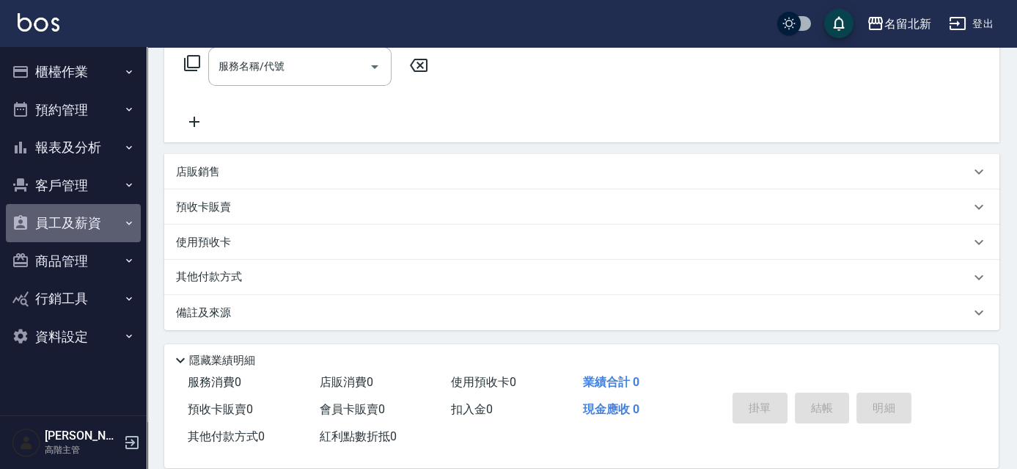
click at [91, 213] on button "員工及薪資" at bounding box center [73, 223] width 135 height 38
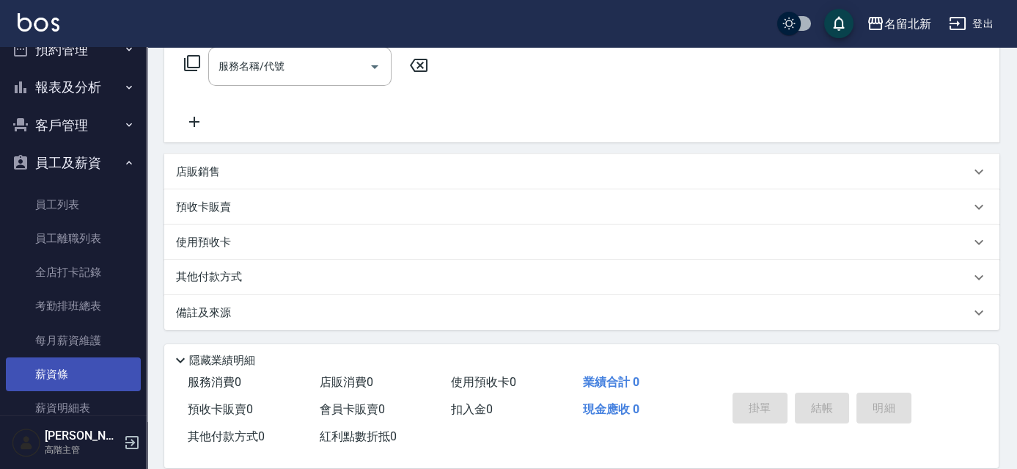
scroll to position [133, 0]
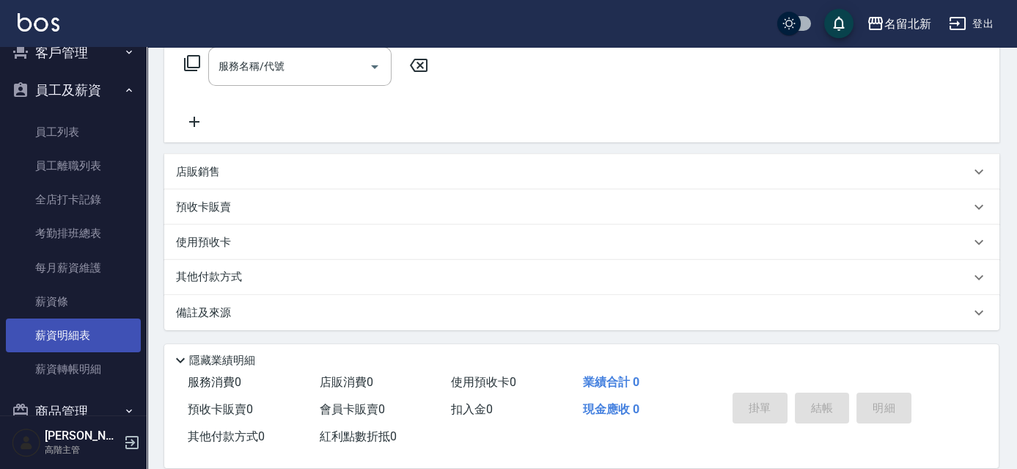
click at [77, 336] on link "薪資明細表" at bounding box center [73, 335] width 135 height 34
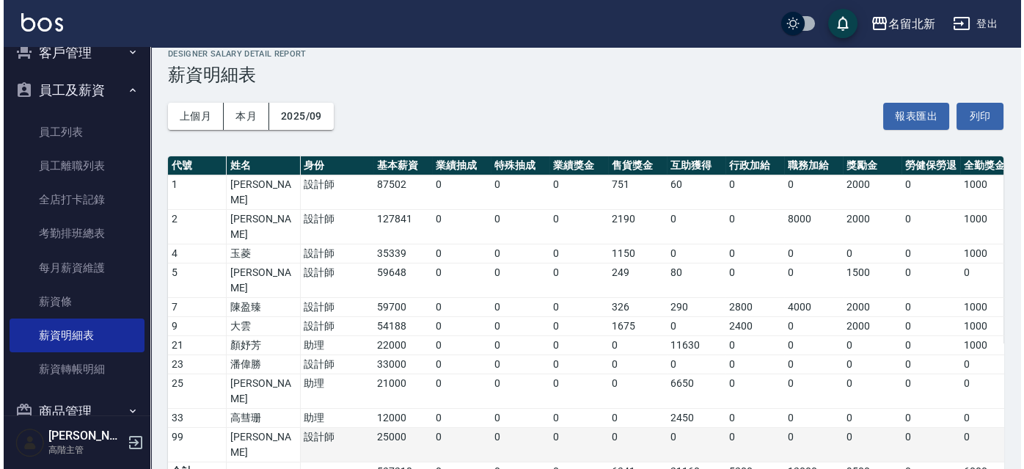
scroll to position [211, 0]
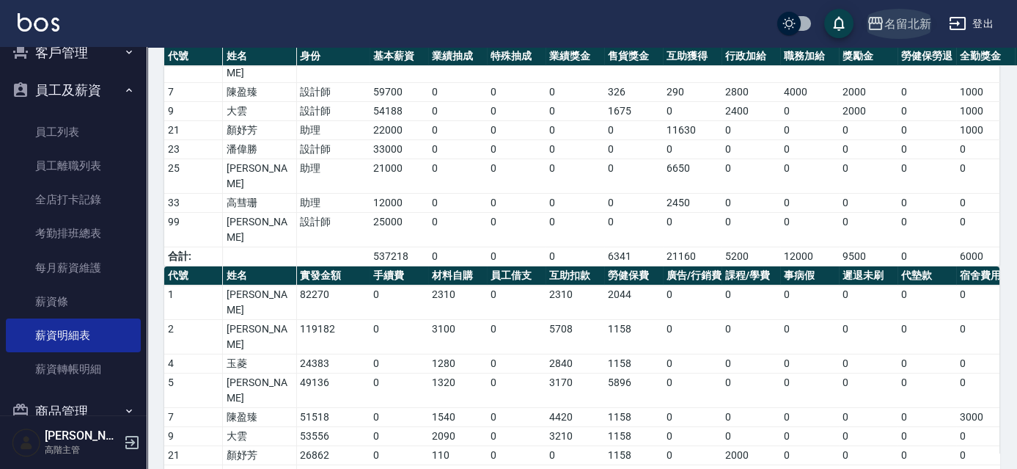
click at [909, 13] on button "名留北新" at bounding box center [899, 24] width 76 height 30
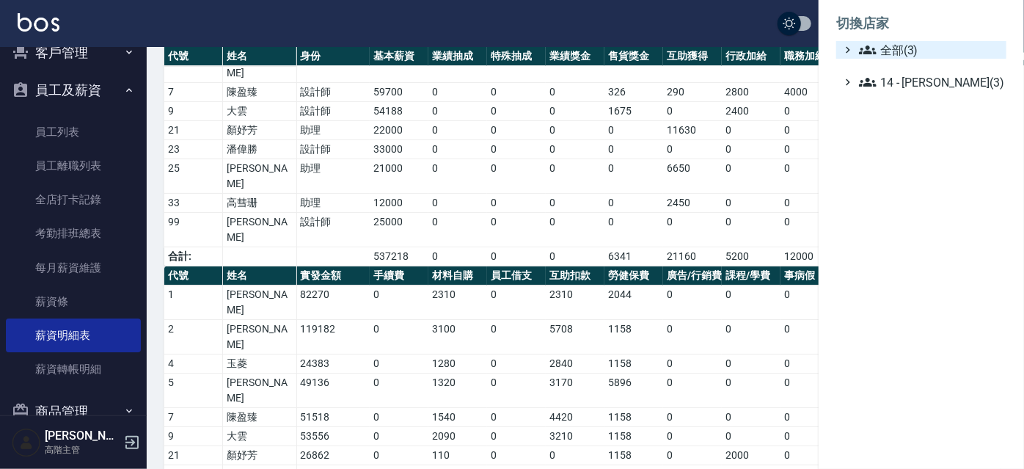
click at [899, 45] on span "全部(3)" at bounding box center [930, 50] width 142 height 18
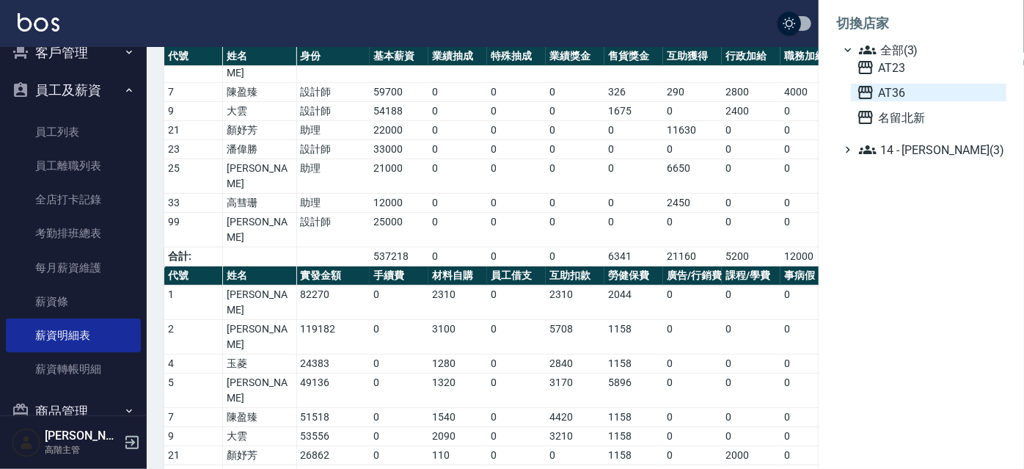
click at [891, 87] on span "AT36" at bounding box center [929, 93] width 144 height 18
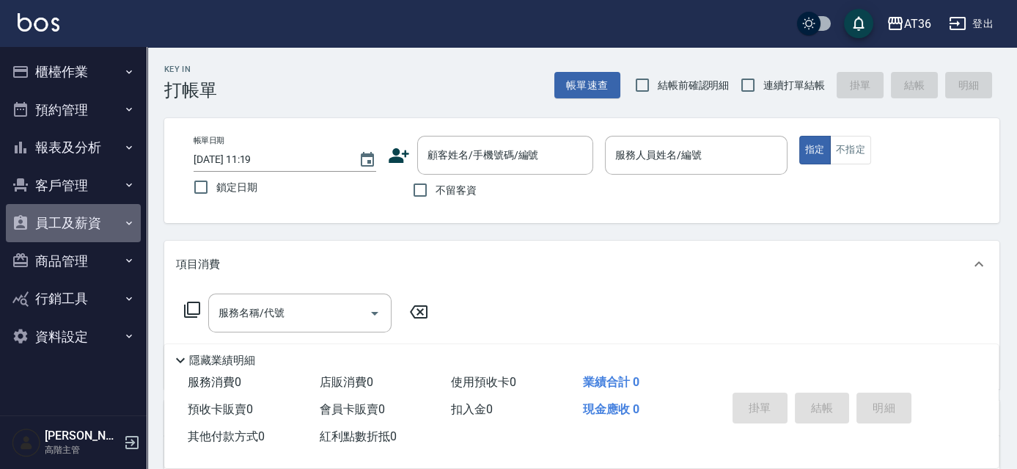
click at [70, 217] on button "員工及薪資" at bounding box center [73, 223] width 135 height 38
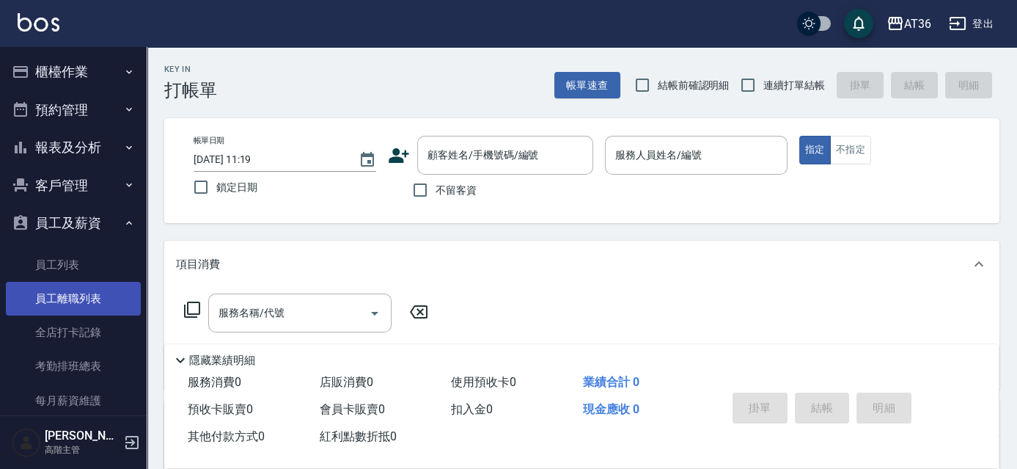
scroll to position [133, 0]
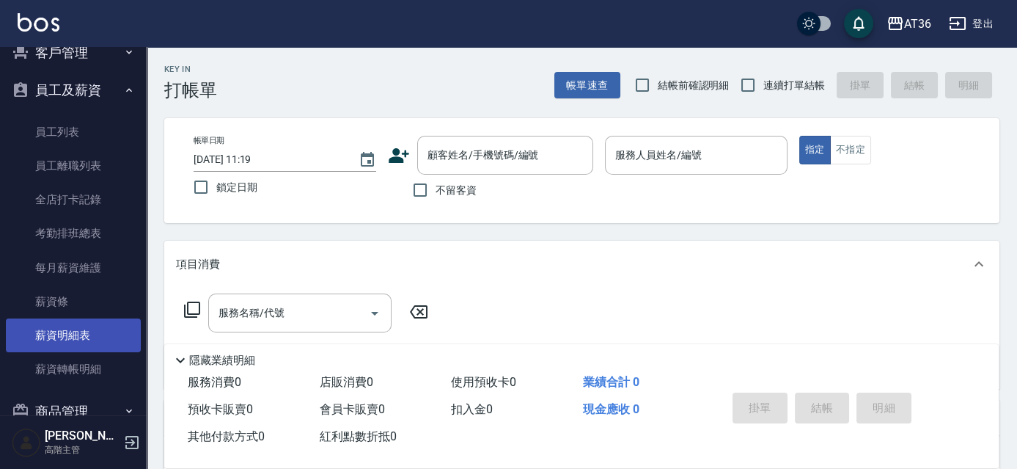
click at [76, 337] on link "薪資明細表" at bounding box center [73, 335] width 135 height 34
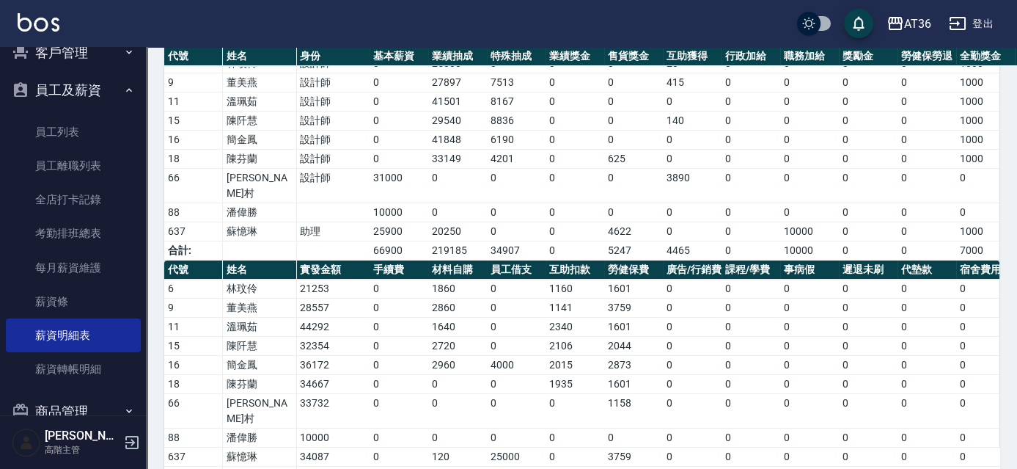
scroll to position [136, 0]
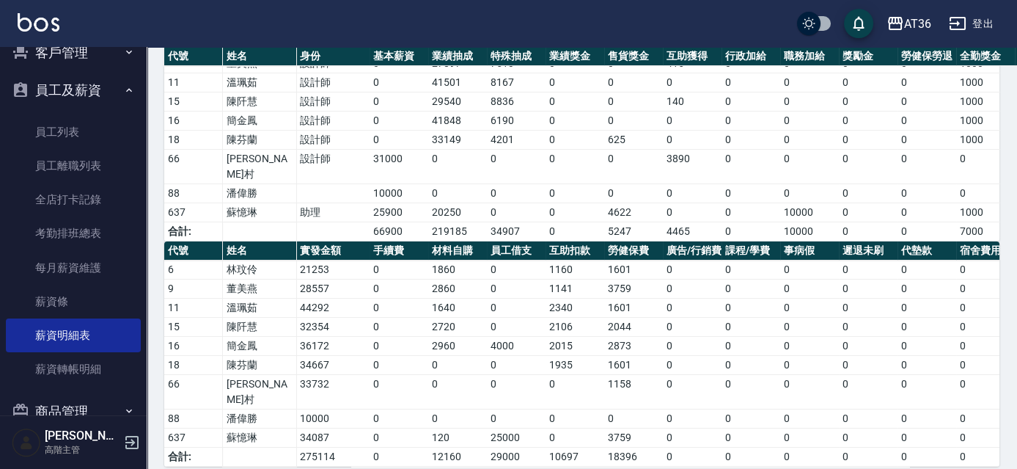
click at [999, 81] on div "AT36 2025-09 薪資明細表 列印時間： [DATE][PHONE_NUMBER]:19 Designer Salary Detail Report …" at bounding box center [582, 198] width 871 height 574
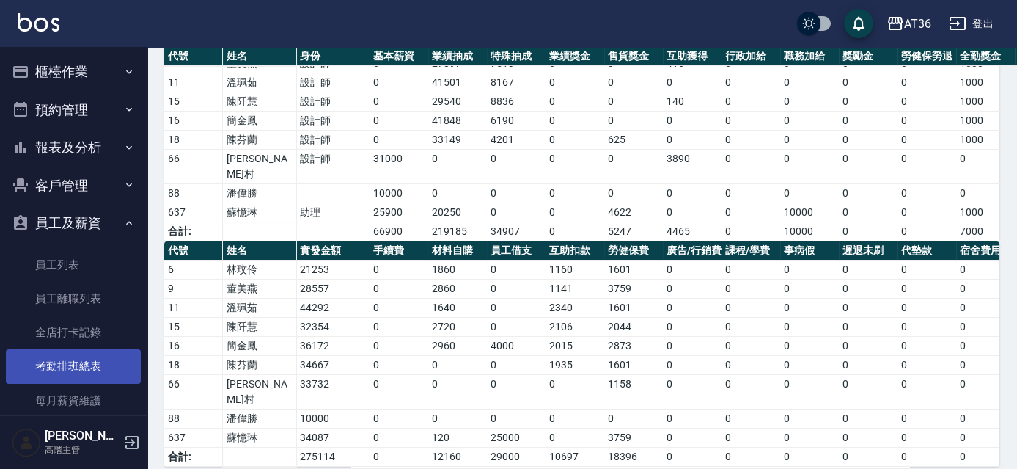
scroll to position [133, 0]
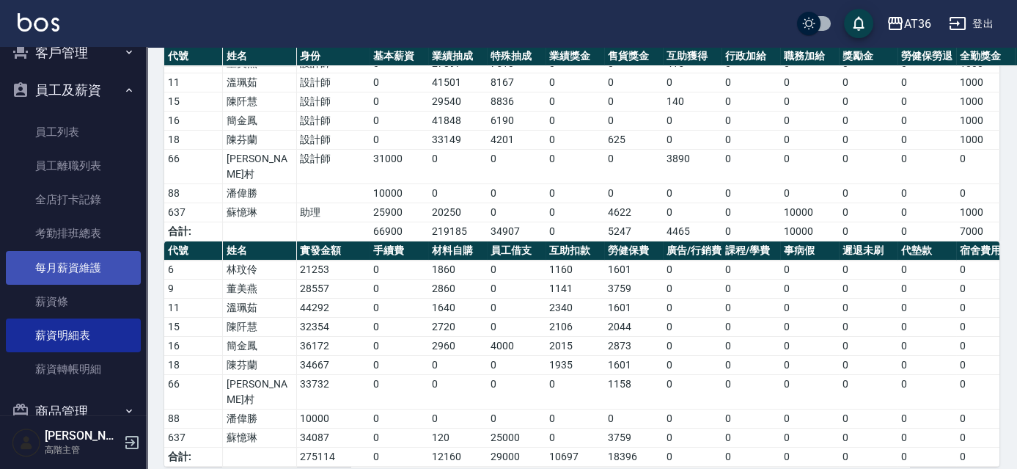
click at [94, 261] on link "每月薪資維護" at bounding box center [73, 268] width 135 height 34
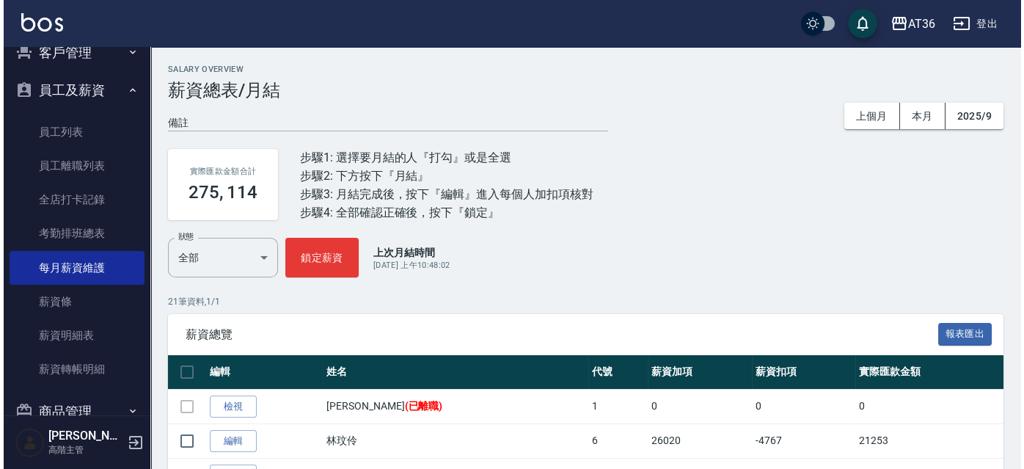
scroll to position [66, 0]
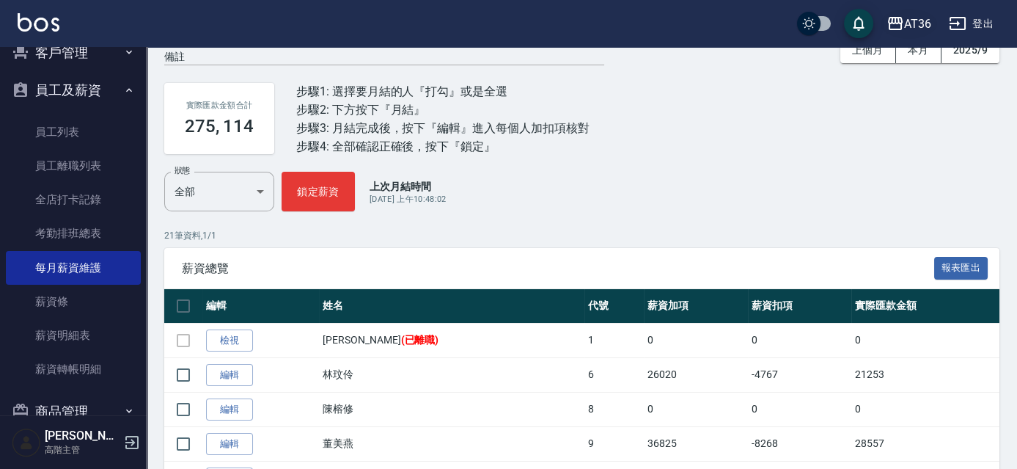
click at [925, 19] on div "AT36" at bounding box center [917, 24] width 27 height 18
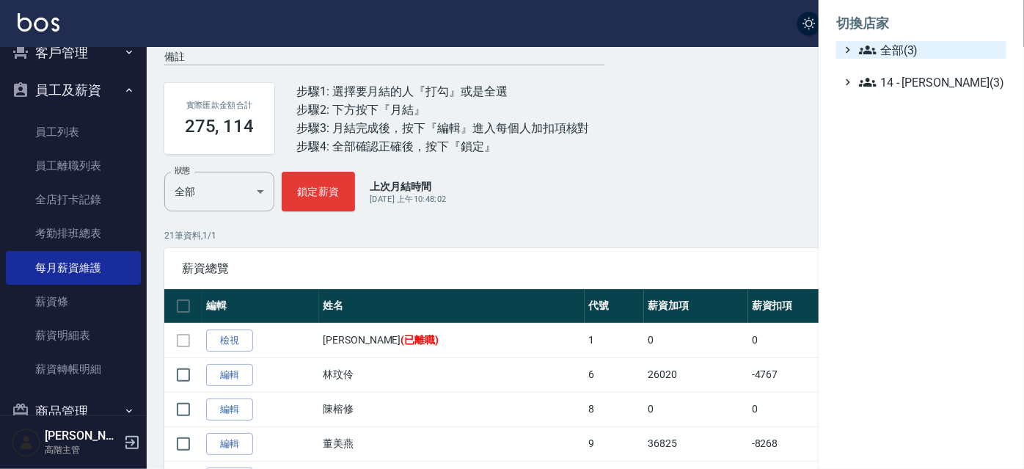
click at [889, 49] on span "全部(3)" at bounding box center [930, 50] width 142 height 18
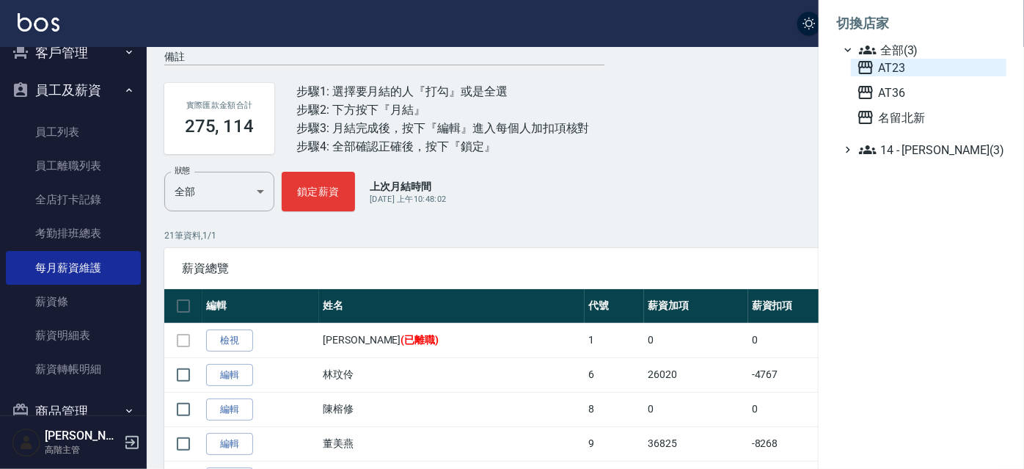
click at [894, 73] on span "AT23" at bounding box center [929, 68] width 144 height 18
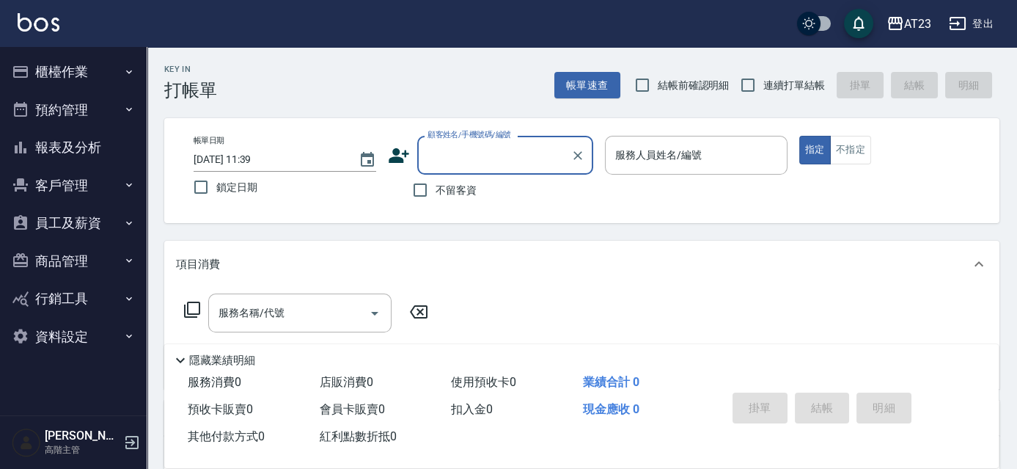
click at [67, 216] on button "員工及薪資" at bounding box center [73, 223] width 135 height 38
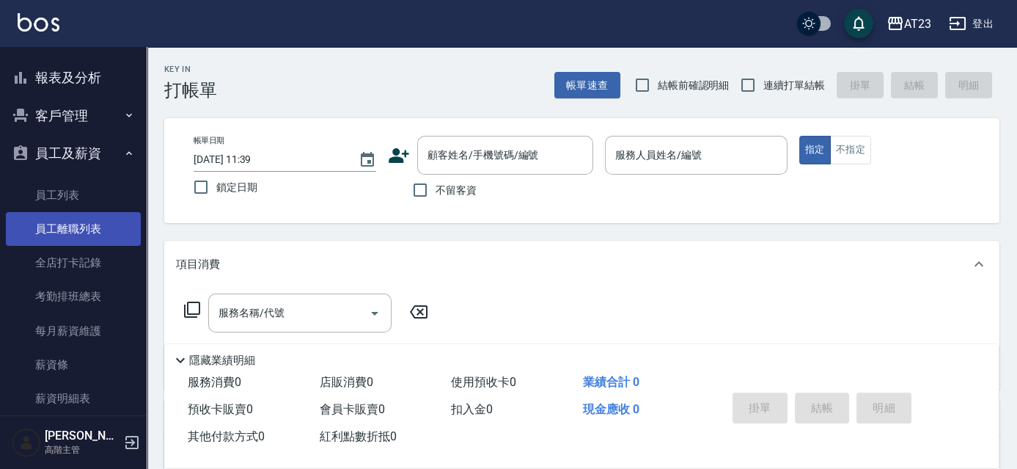
scroll to position [200, 0]
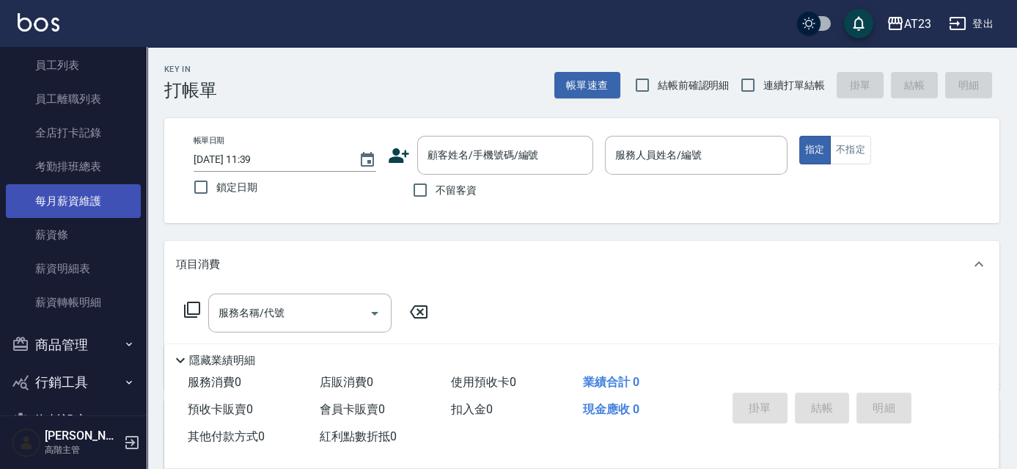
click at [67, 202] on link "每月薪資維護" at bounding box center [73, 201] width 135 height 34
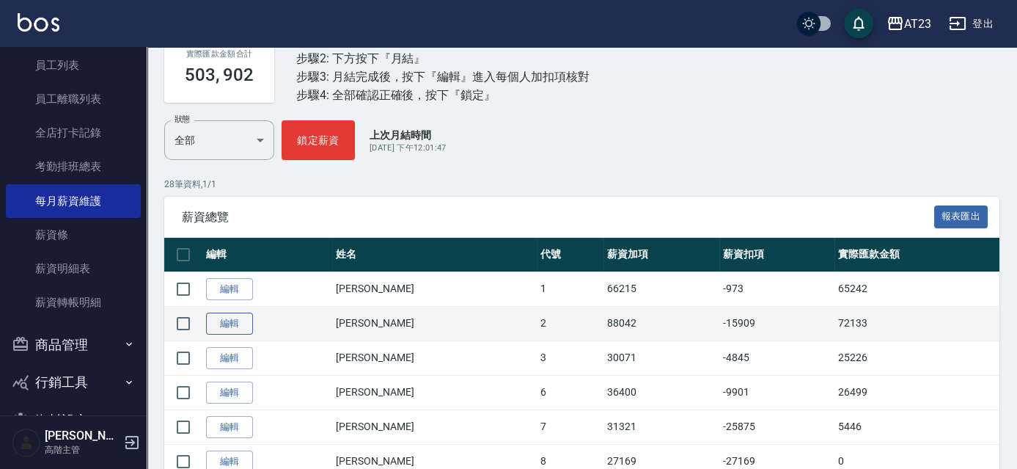
scroll to position [133, 0]
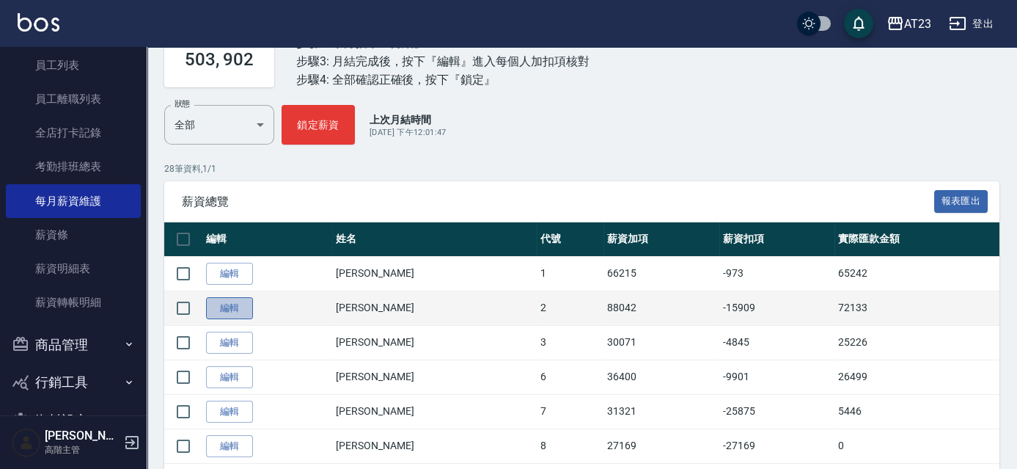
click at [206, 301] on link "編輯" at bounding box center [229, 308] width 47 height 23
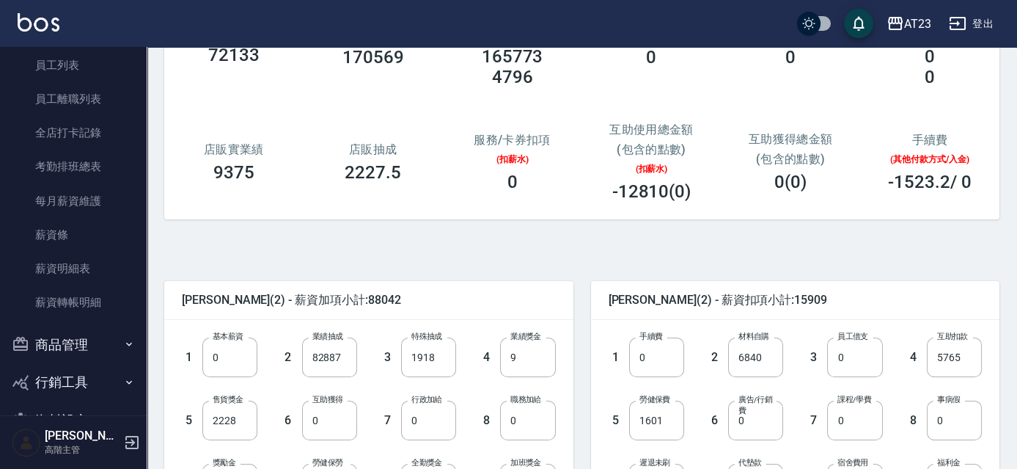
scroll to position [200, 0]
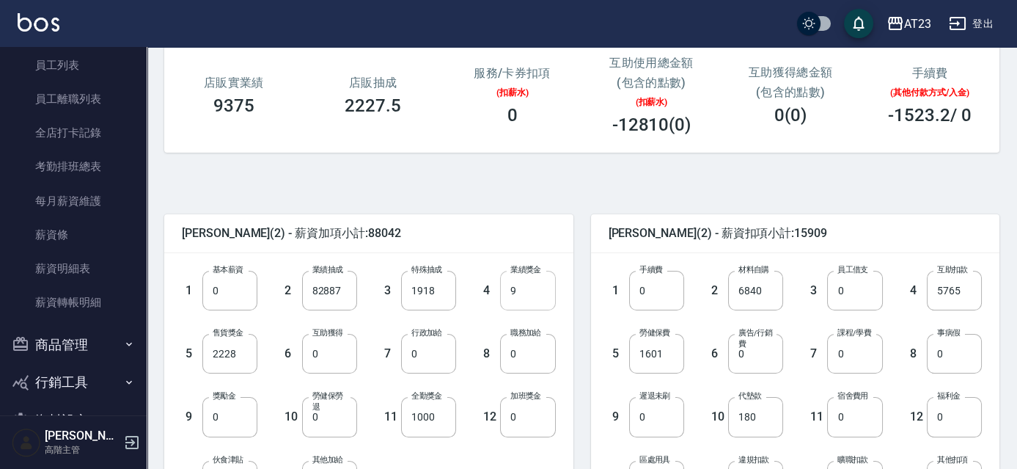
click at [532, 287] on input "9" at bounding box center [527, 291] width 55 height 40
type input "0"
click at [806, 167] on div "實際匯款金額 72124 總實業績 170569 指定實業績 不指定實業績 165773 4796 指定抽成 0 不指定抽成 0 特殊業績 特殊抽成 0 0 …" at bounding box center [576, 31] width 847 height 277
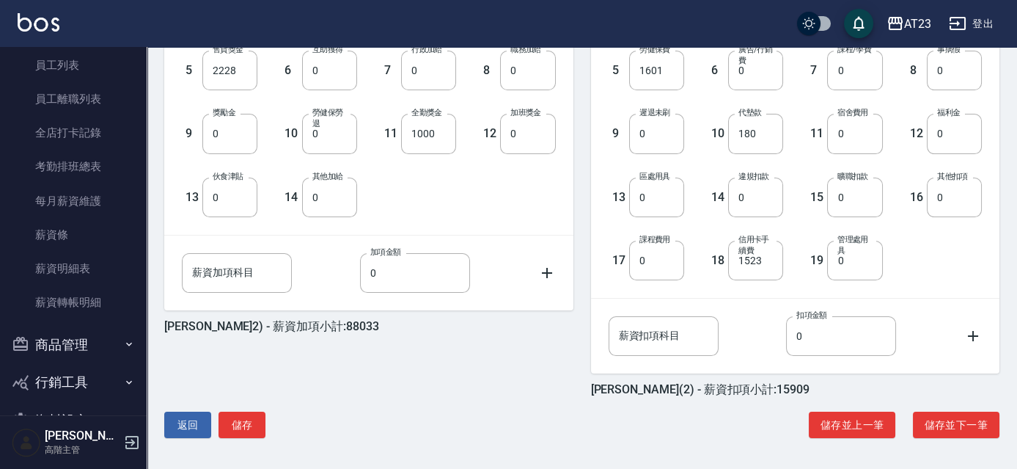
scroll to position [483, 0]
click at [964, 417] on button "儲存並下一筆" at bounding box center [956, 424] width 87 height 27
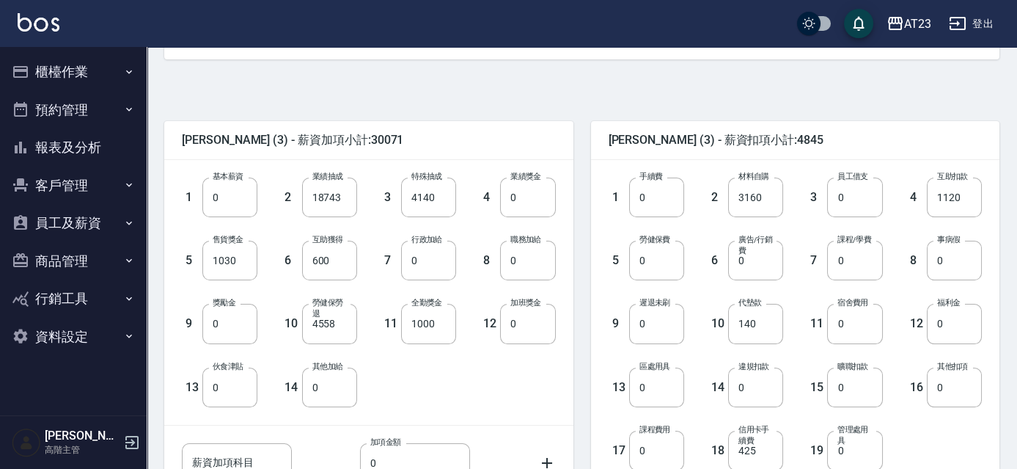
scroll to position [333, 0]
